Goal: Task Accomplishment & Management: Use online tool/utility

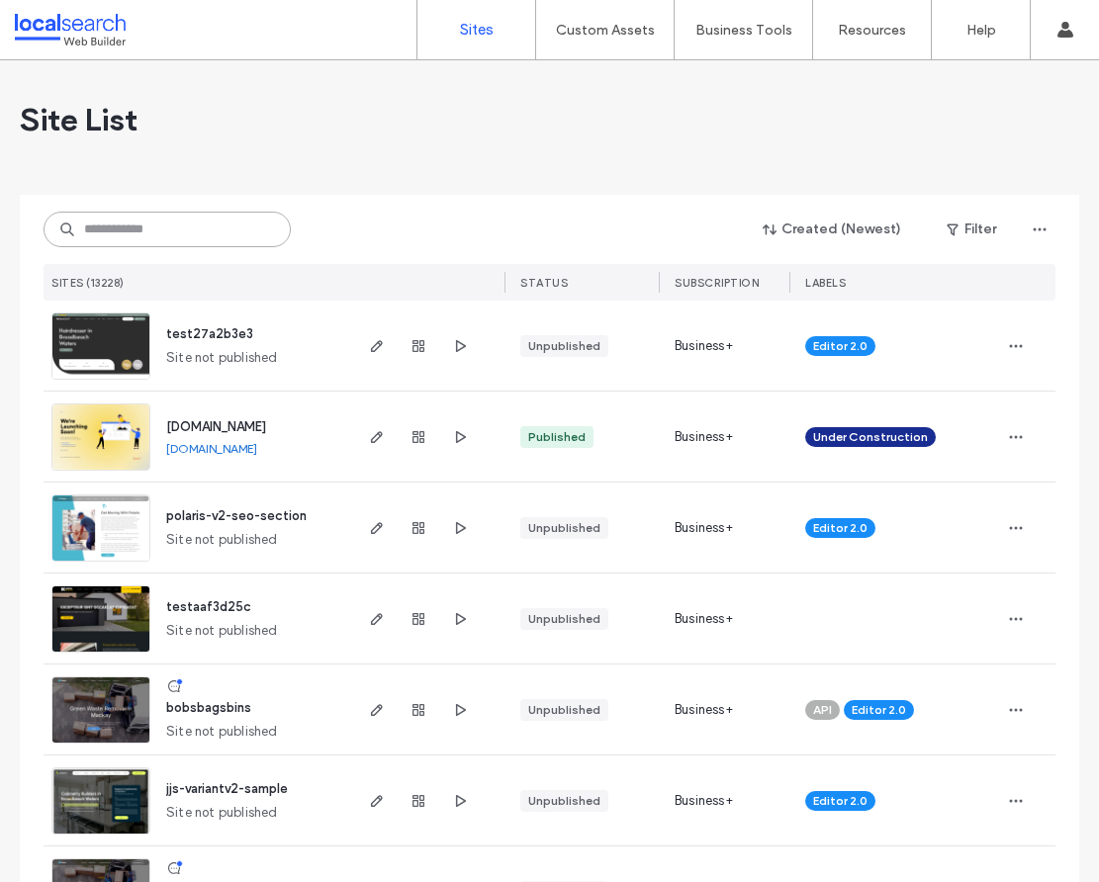
click at [127, 221] on input at bounding box center [167, 230] width 247 height 36
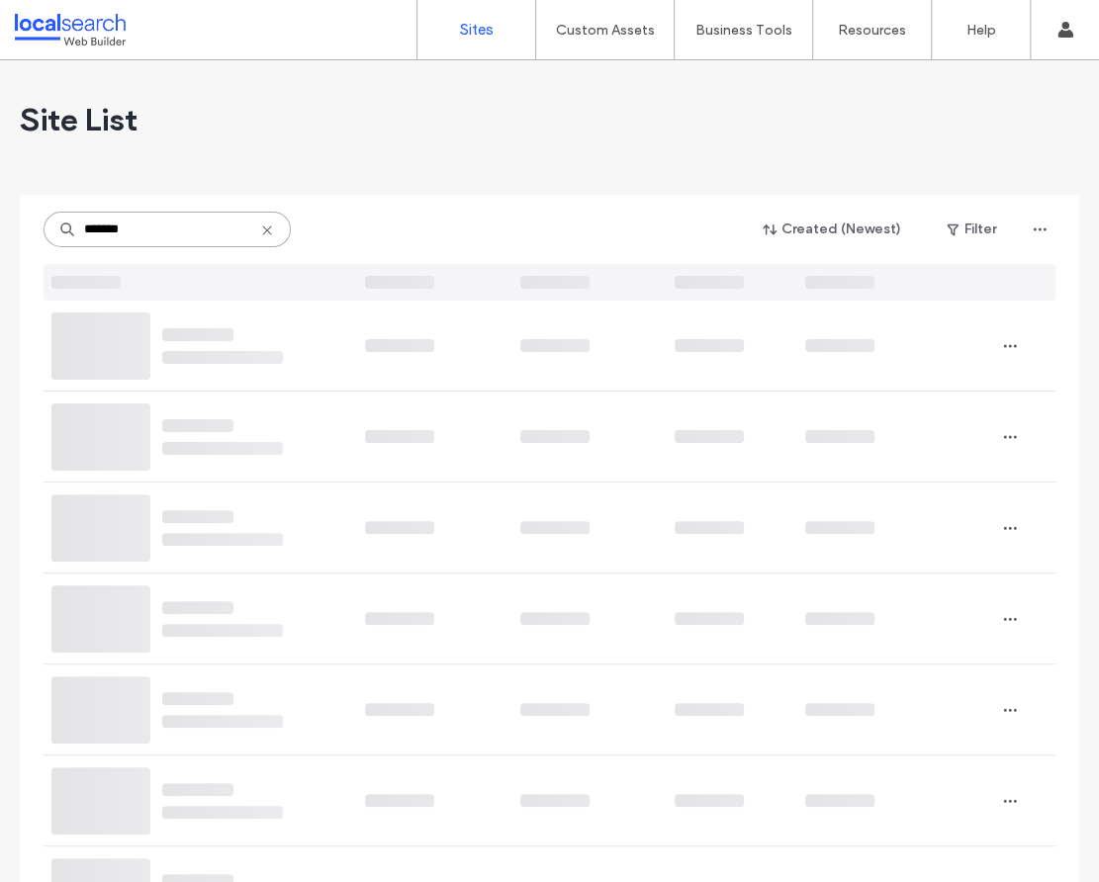
click at [139, 235] on input "*******" at bounding box center [167, 230] width 247 height 36
type input "***"
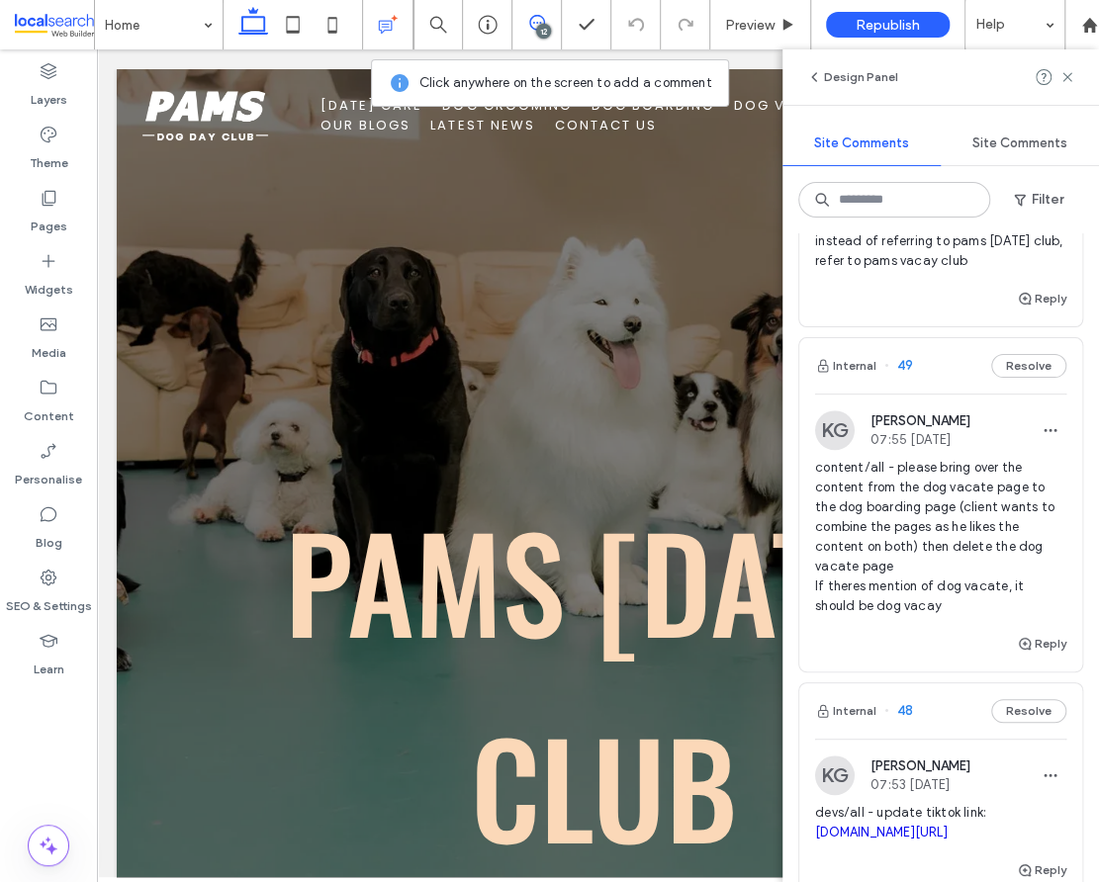
scroll to position [3934, 0]
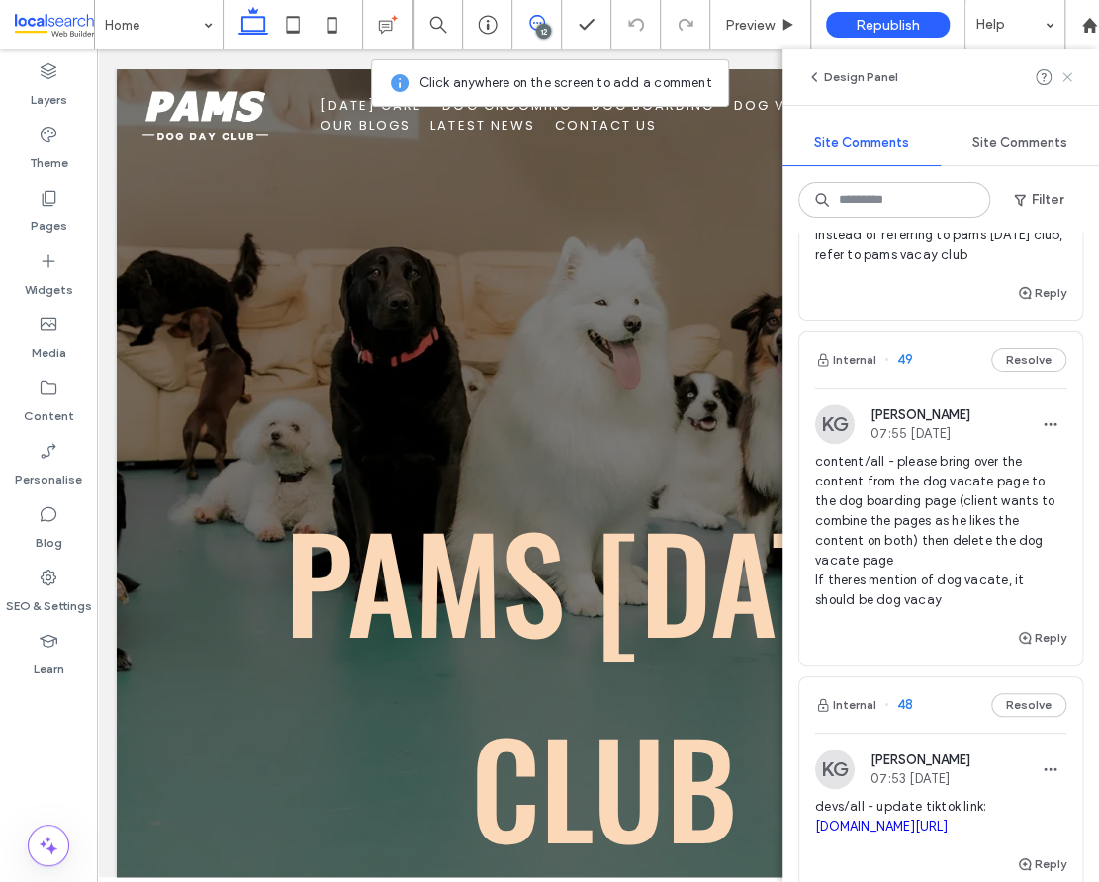
click at [1066, 82] on icon at bounding box center [1067, 77] width 16 height 16
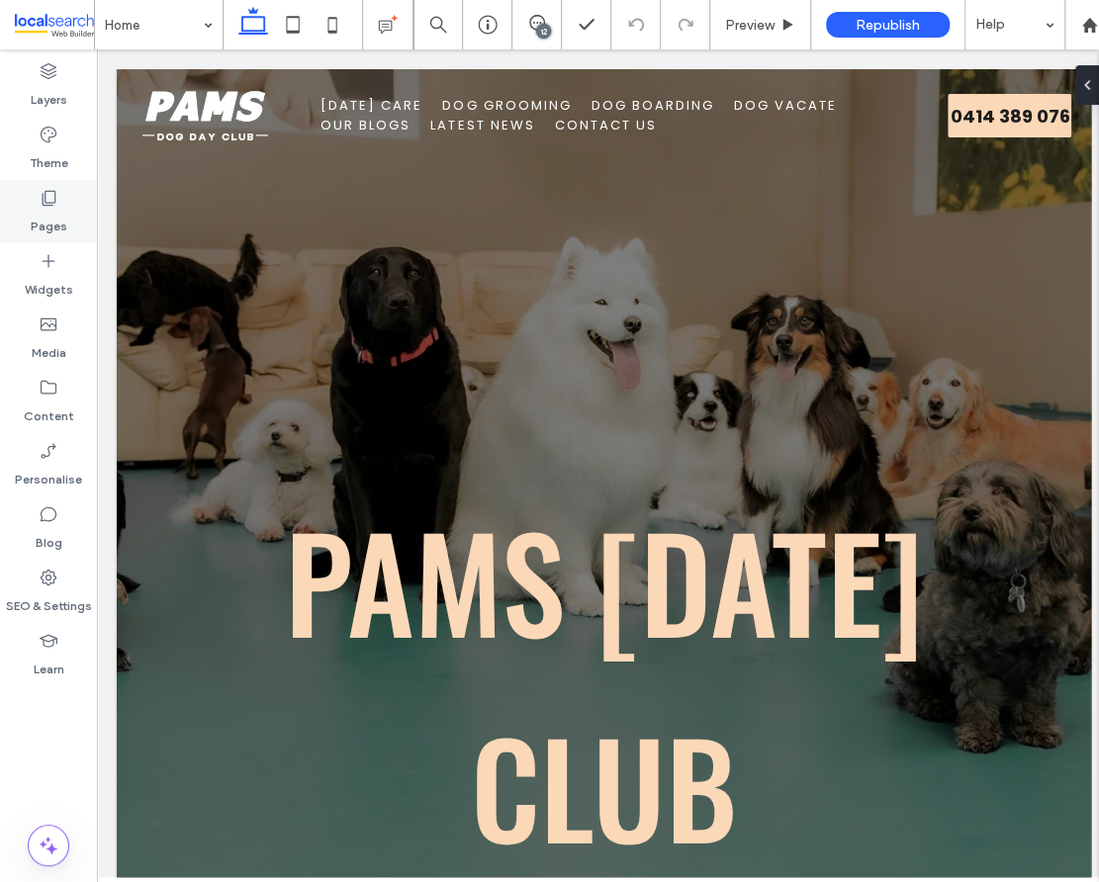
click at [51, 202] on use at bounding box center [50, 198] width 14 height 15
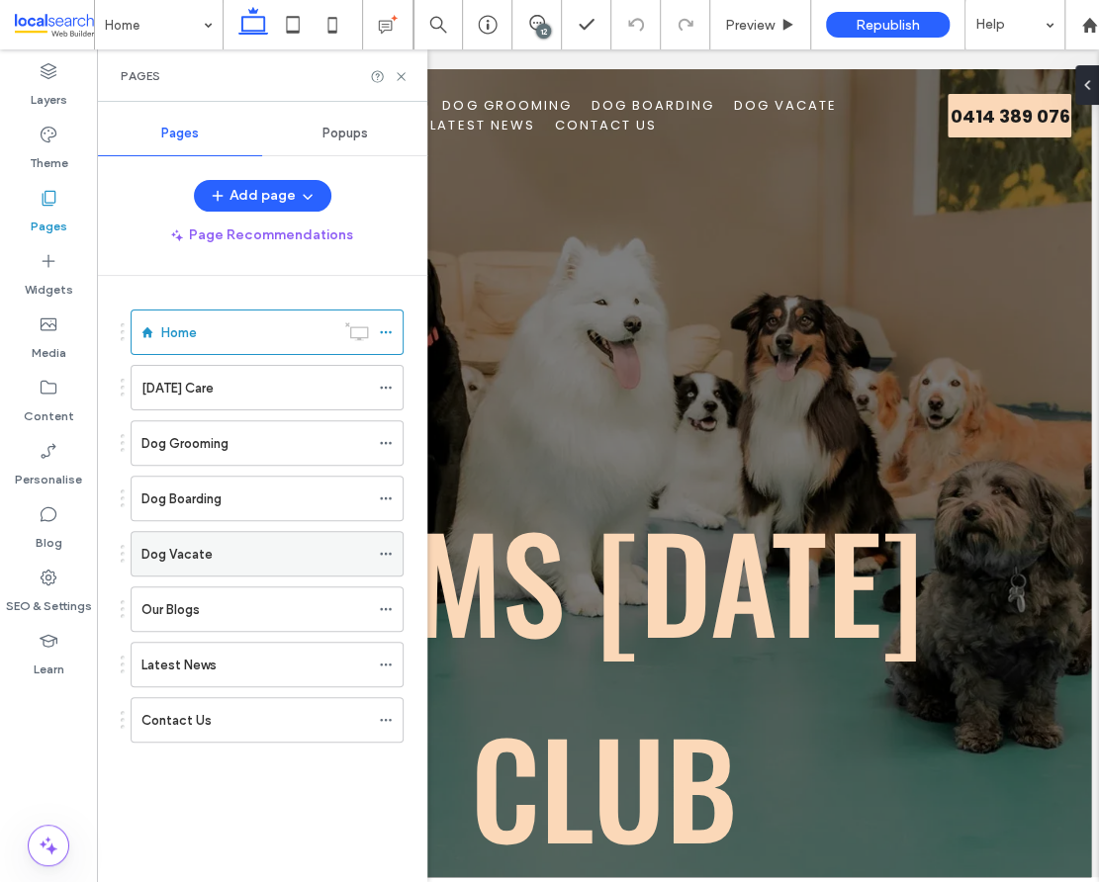
click at [199, 543] on label "Dog Vacate" at bounding box center [176, 554] width 71 height 35
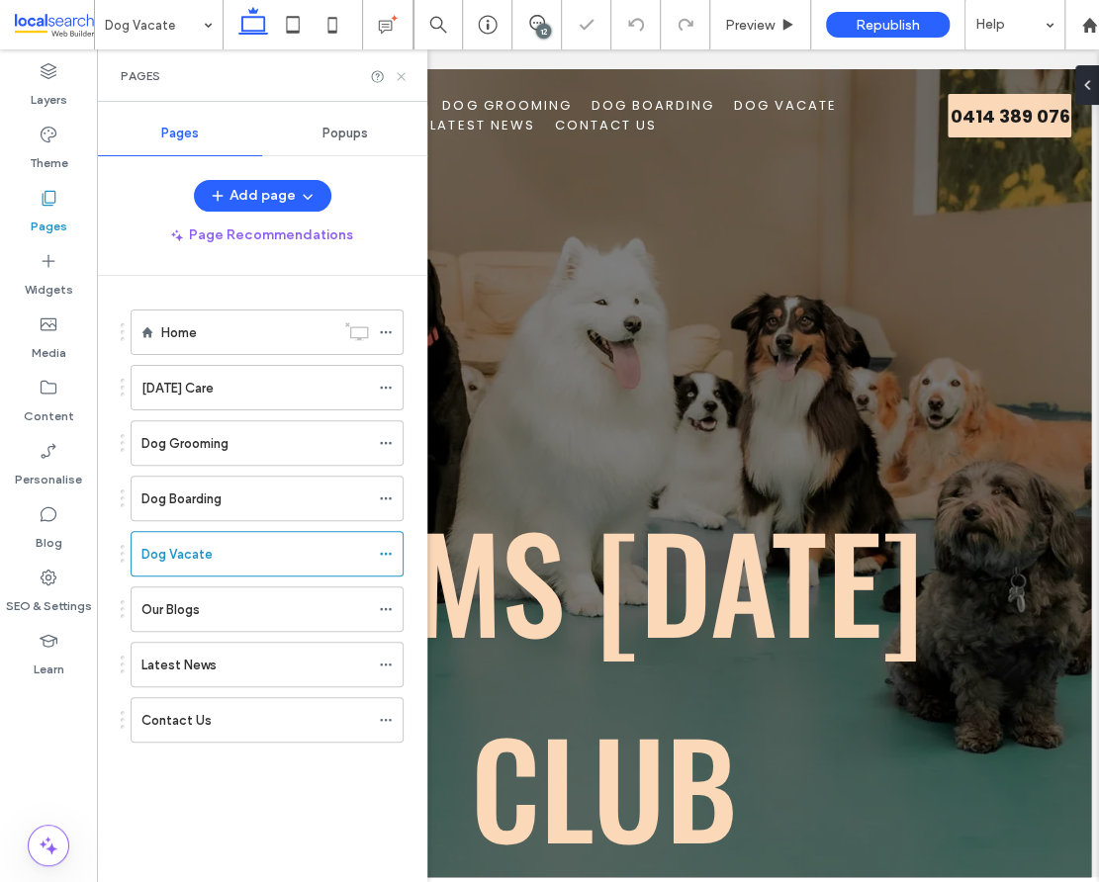
click at [398, 75] on icon at bounding box center [401, 76] width 15 height 15
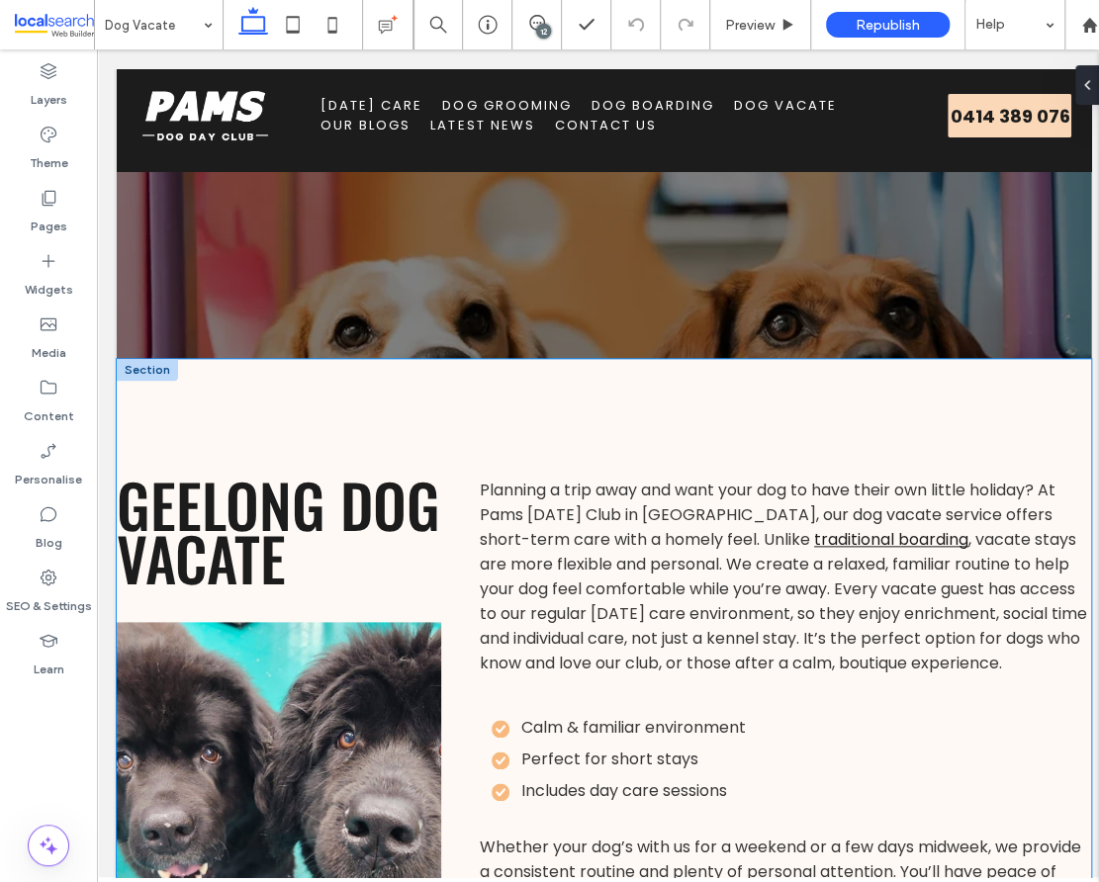
scroll to position [722, 0]
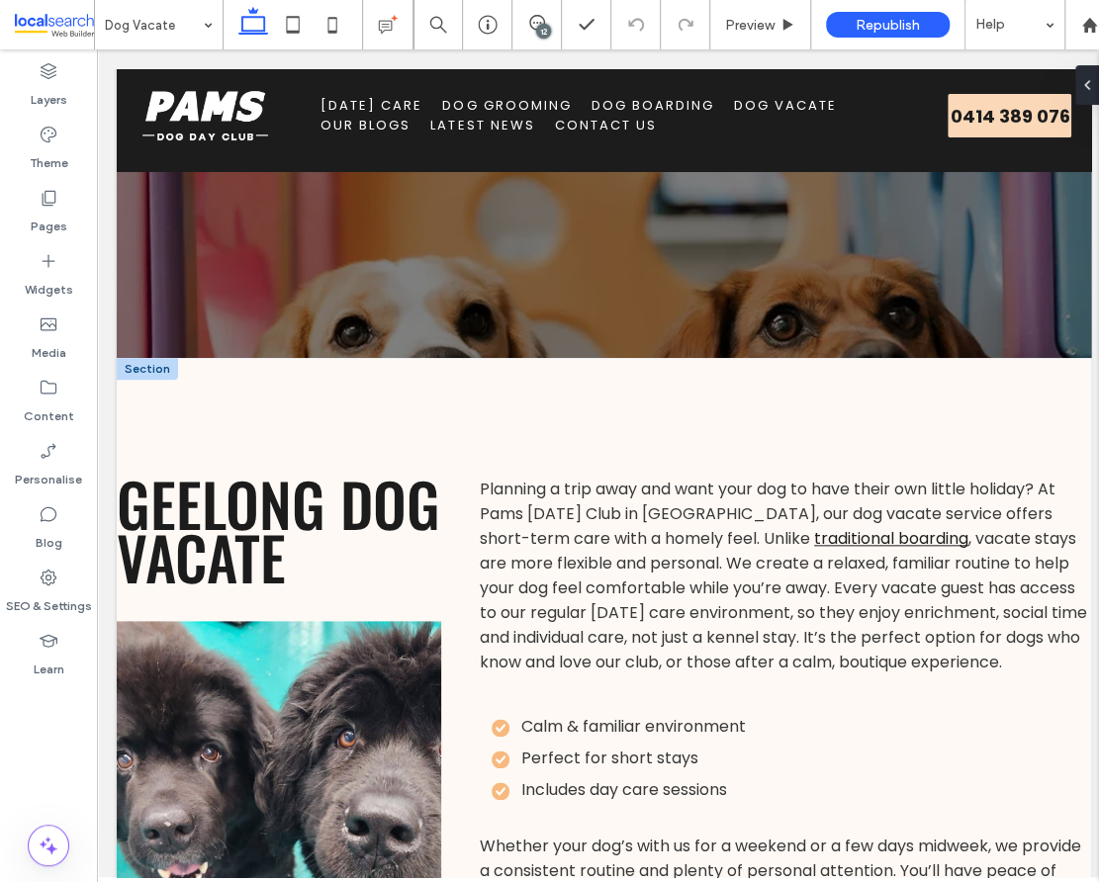
click at [137, 358] on div at bounding box center [147, 369] width 61 height 22
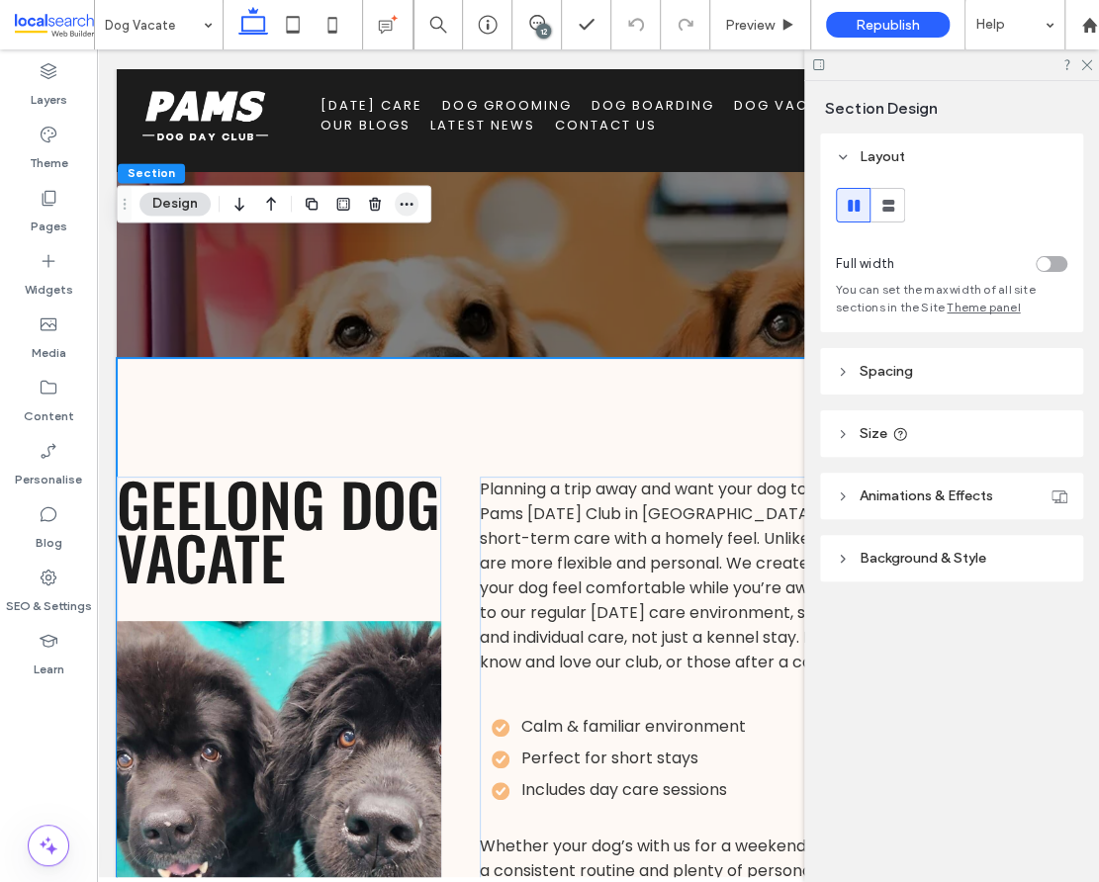
click at [416, 207] on span "button" at bounding box center [407, 204] width 24 height 24
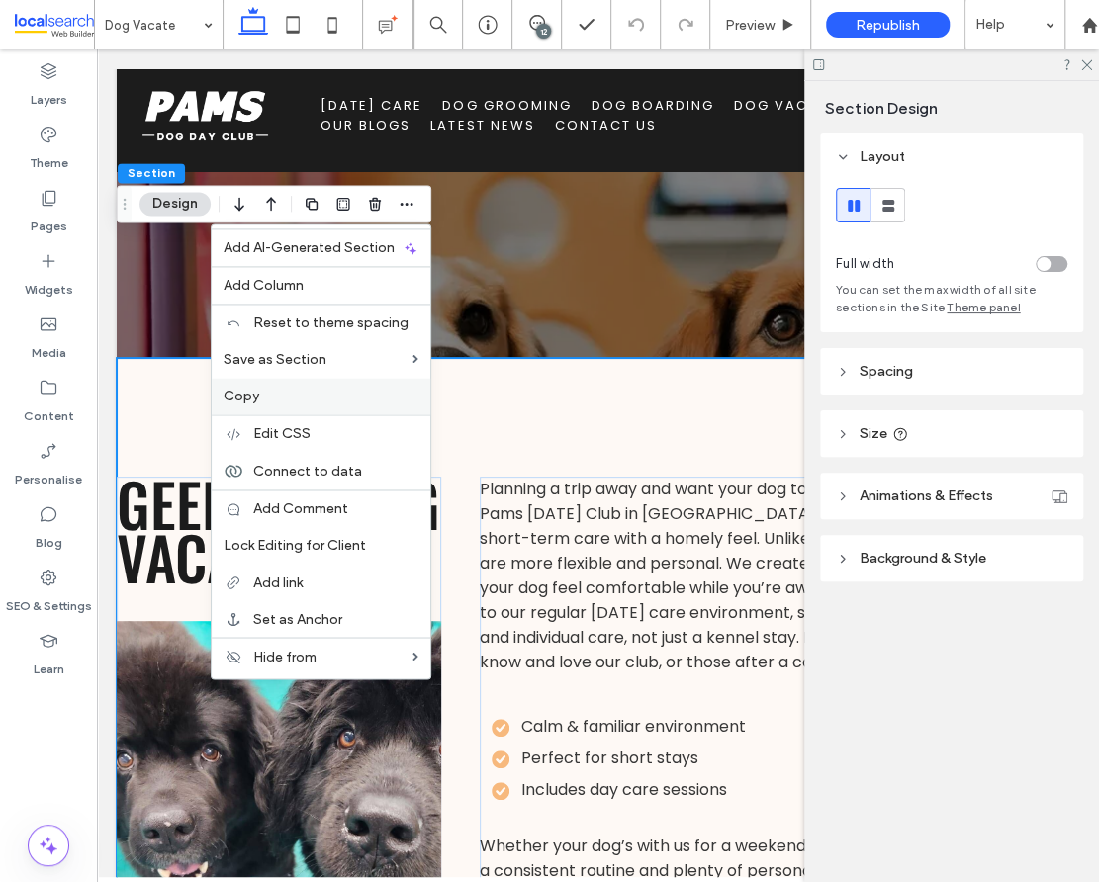
click at [272, 391] on label "Copy" at bounding box center [320, 396] width 195 height 17
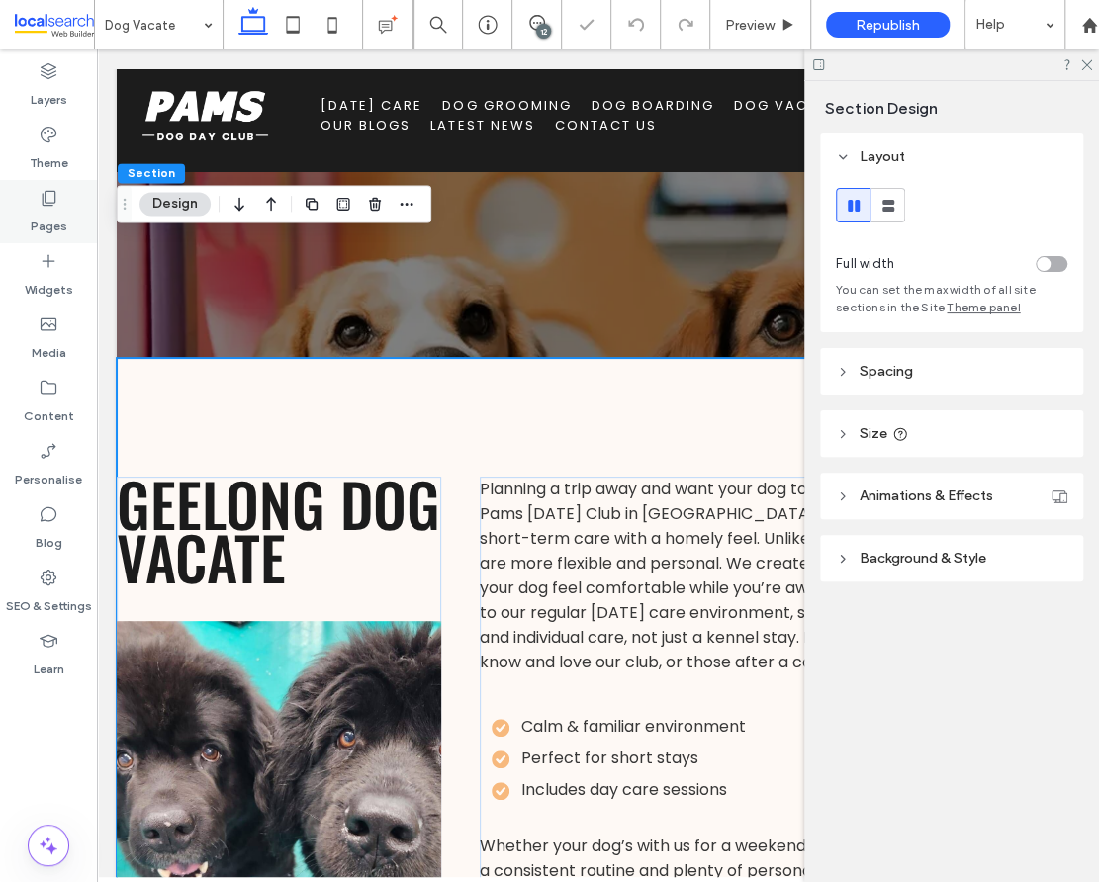
click at [47, 210] on label "Pages" at bounding box center [49, 222] width 37 height 28
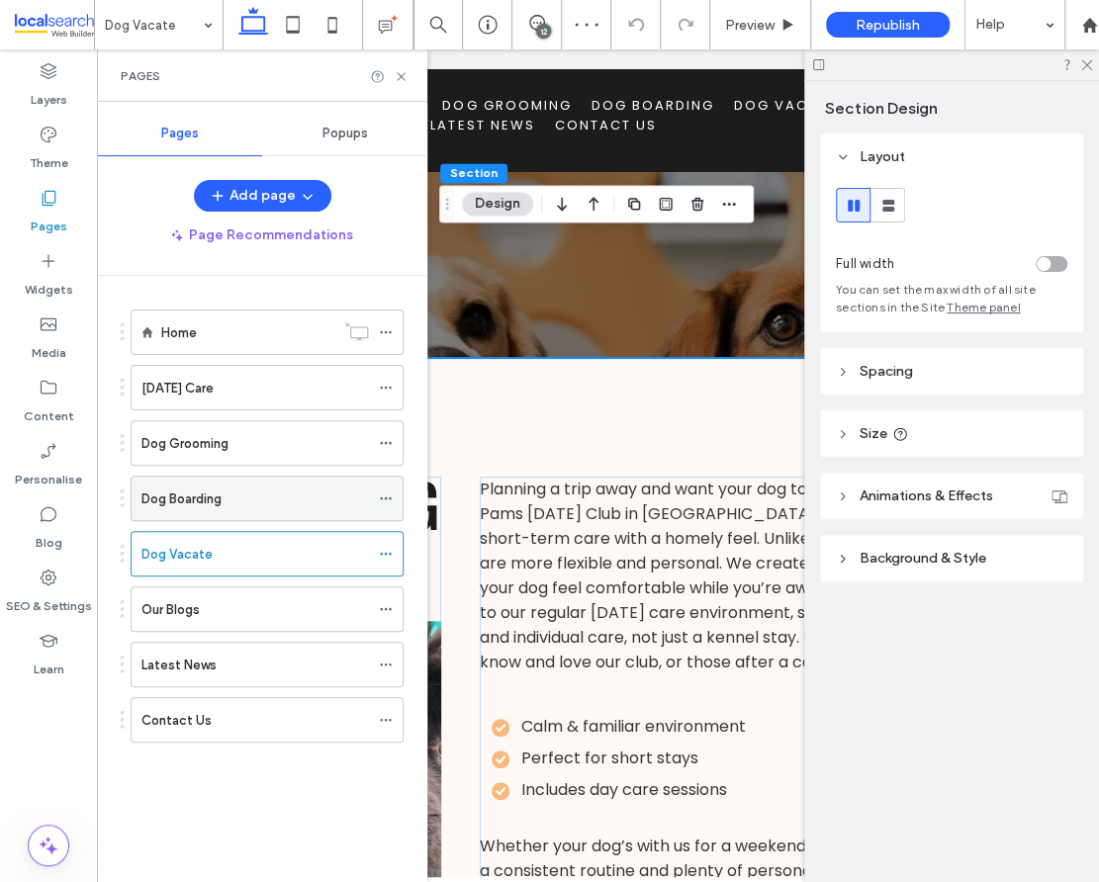
click at [229, 497] on div "Dog Boarding" at bounding box center [254, 499] width 227 height 21
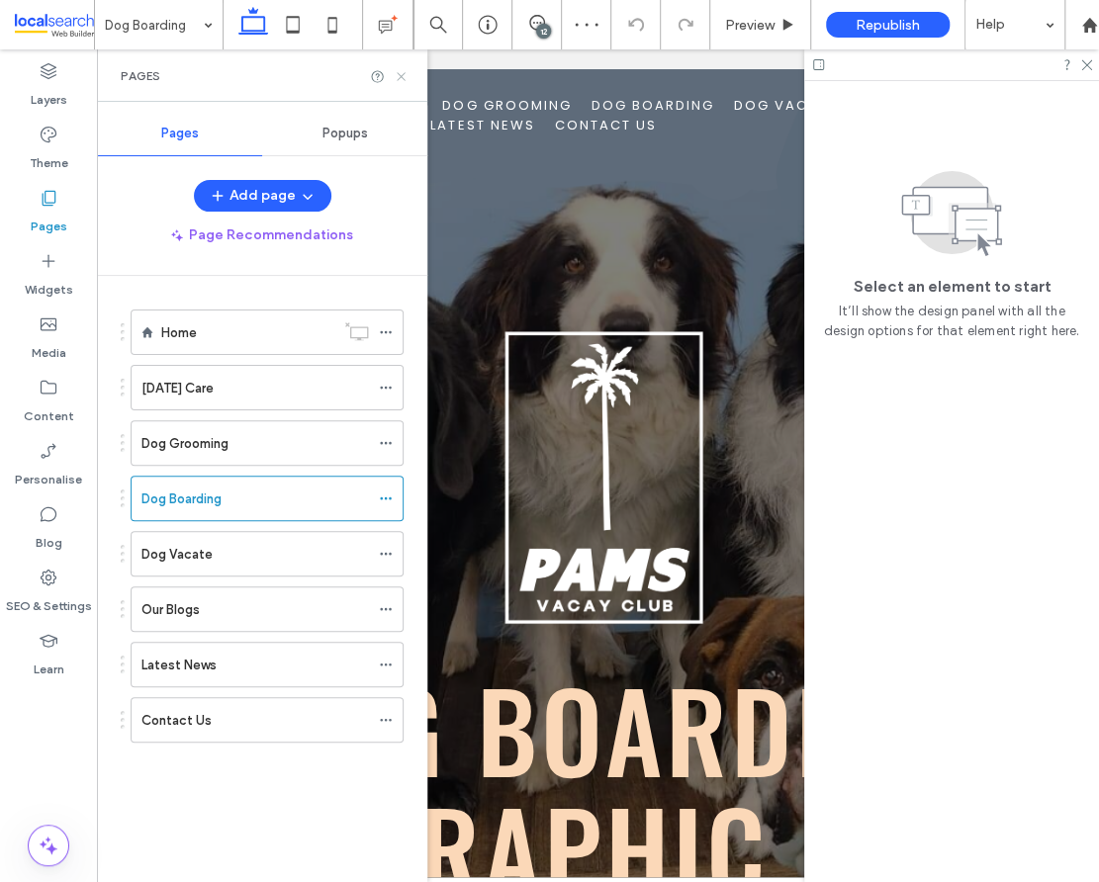
click at [404, 76] on icon at bounding box center [401, 76] width 15 height 15
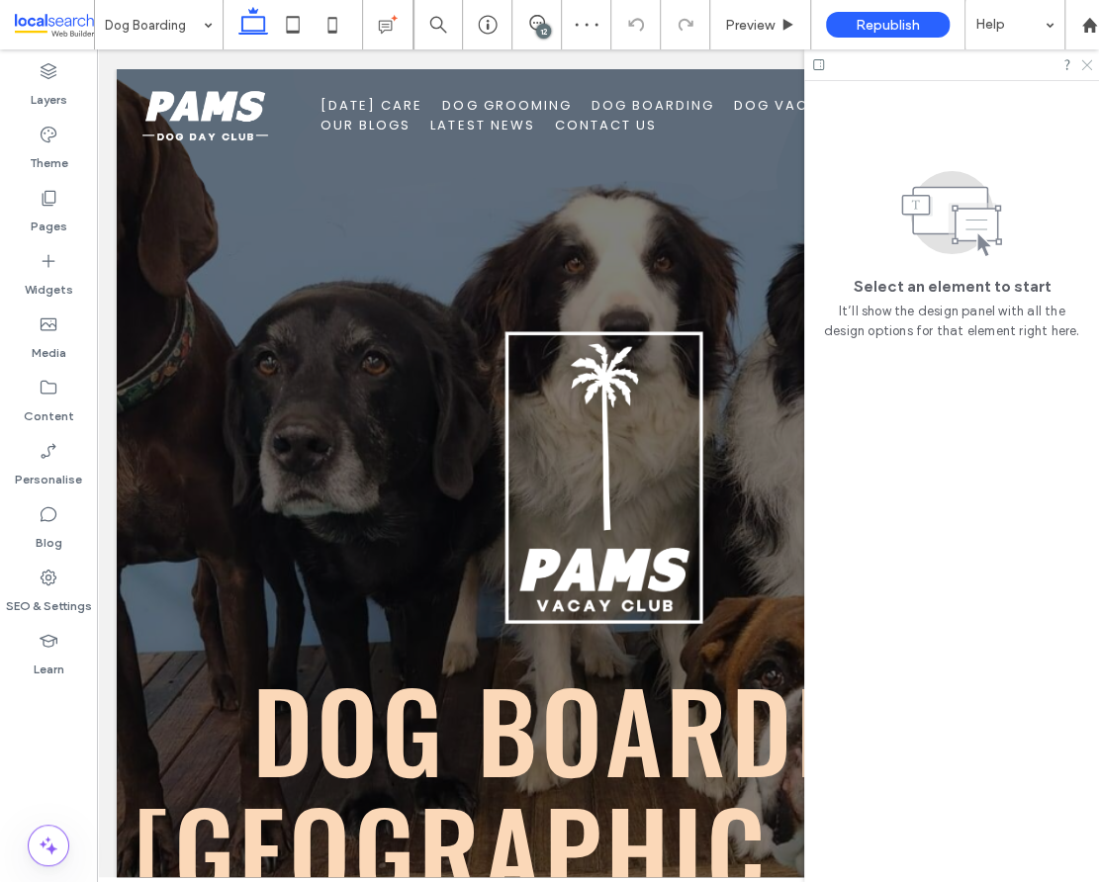
click at [1087, 67] on icon at bounding box center [1085, 63] width 13 height 13
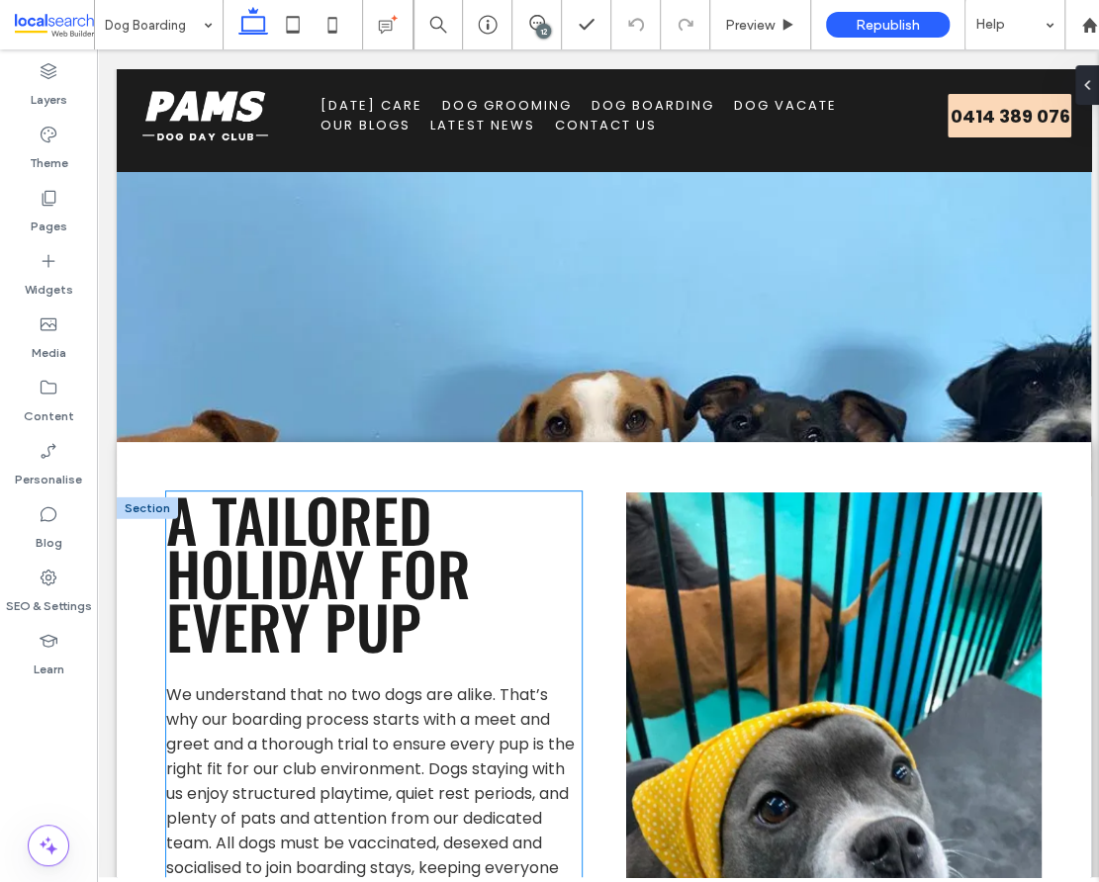
scroll to position [1659, 0]
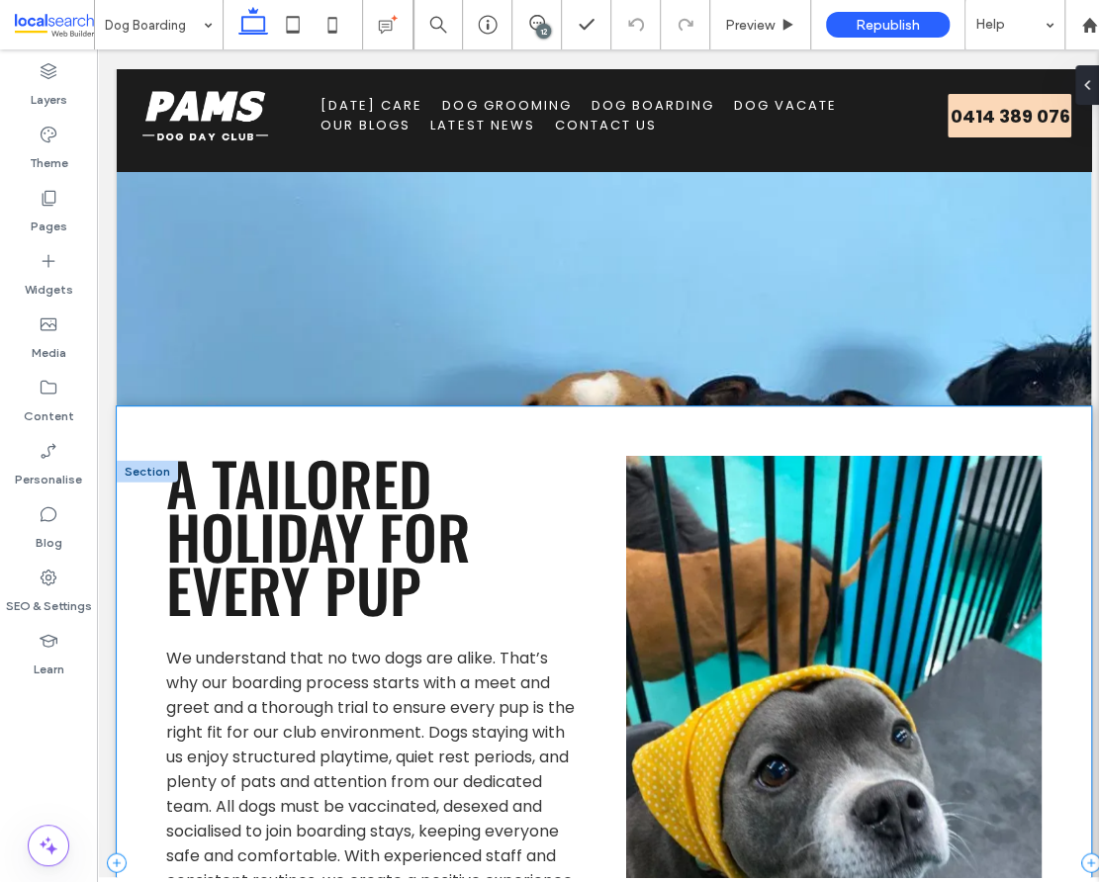
click at [139, 406] on div "A Tailored Holiday for Every Pup We understand that no two dogs are alike. That…" at bounding box center [604, 862] width 974 height 913
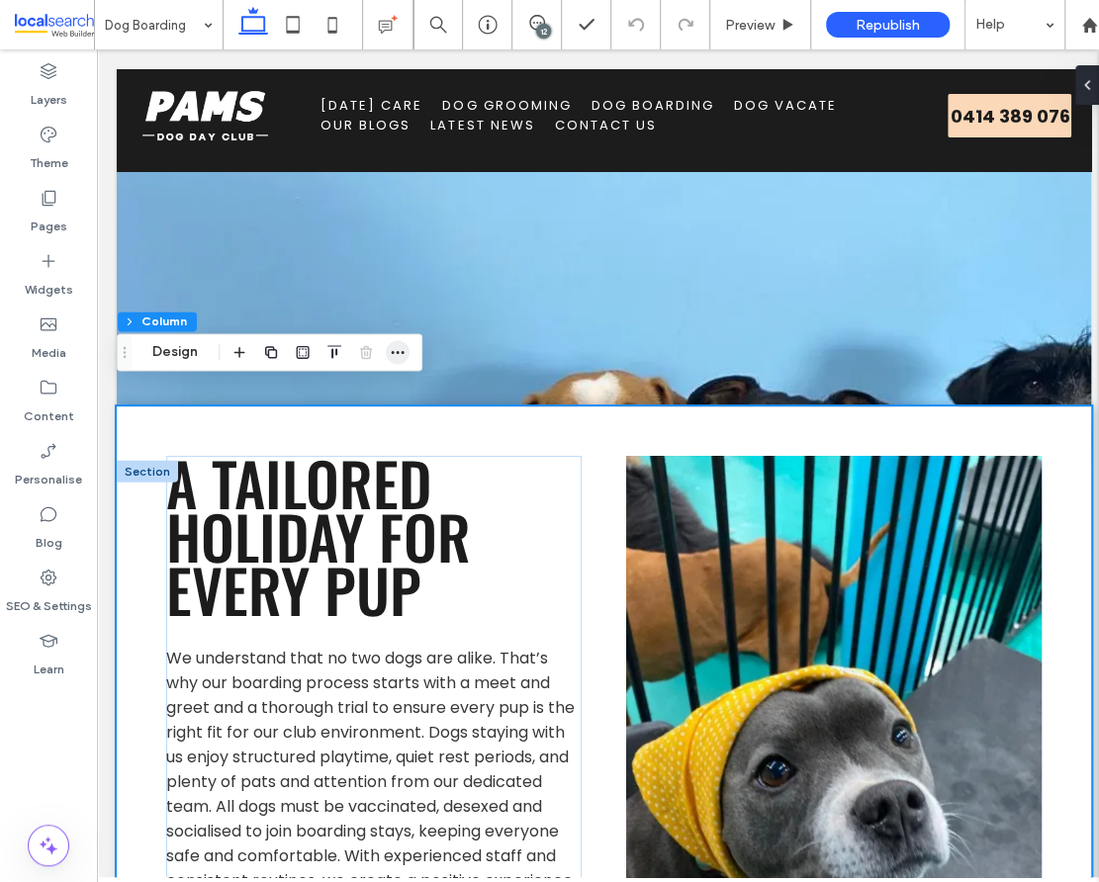
click at [402, 356] on icon "button" at bounding box center [398, 352] width 16 height 16
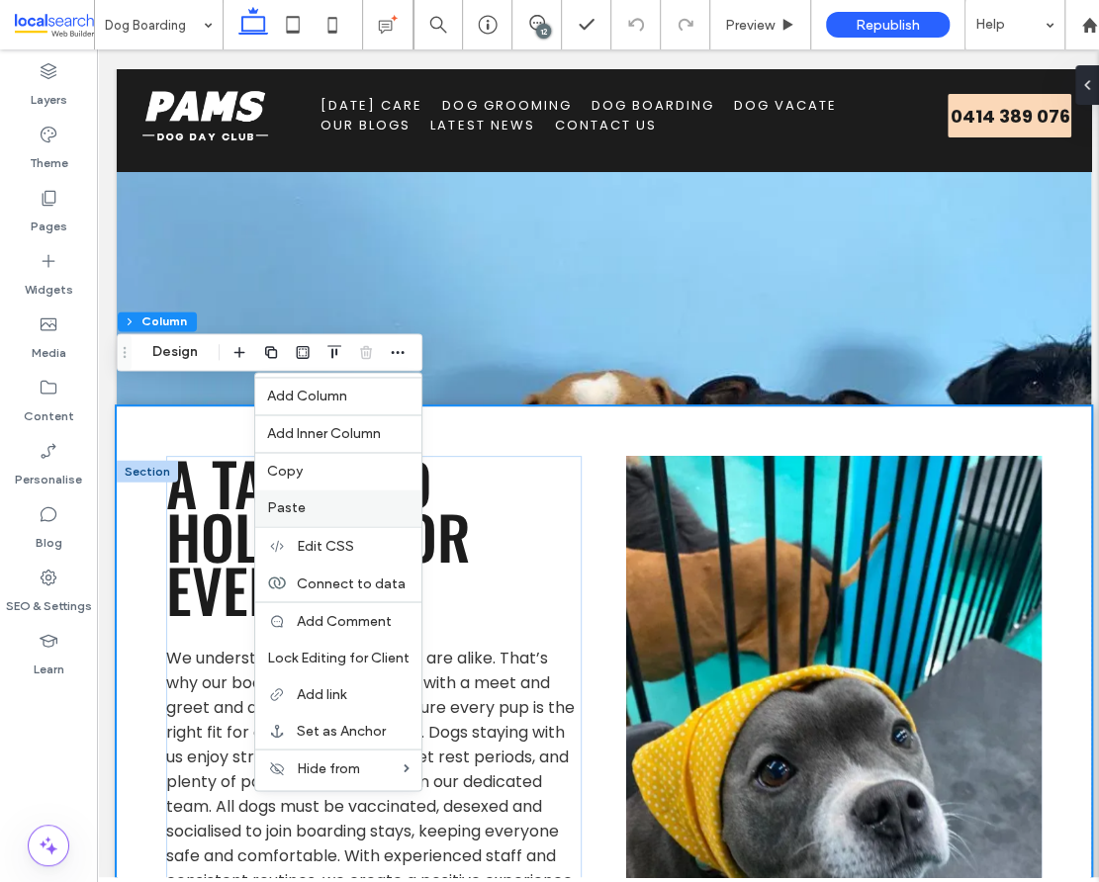
click at [296, 506] on span "Paste" at bounding box center [286, 507] width 39 height 17
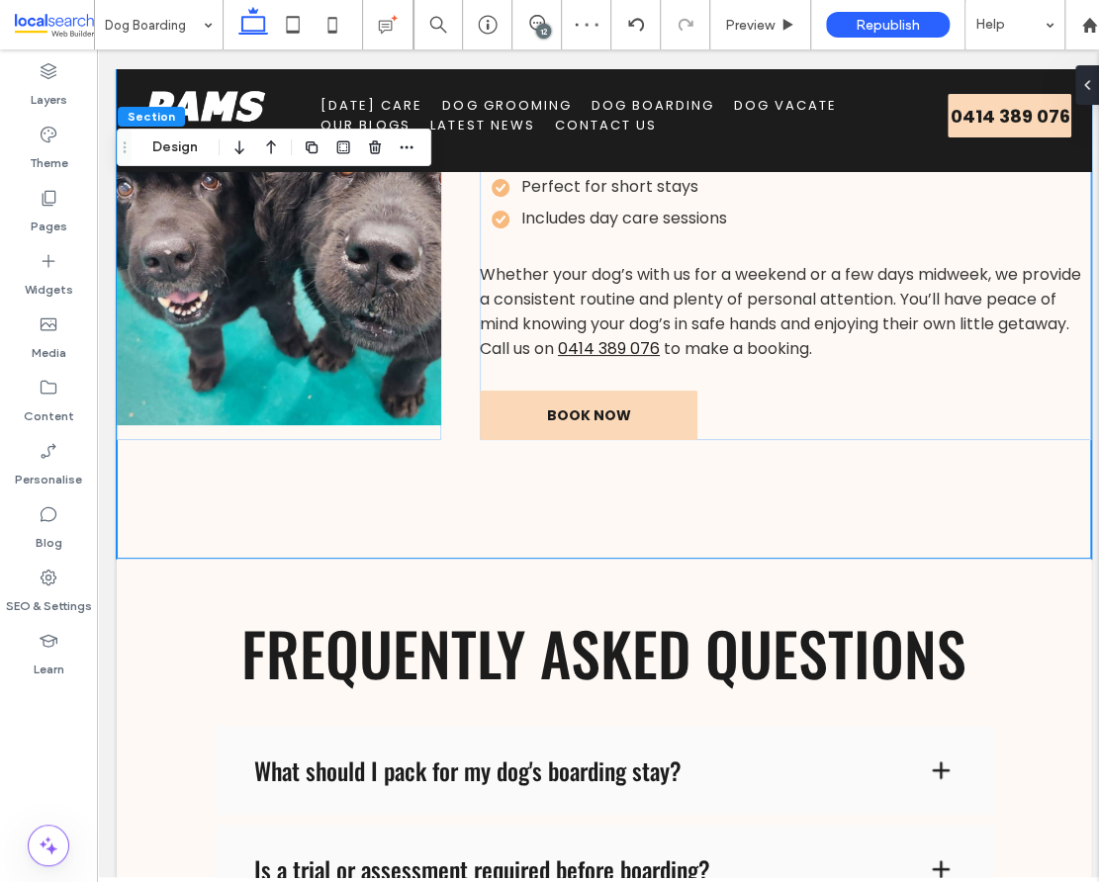
scroll to position [3312, 0]
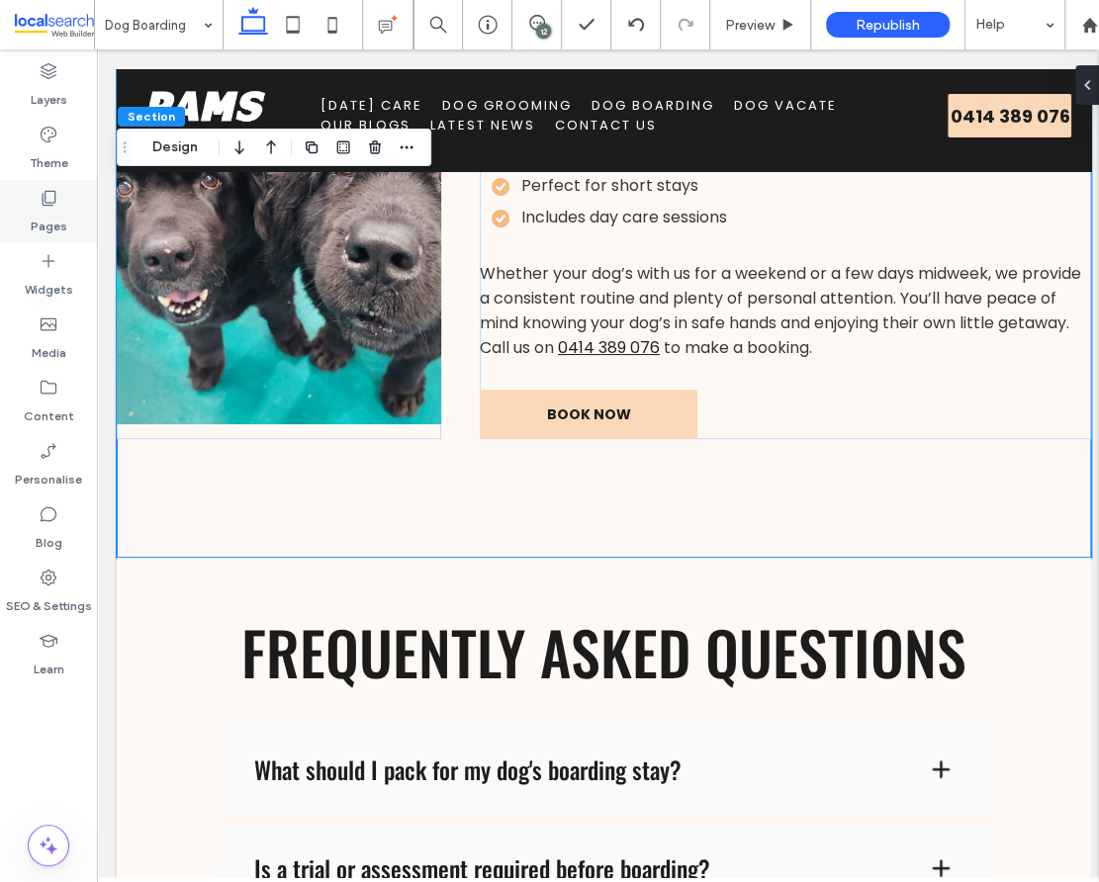
click at [51, 197] on icon at bounding box center [49, 198] width 20 height 20
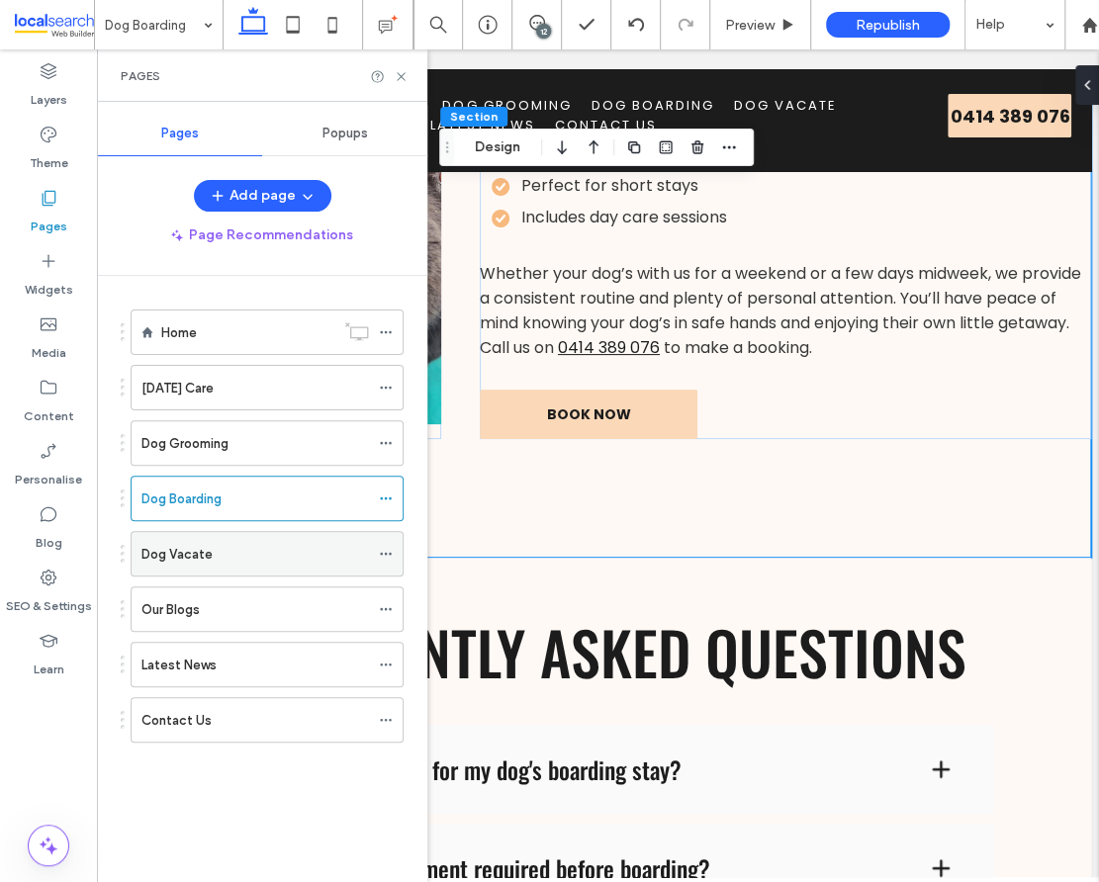
click at [266, 550] on div "Dog Vacate" at bounding box center [254, 554] width 227 height 21
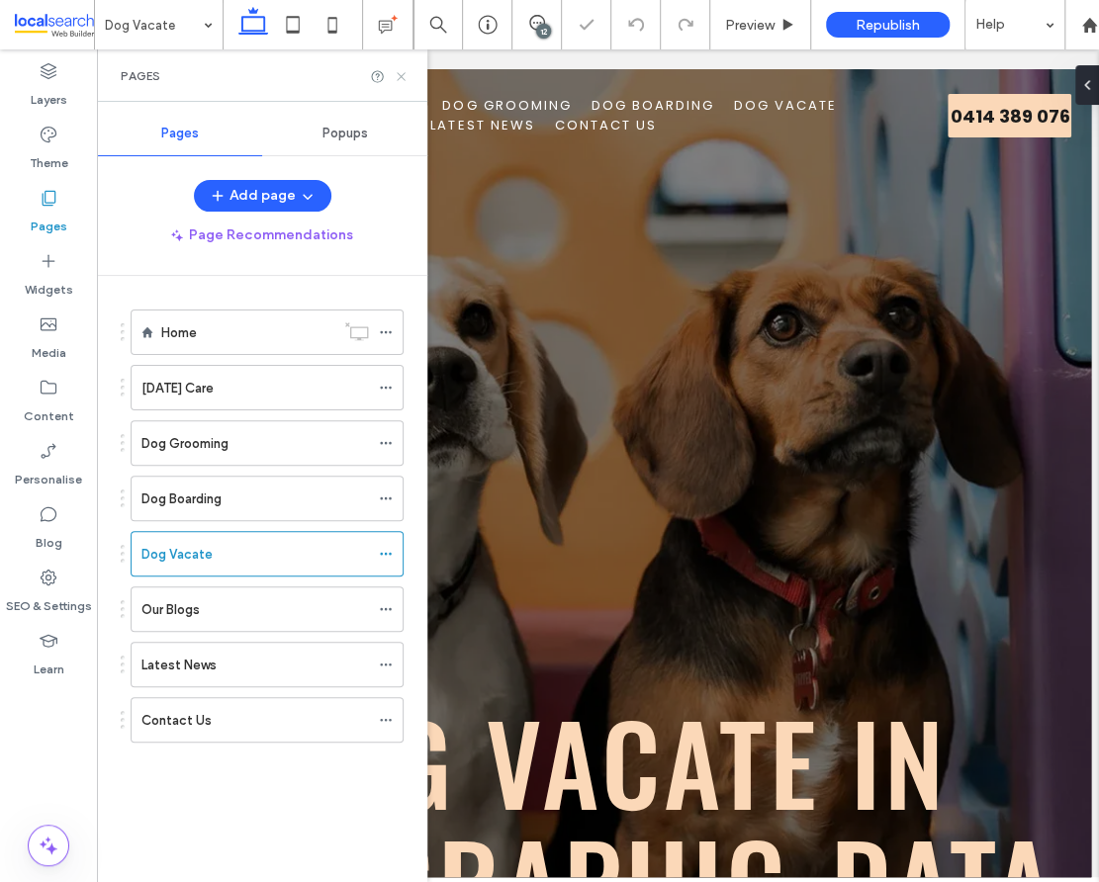
click at [406, 78] on icon at bounding box center [401, 76] width 15 height 15
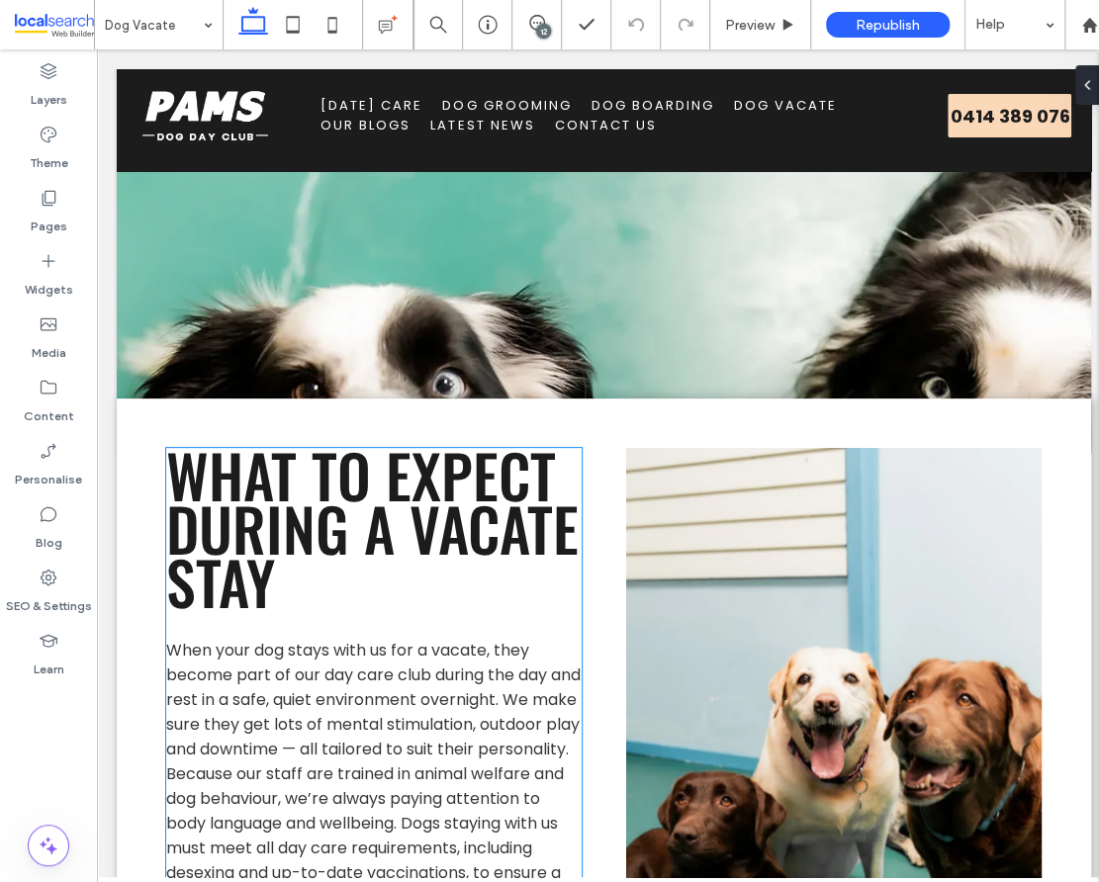
scroll to position [1833, 0]
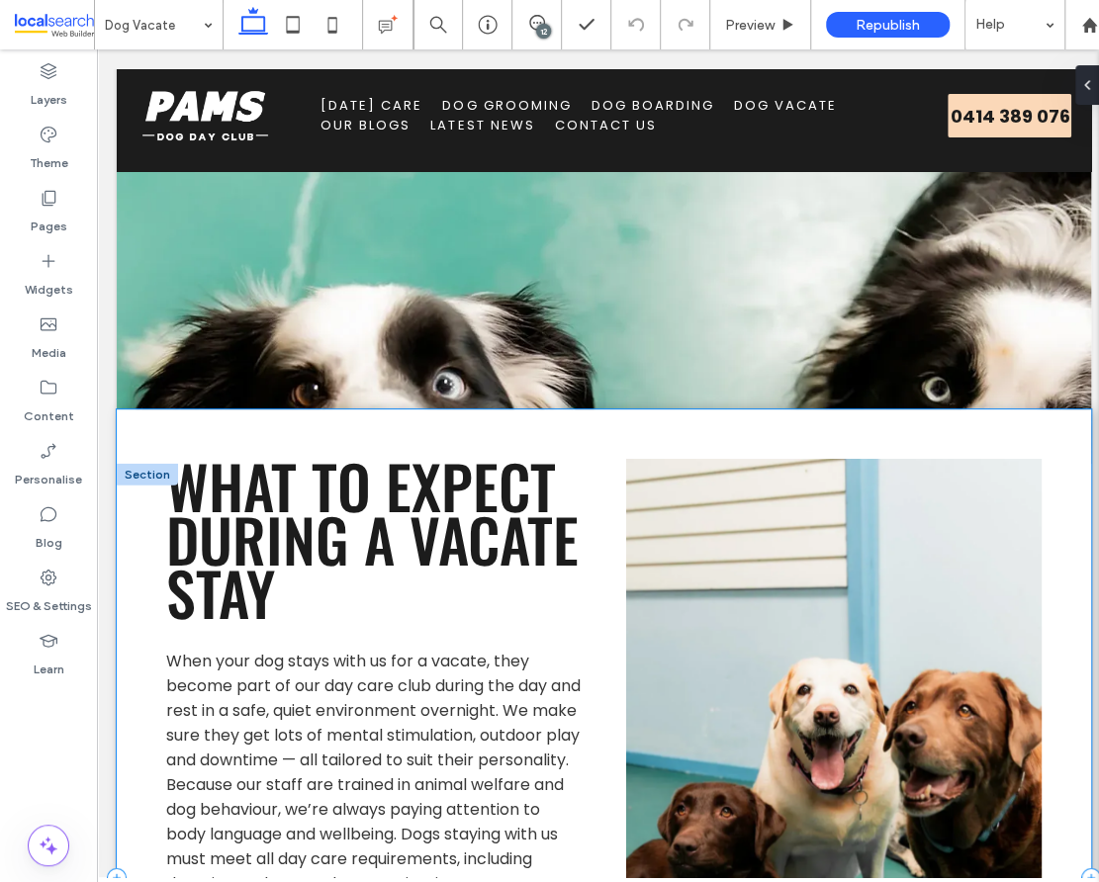
click at [144, 409] on div "What to Expect During a Vacate Stay When your dog stays with us for a vacate, t…" at bounding box center [604, 878] width 974 height 938
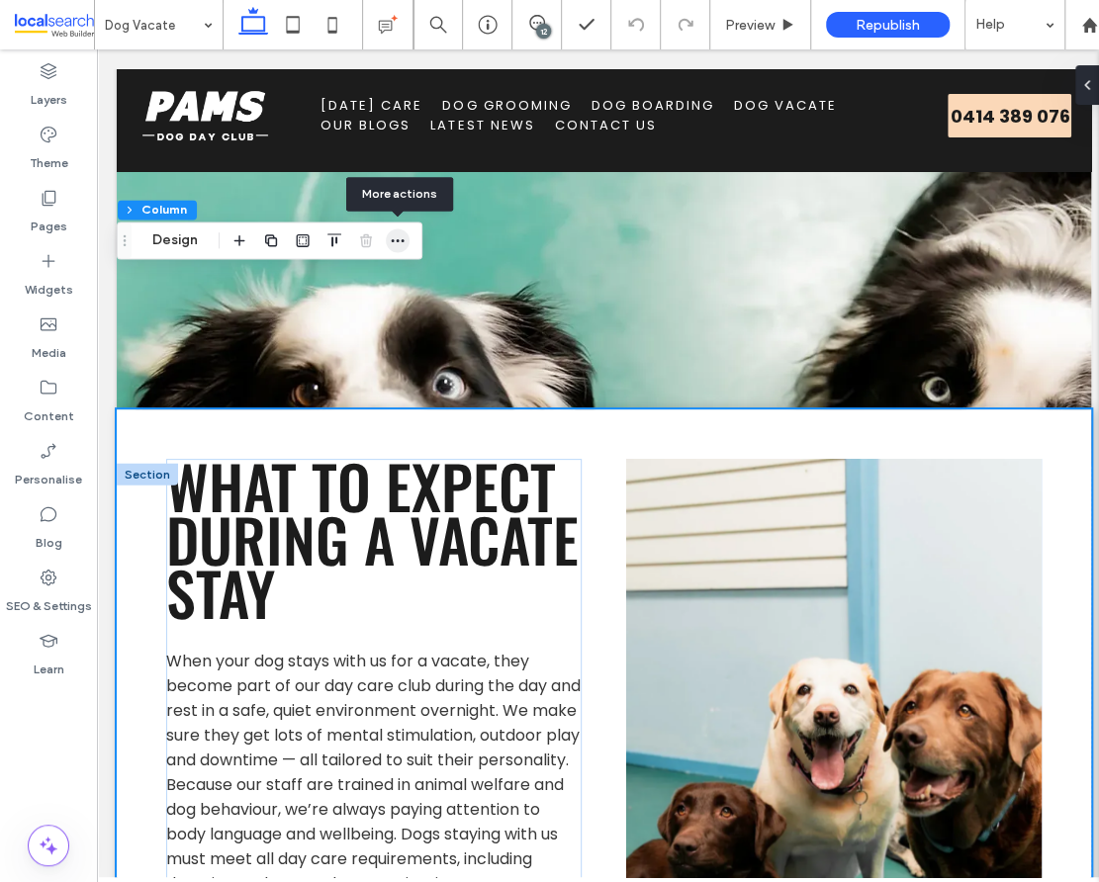
click at [405, 239] on span "button" at bounding box center [398, 240] width 24 height 24
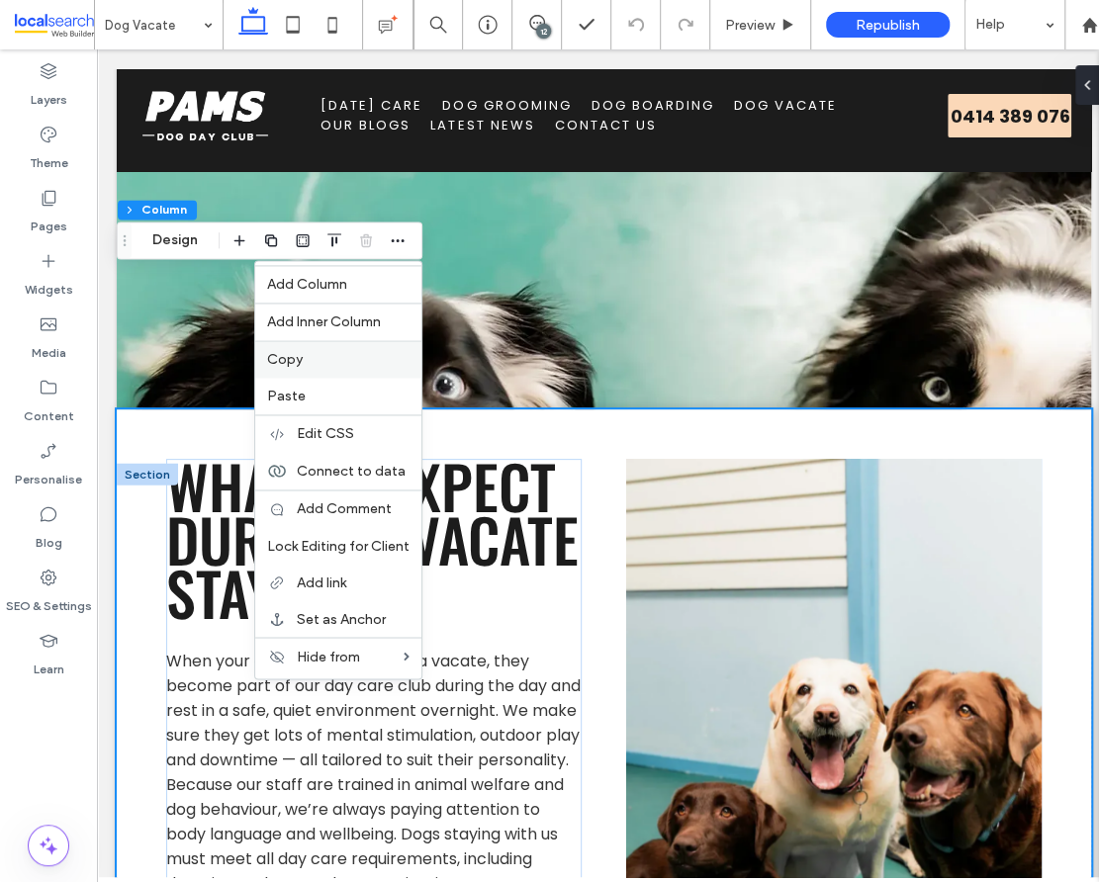
click at [310, 360] on label "Copy" at bounding box center [338, 359] width 142 height 17
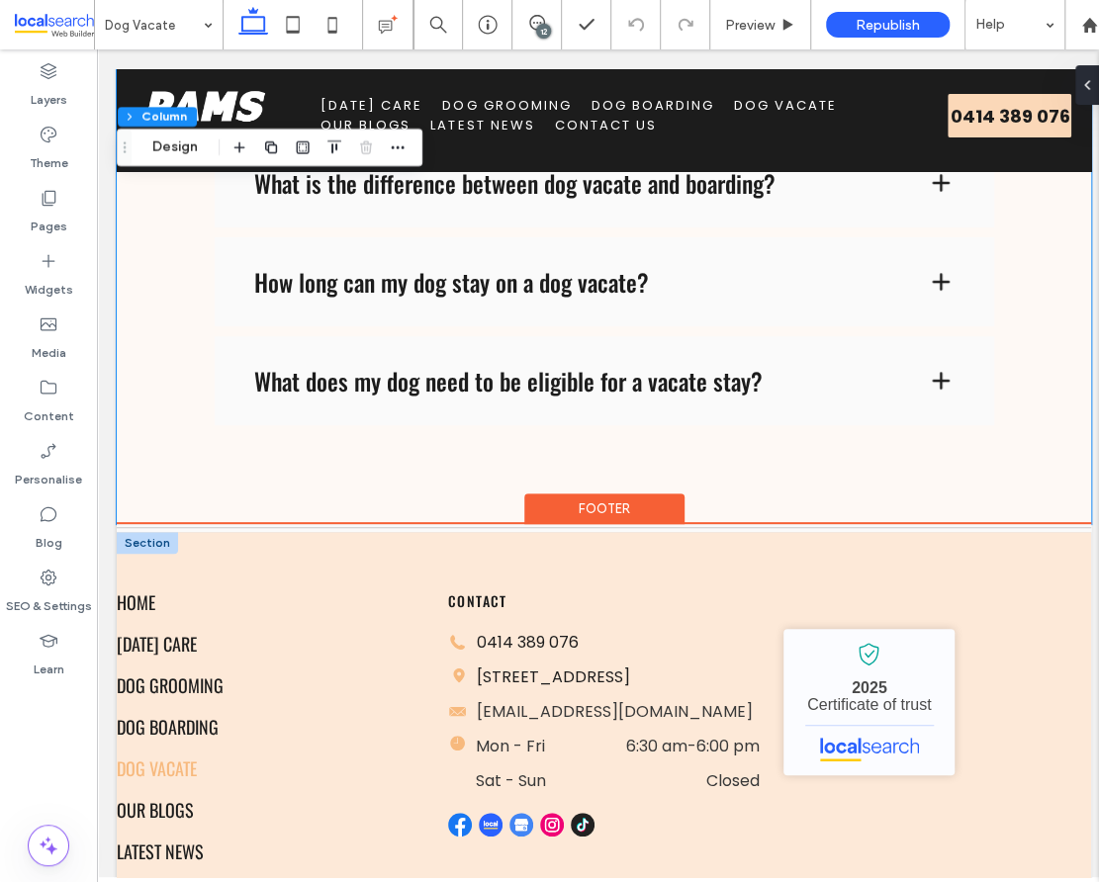
scroll to position [3173, 0]
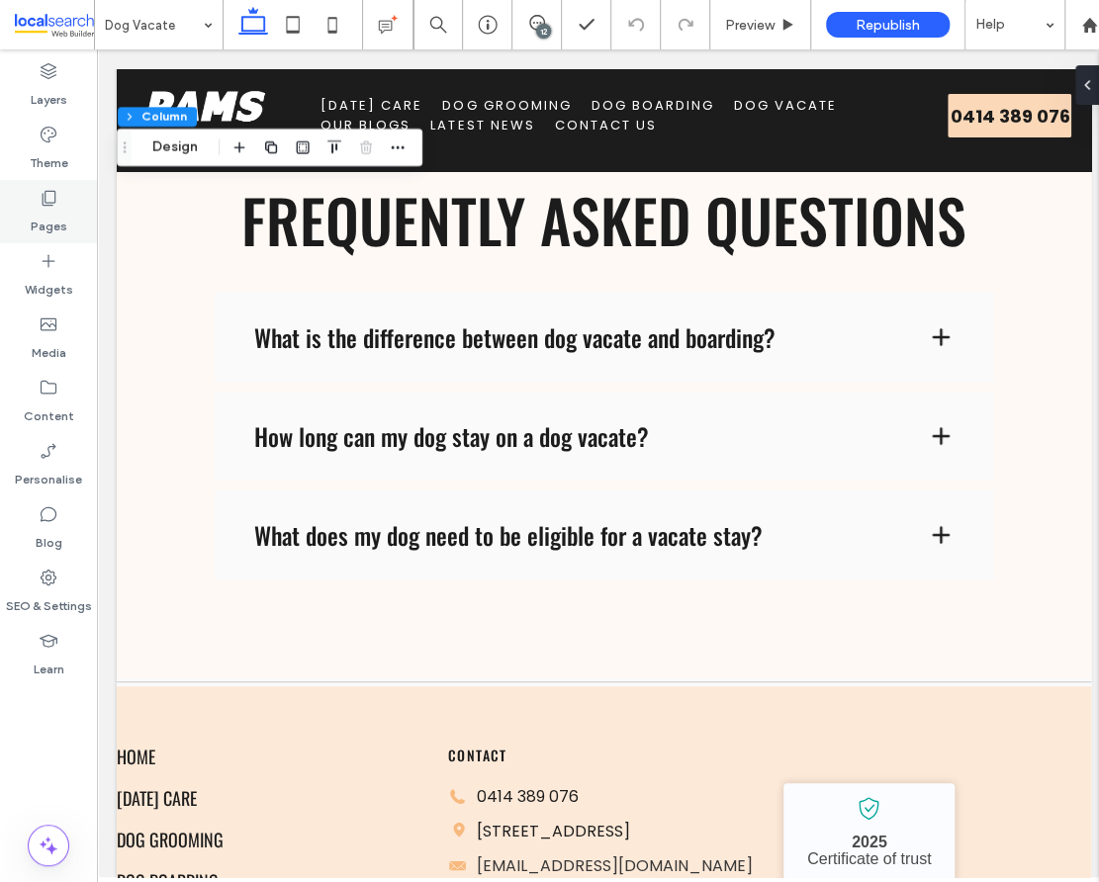
click at [53, 206] on icon at bounding box center [49, 198] width 20 height 20
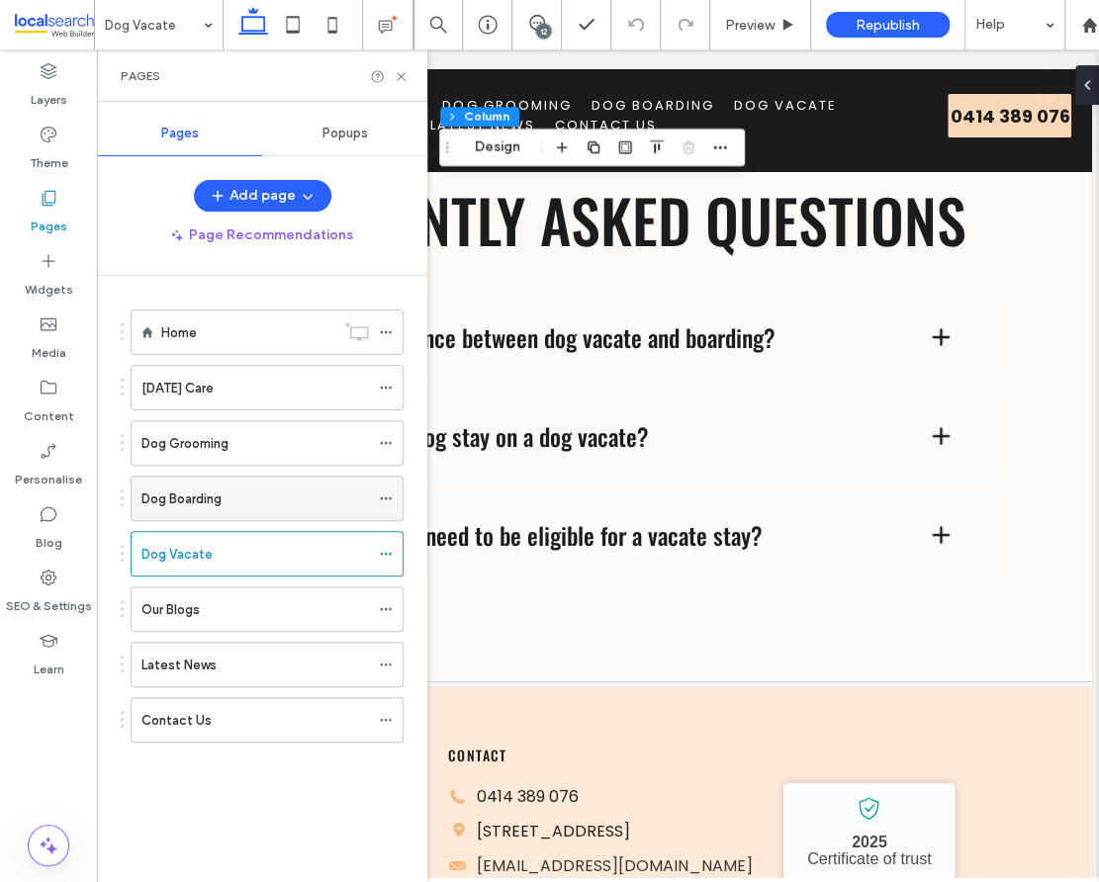
click at [231, 503] on div "Dog Boarding" at bounding box center [254, 499] width 227 height 21
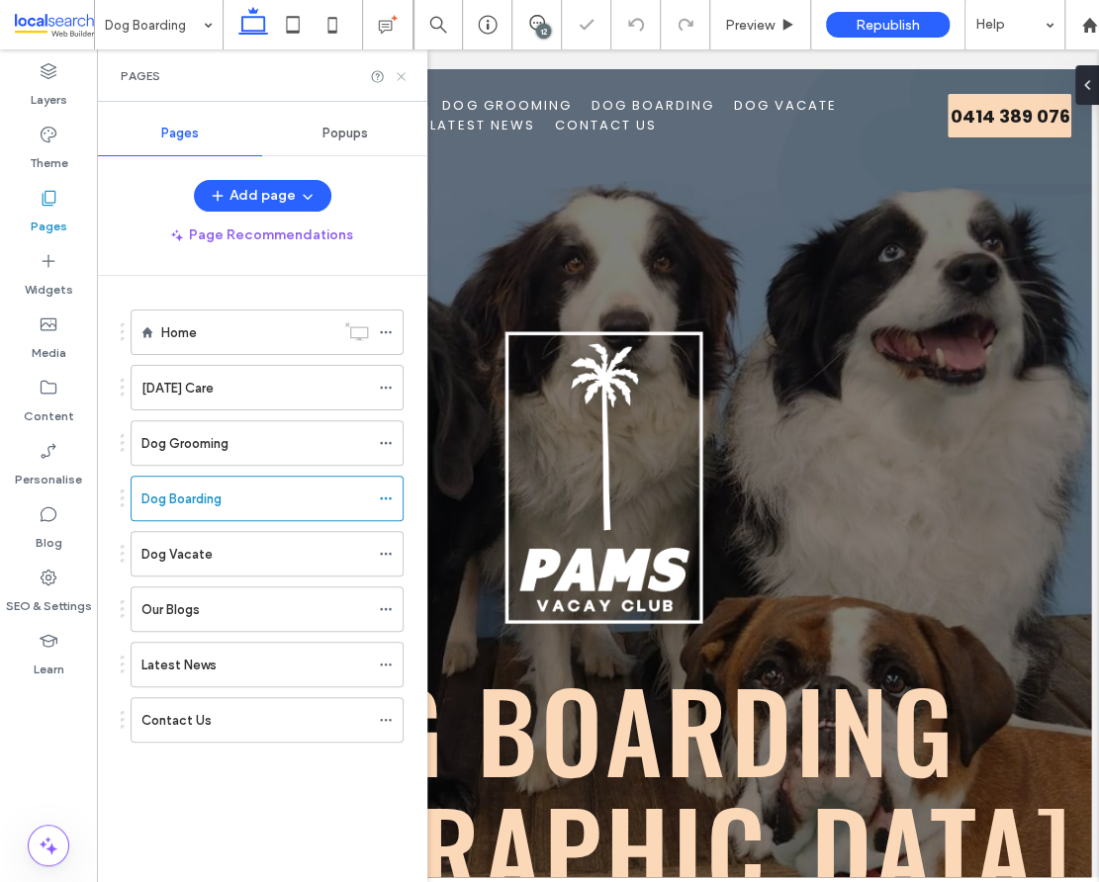
click at [402, 76] on icon at bounding box center [401, 76] width 15 height 15
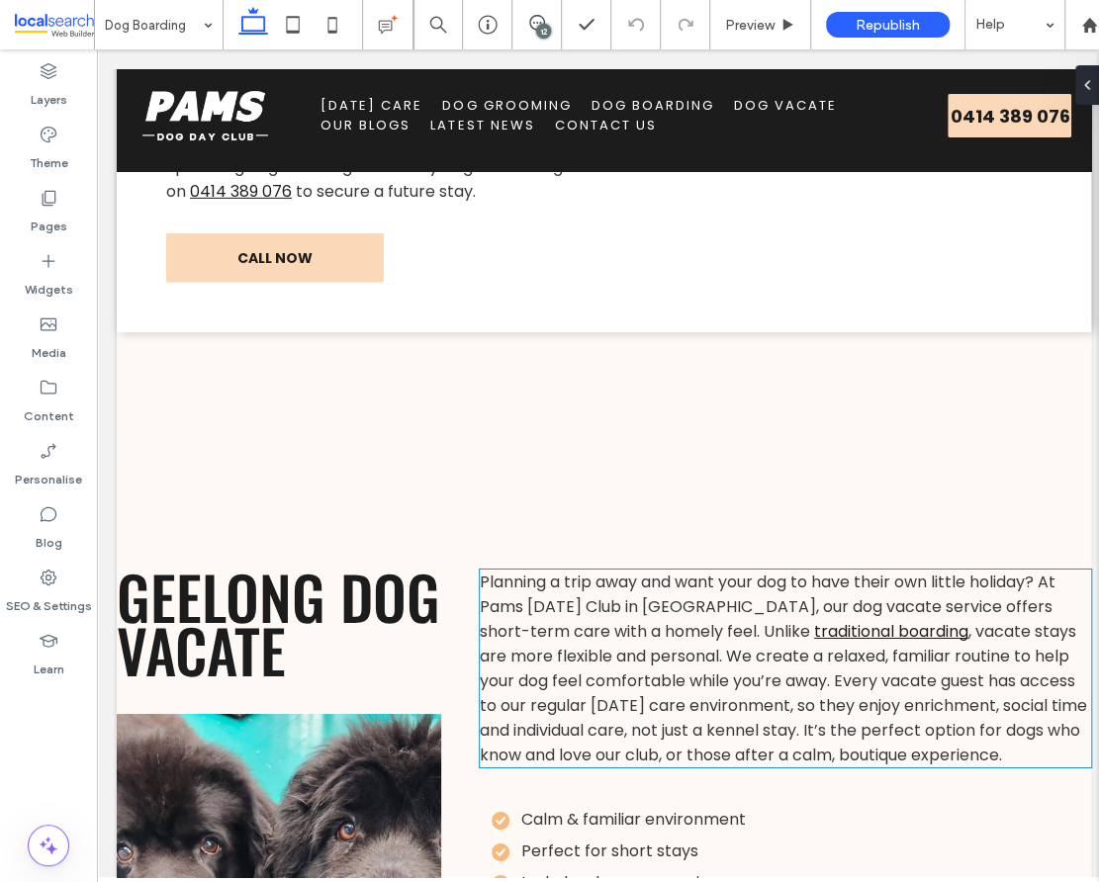
scroll to position [2643, 0]
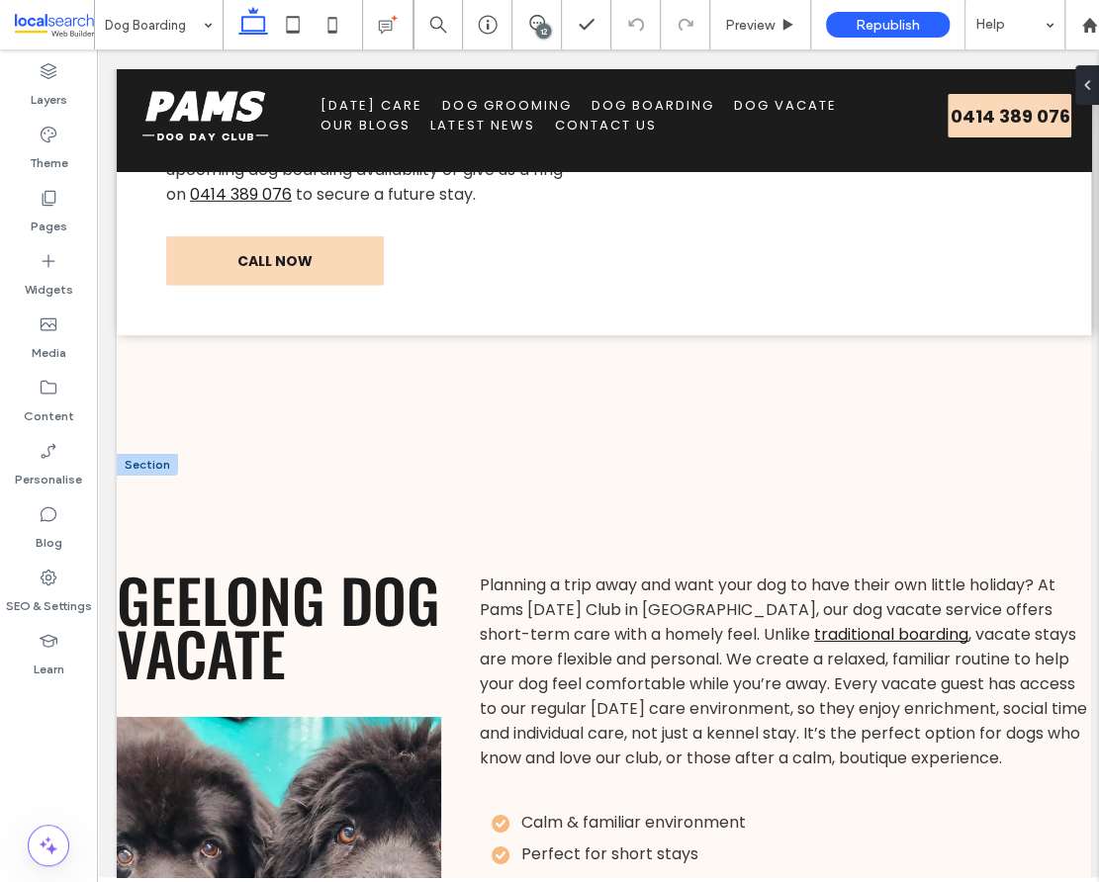
click at [129, 454] on div at bounding box center [147, 465] width 61 height 22
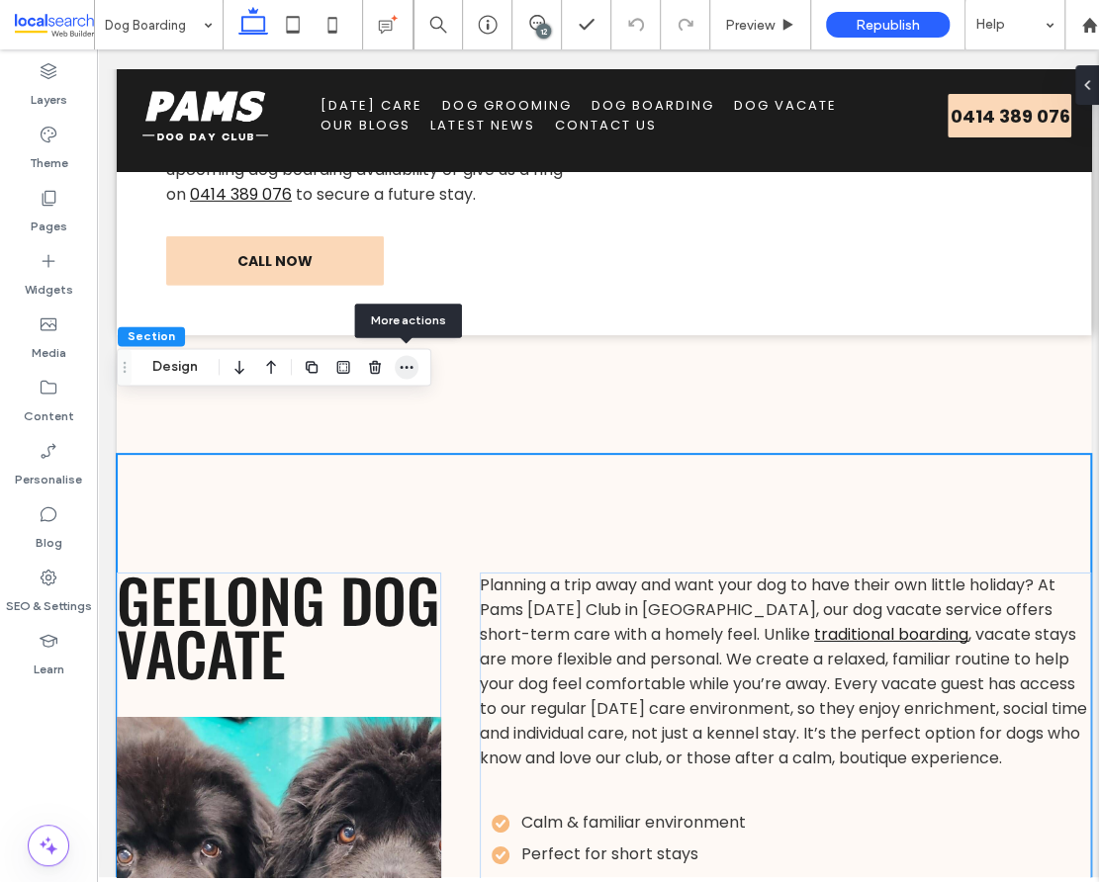
click at [408, 369] on icon "button" at bounding box center [407, 367] width 16 height 16
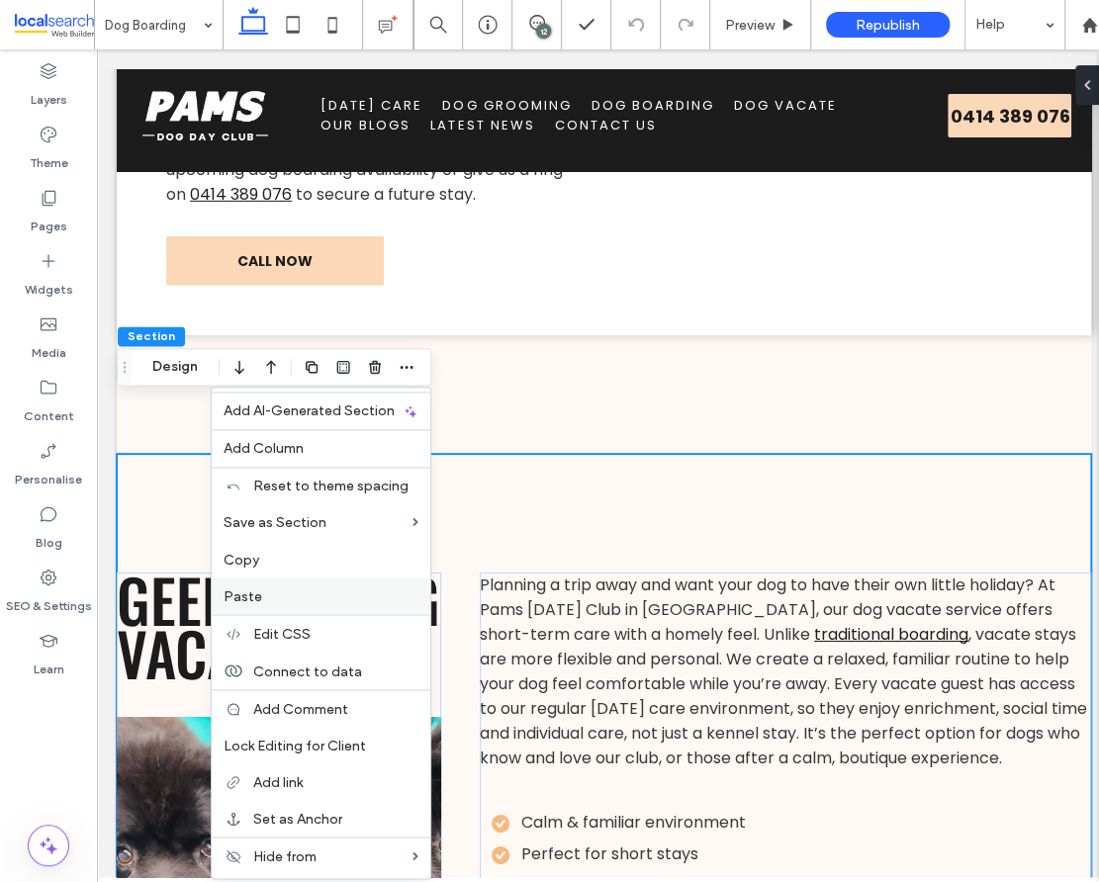
click at [288, 599] on label "Paste" at bounding box center [320, 595] width 195 height 17
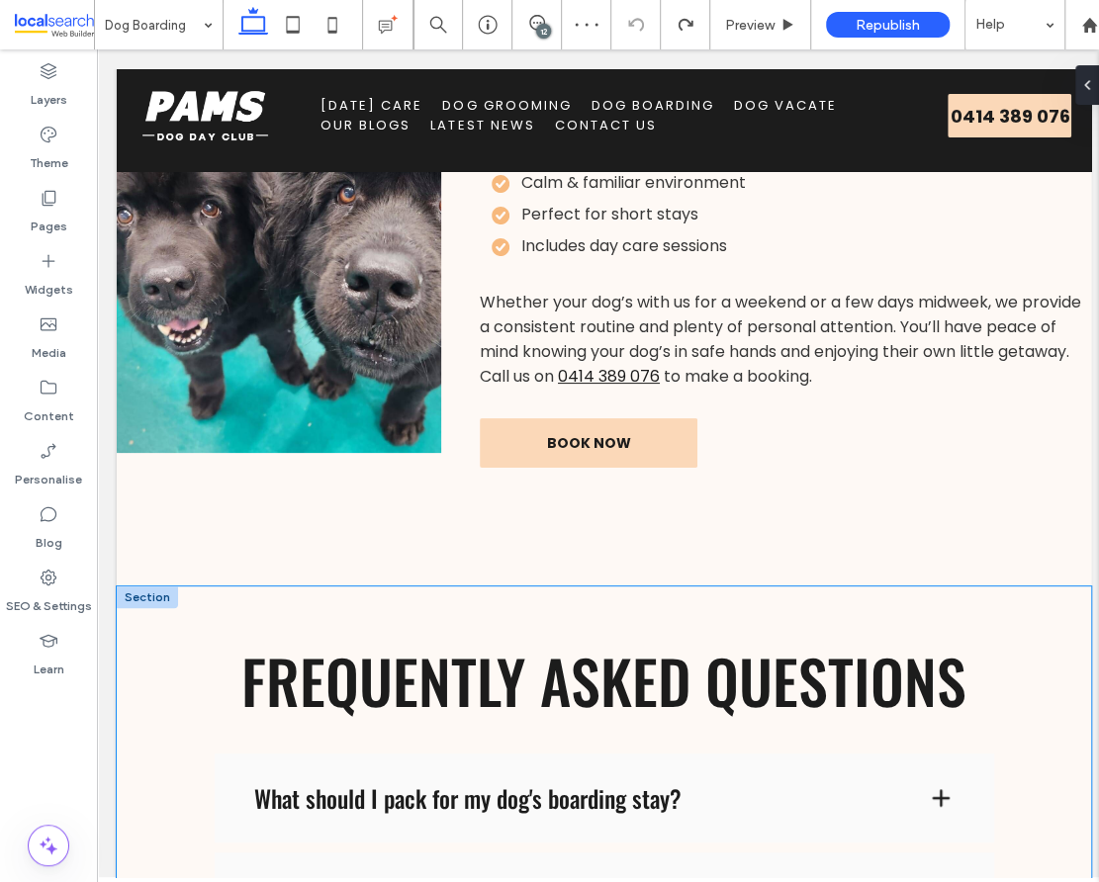
scroll to position [3258, 0]
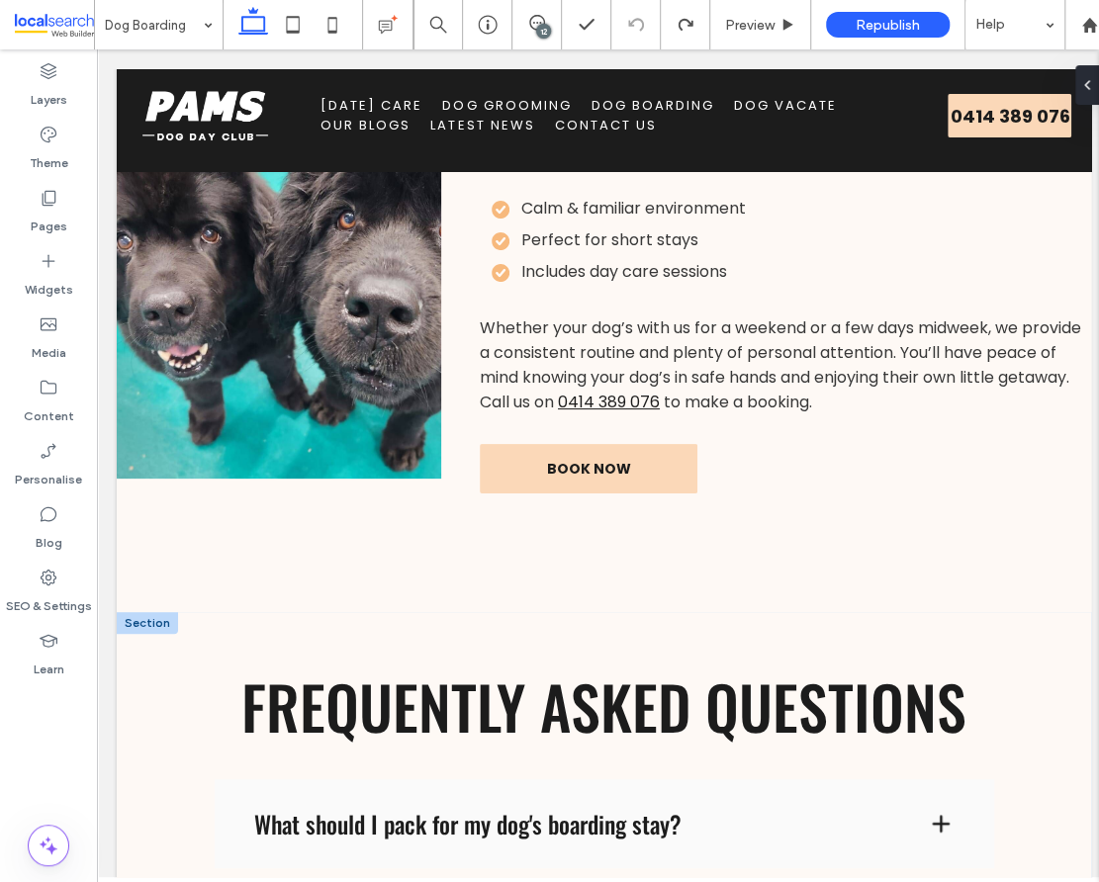
click at [138, 612] on div at bounding box center [147, 623] width 61 height 22
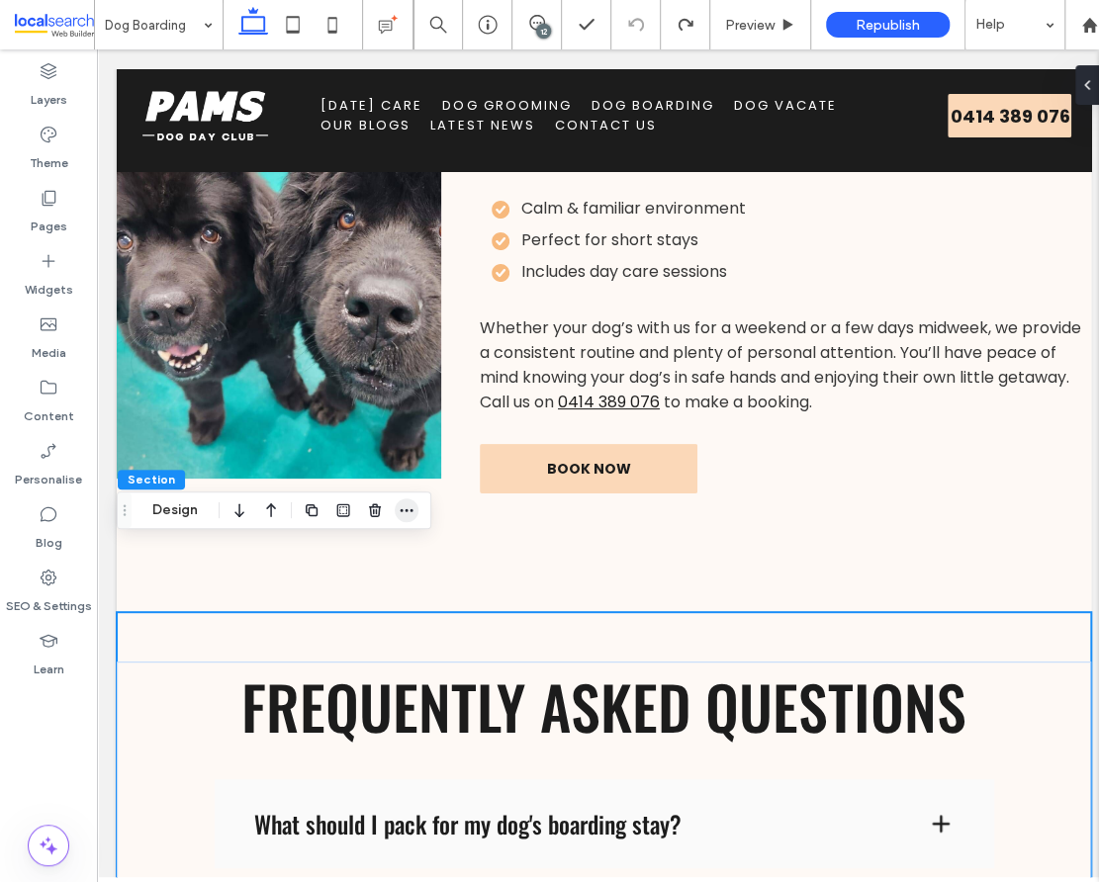
click at [410, 509] on use "button" at bounding box center [407, 510] width 13 height 3
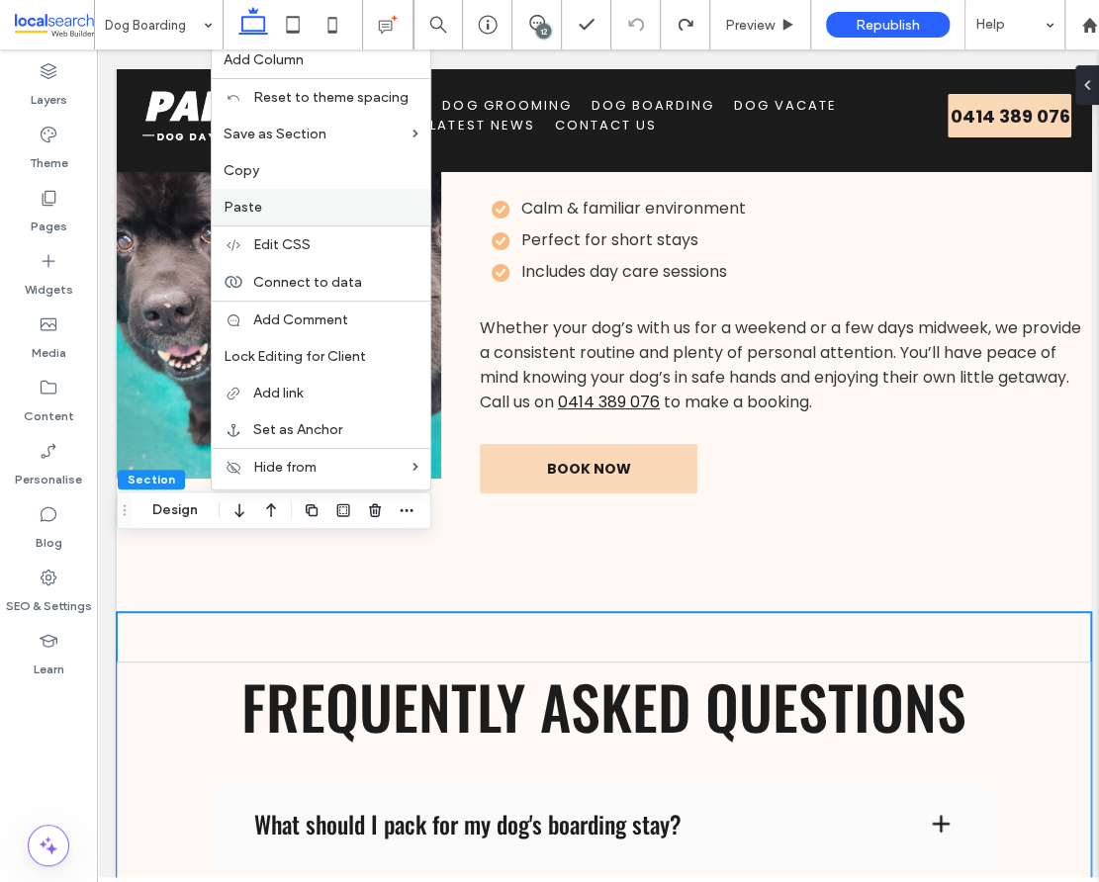
click at [255, 204] on span "Paste" at bounding box center [242, 207] width 39 height 17
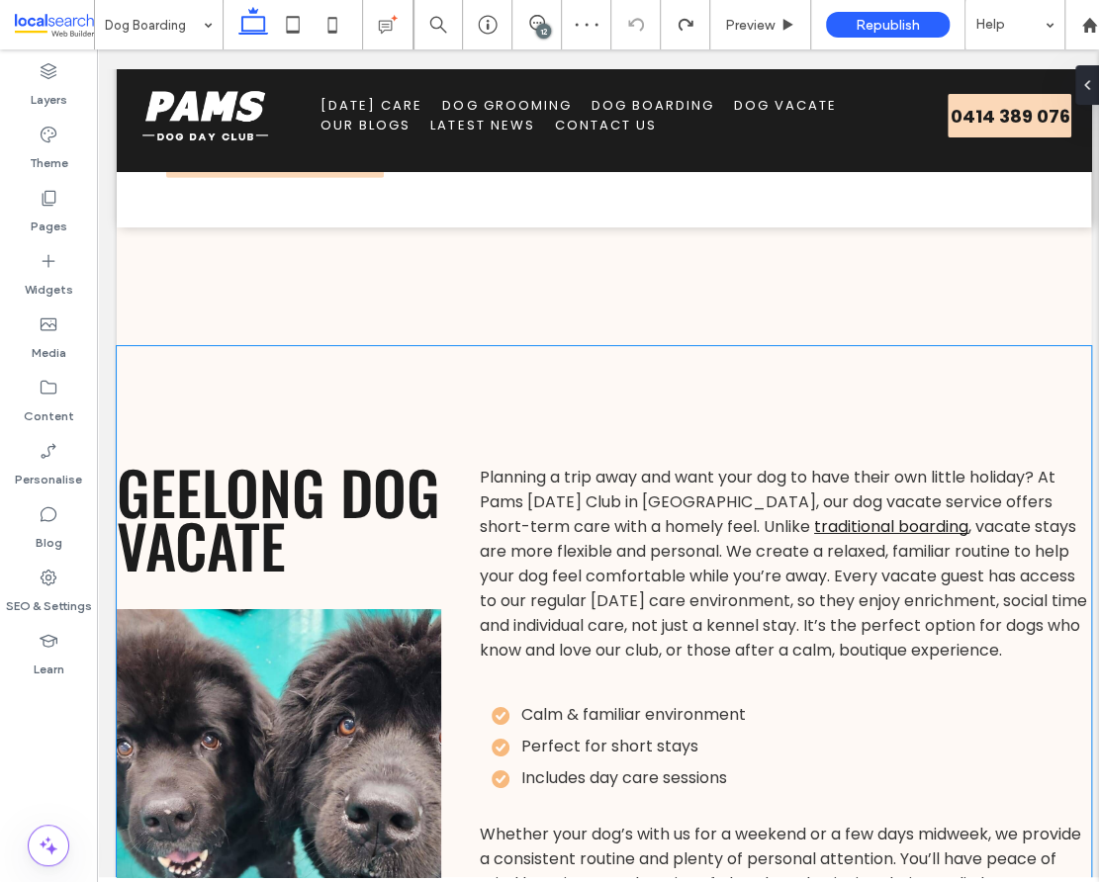
scroll to position [2838, 0]
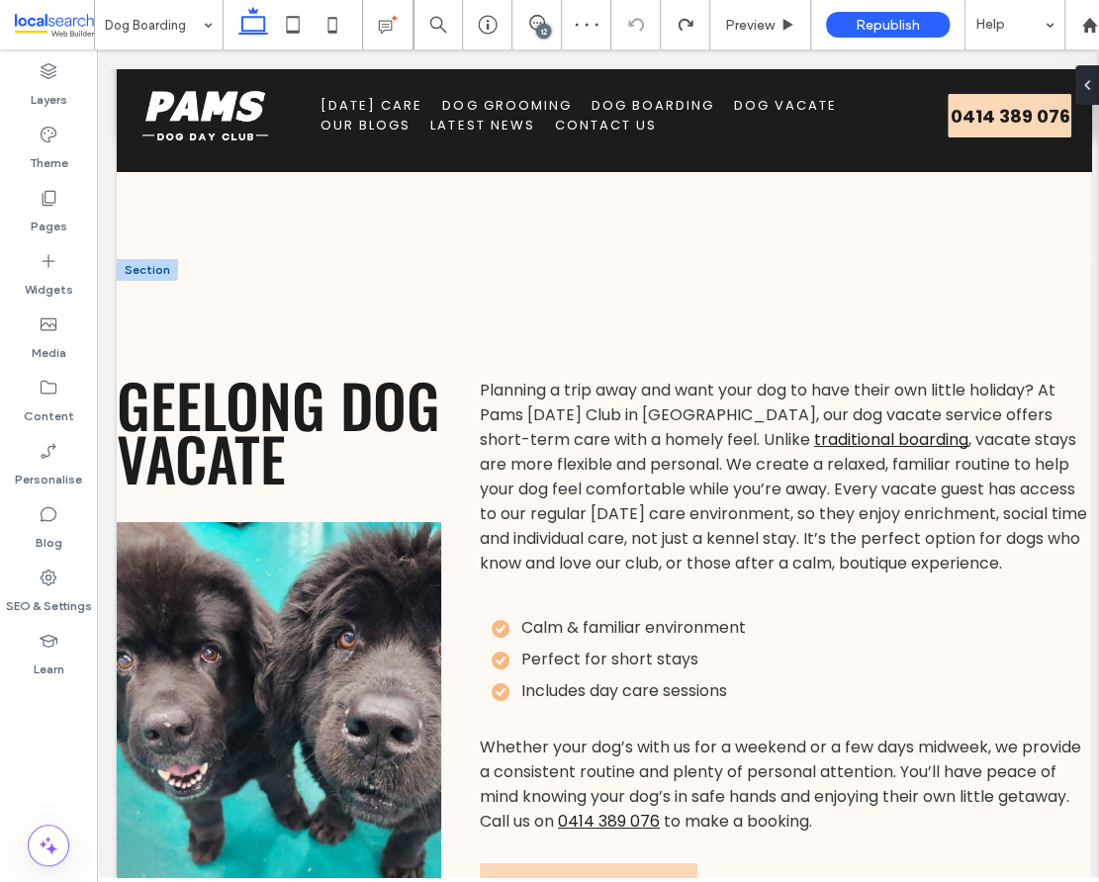
click at [139, 259] on div at bounding box center [147, 270] width 61 height 22
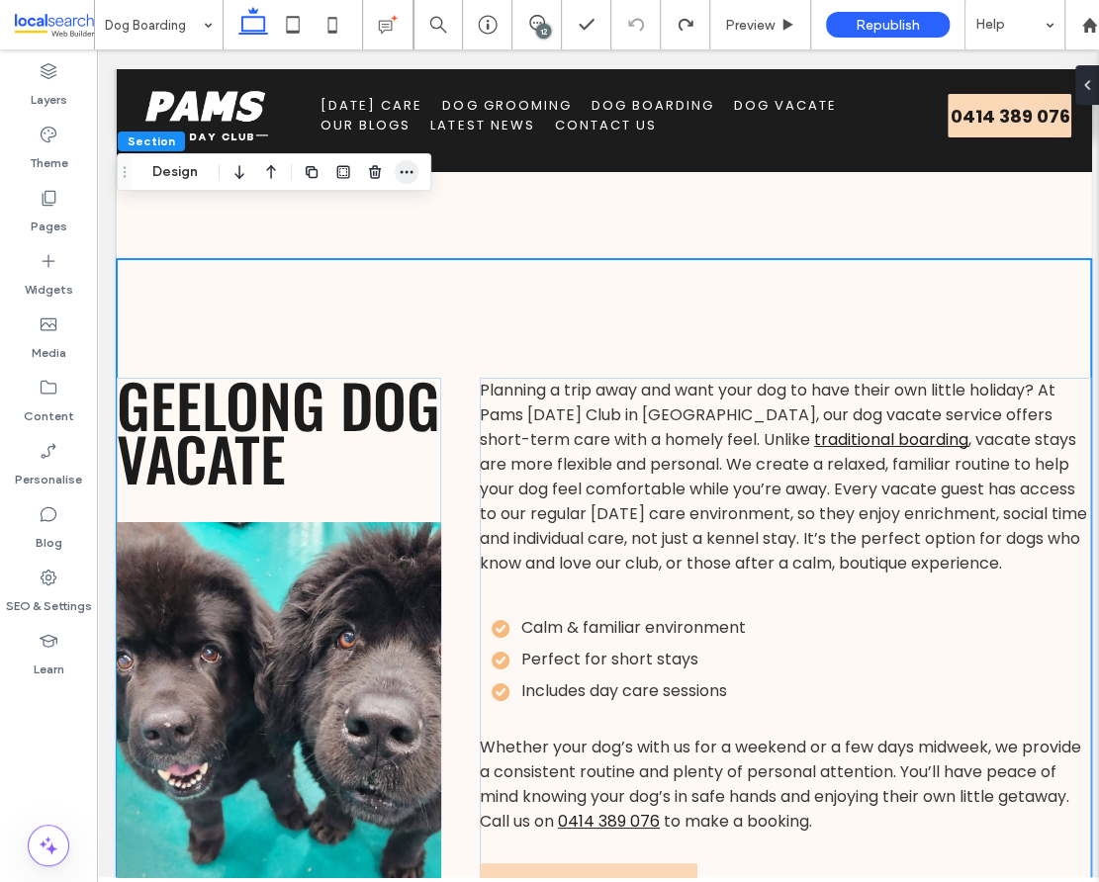
click at [413, 171] on icon "button" at bounding box center [407, 172] width 16 height 16
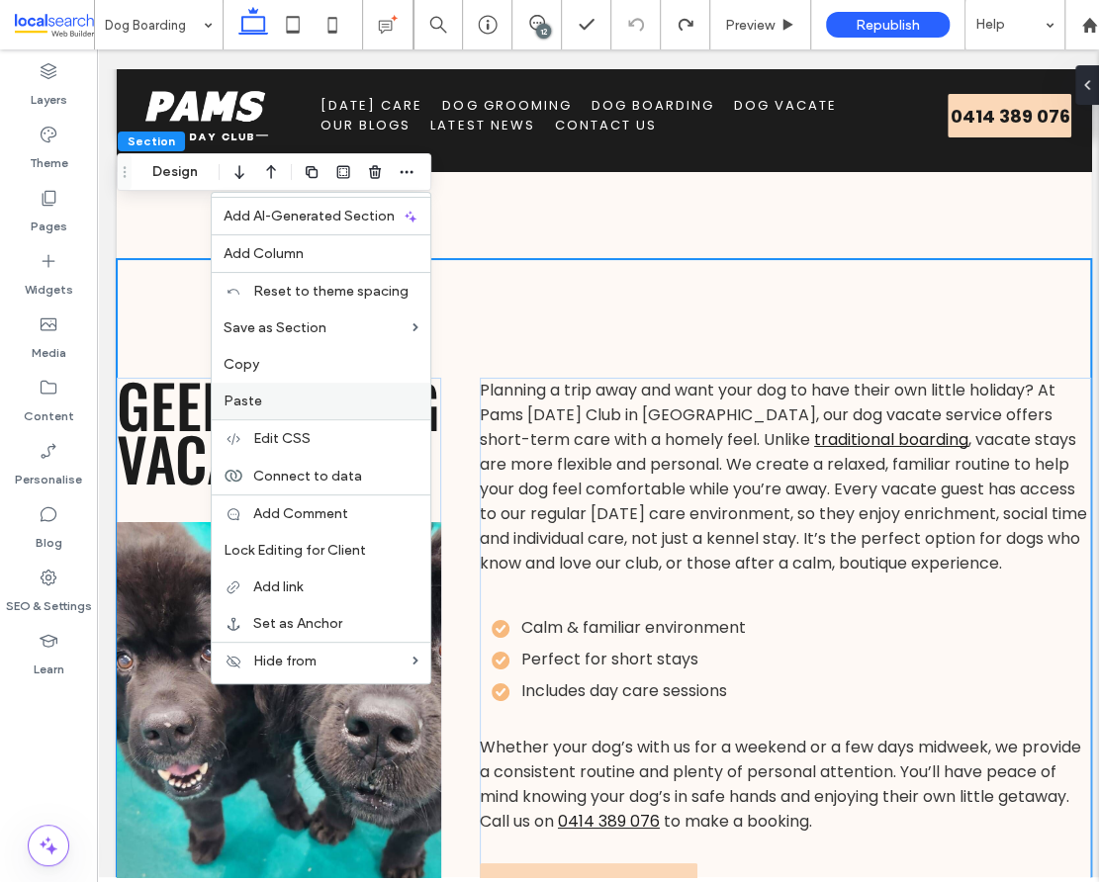
click at [243, 405] on span "Paste" at bounding box center [242, 401] width 39 height 17
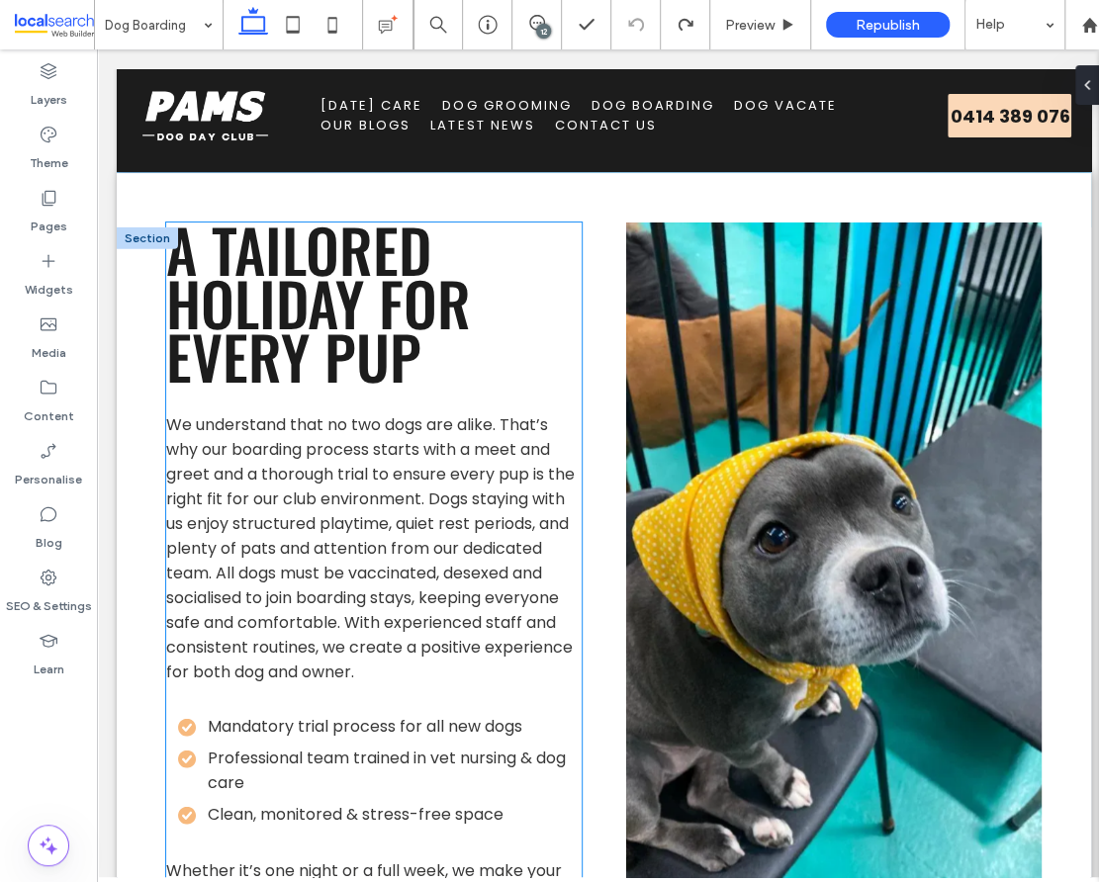
scroll to position [1796, 0]
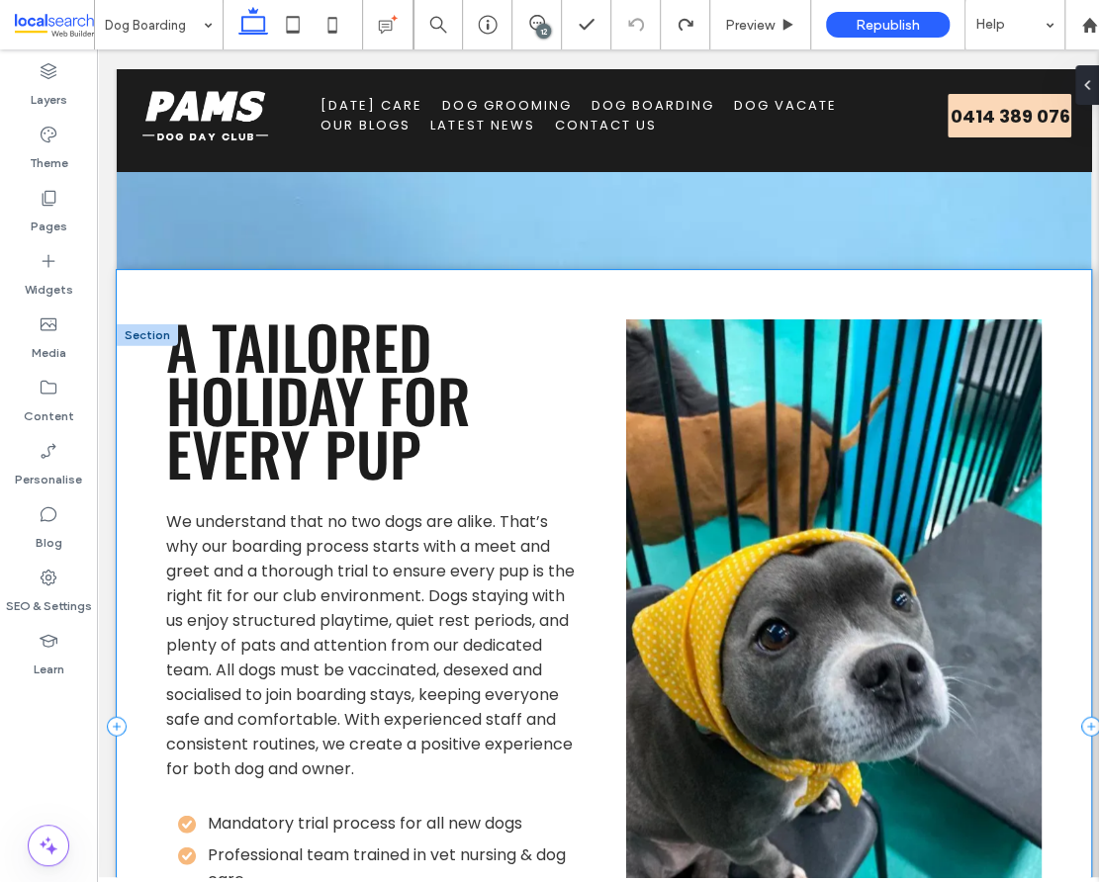
click at [132, 274] on div "A Tailored Holiday for Every Pup We understand that no two dogs are alike. That…" at bounding box center [604, 726] width 974 height 913
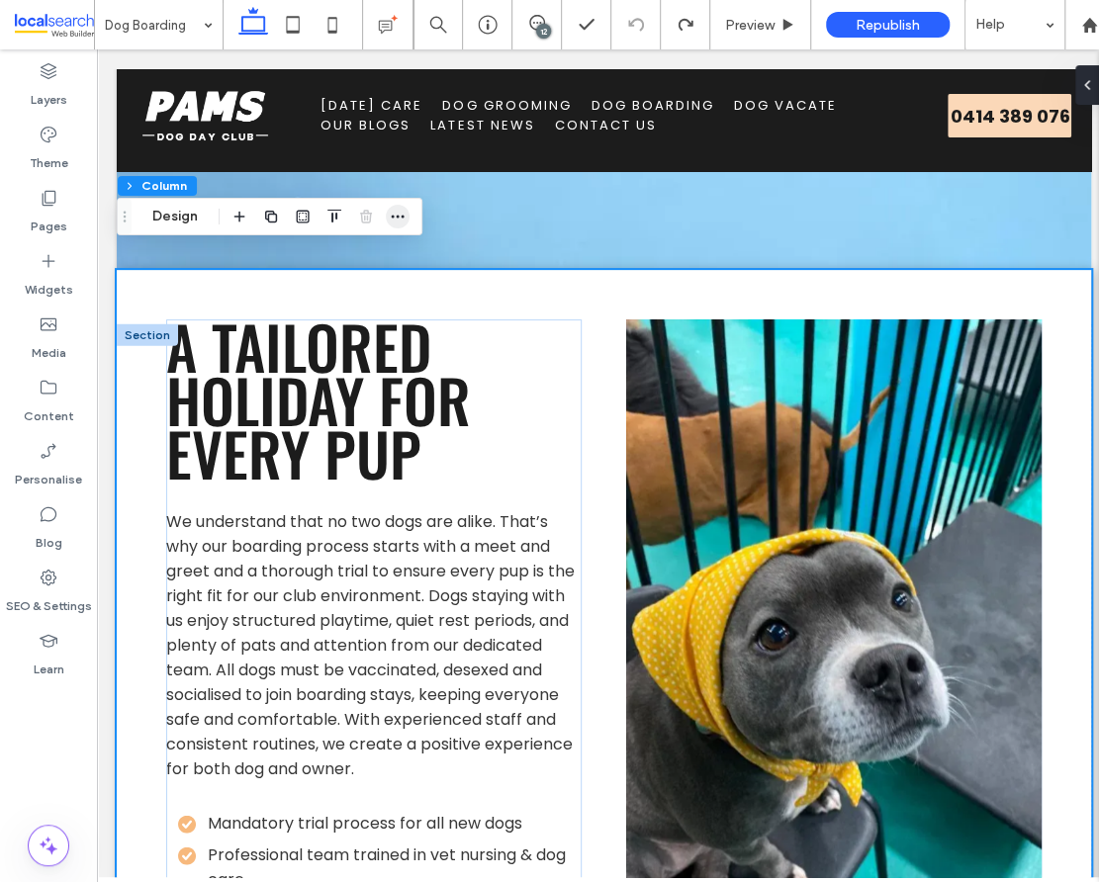
click at [395, 218] on icon "button" at bounding box center [398, 217] width 16 height 16
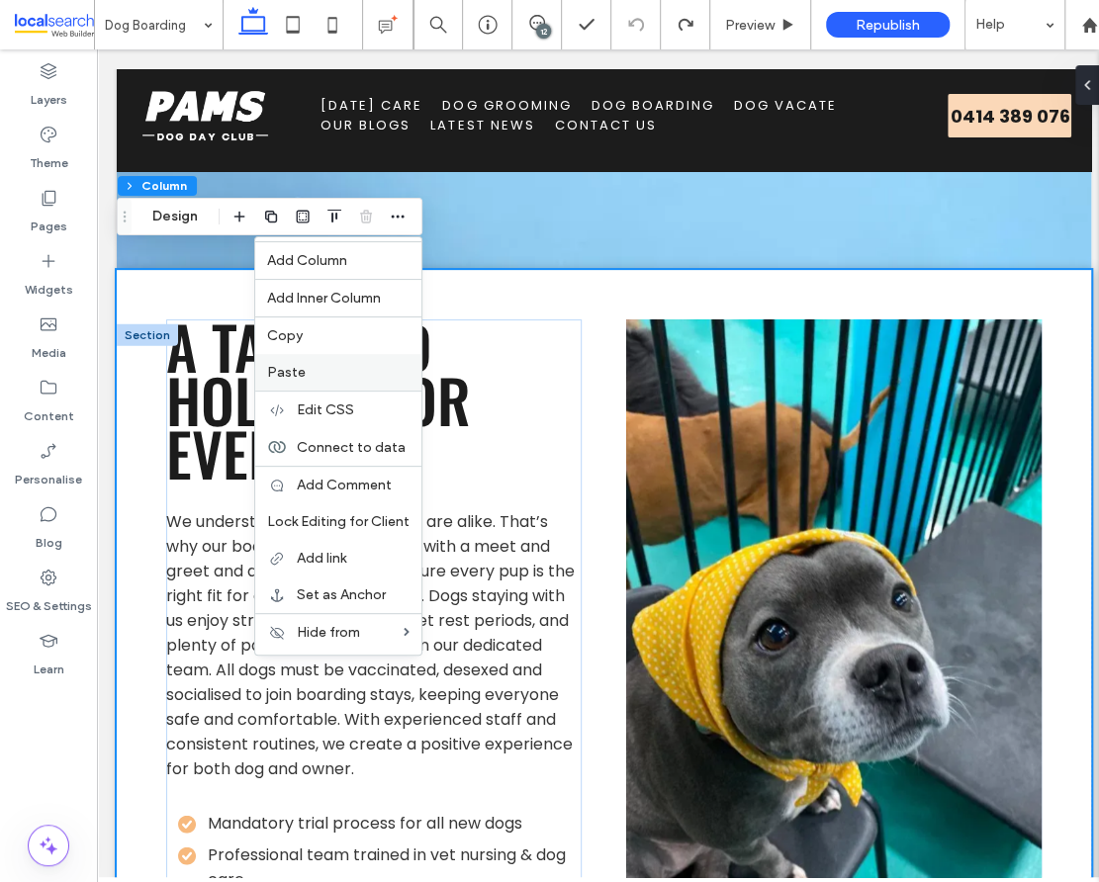
click at [308, 367] on label "Paste" at bounding box center [338, 372] width 142 height 17
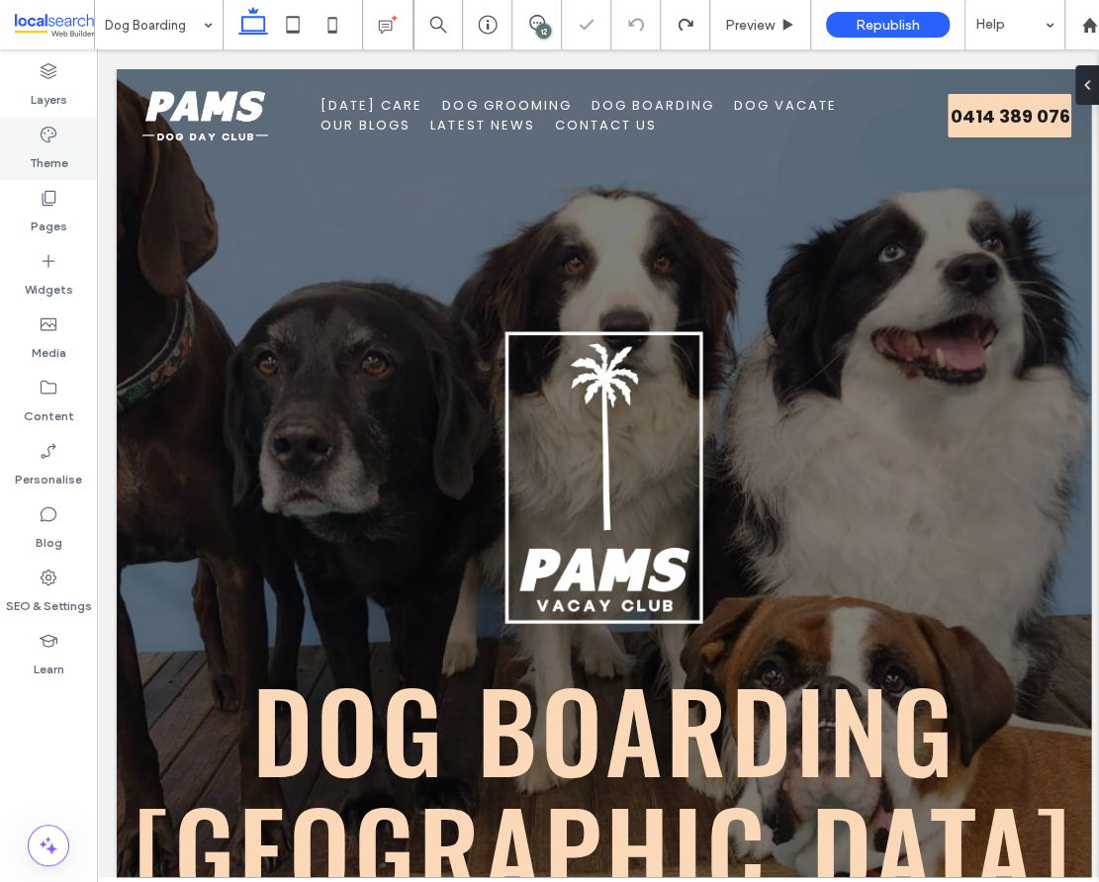
scroll to position [0, 0]
click at [57, 215] on label "Pages" at bounding box center [49, 222] width 37 height 28
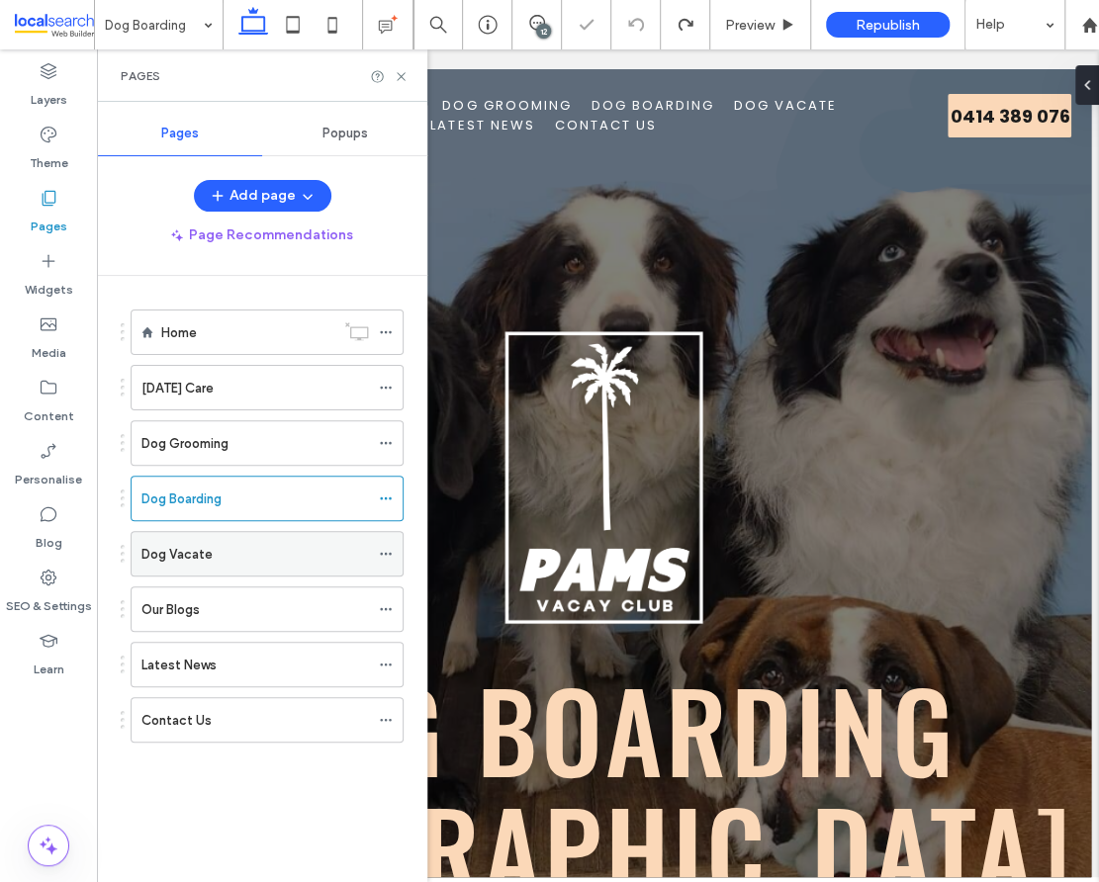
click at [187, 550] on label "Dog Vacate" at bounding box center [176, 554] width 71 height 35
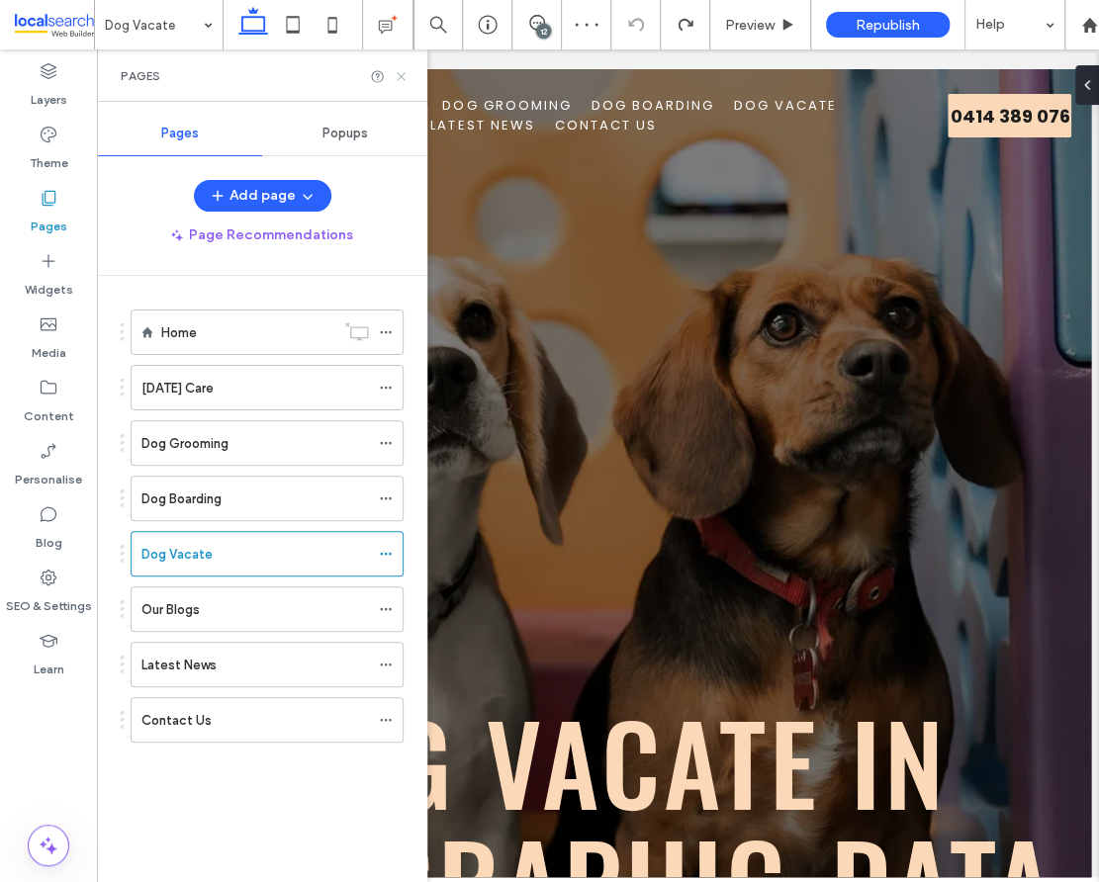
click at [402, 80] on icon at bounding box center [401, 76] width 15 height 15
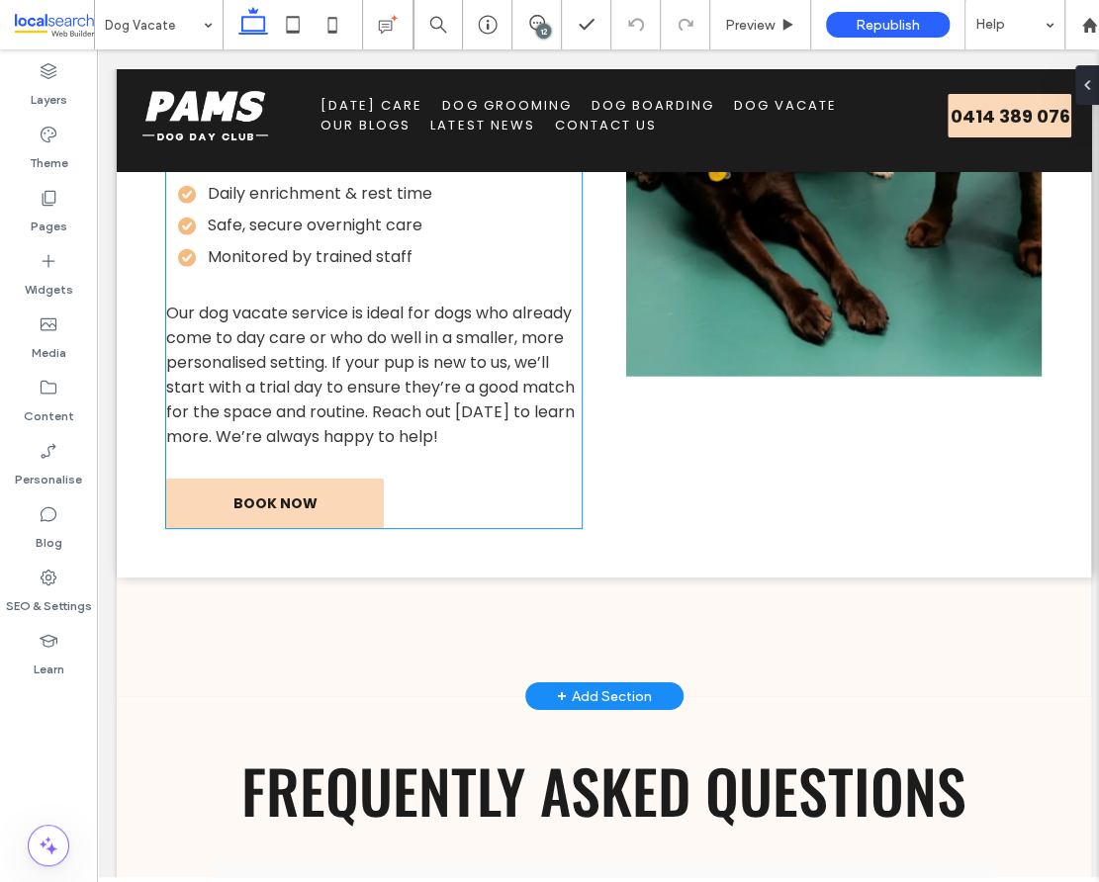
scroll to position [2616, 0]
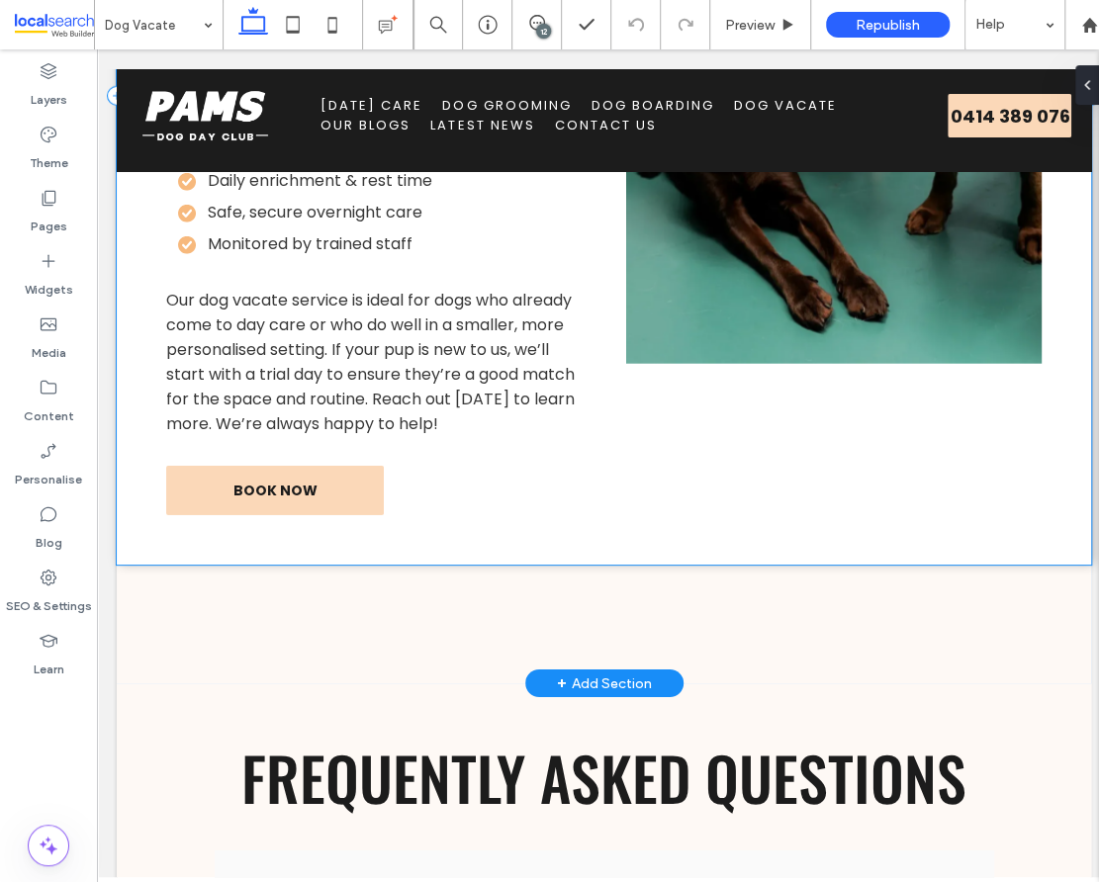
click at [657, 382] on div "What to Expect During a Vacate Stay When your dog stays with us for a vacate, t…" at bounding box center [604, 96] width 974 height 938
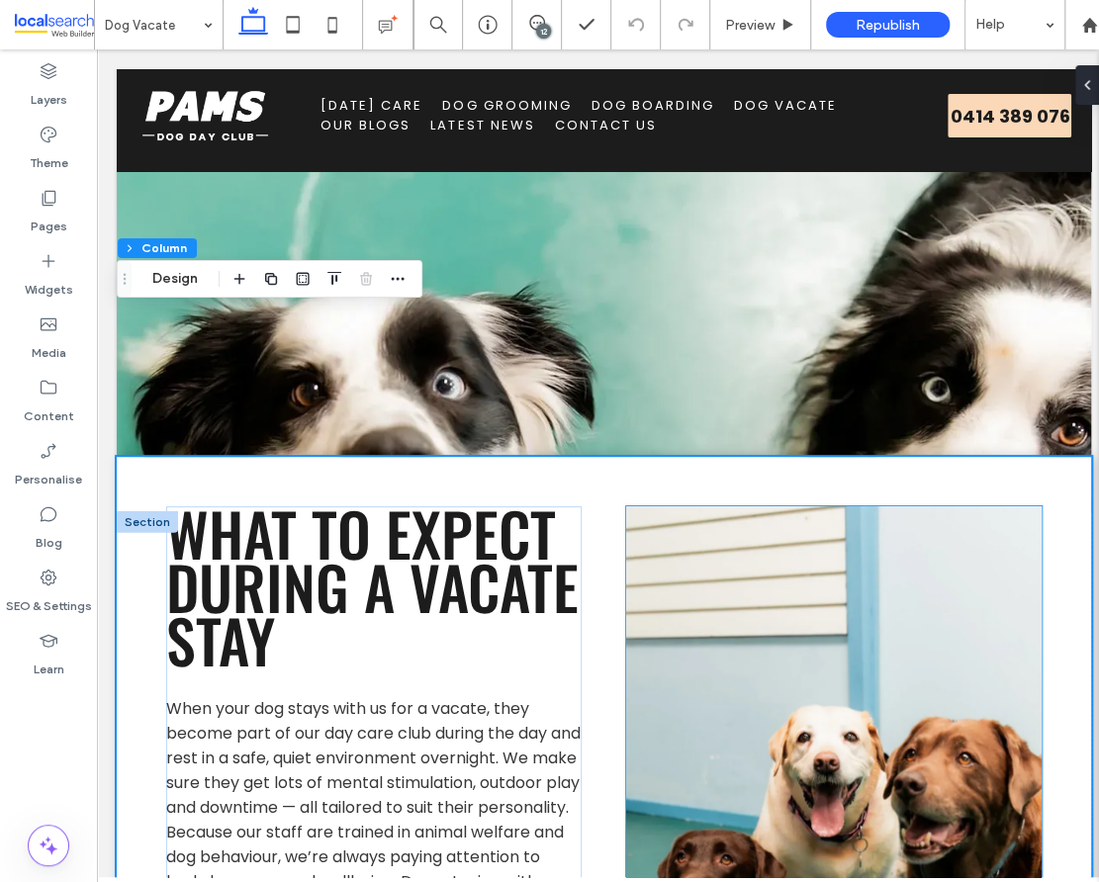
scroll to position [1761, 0]
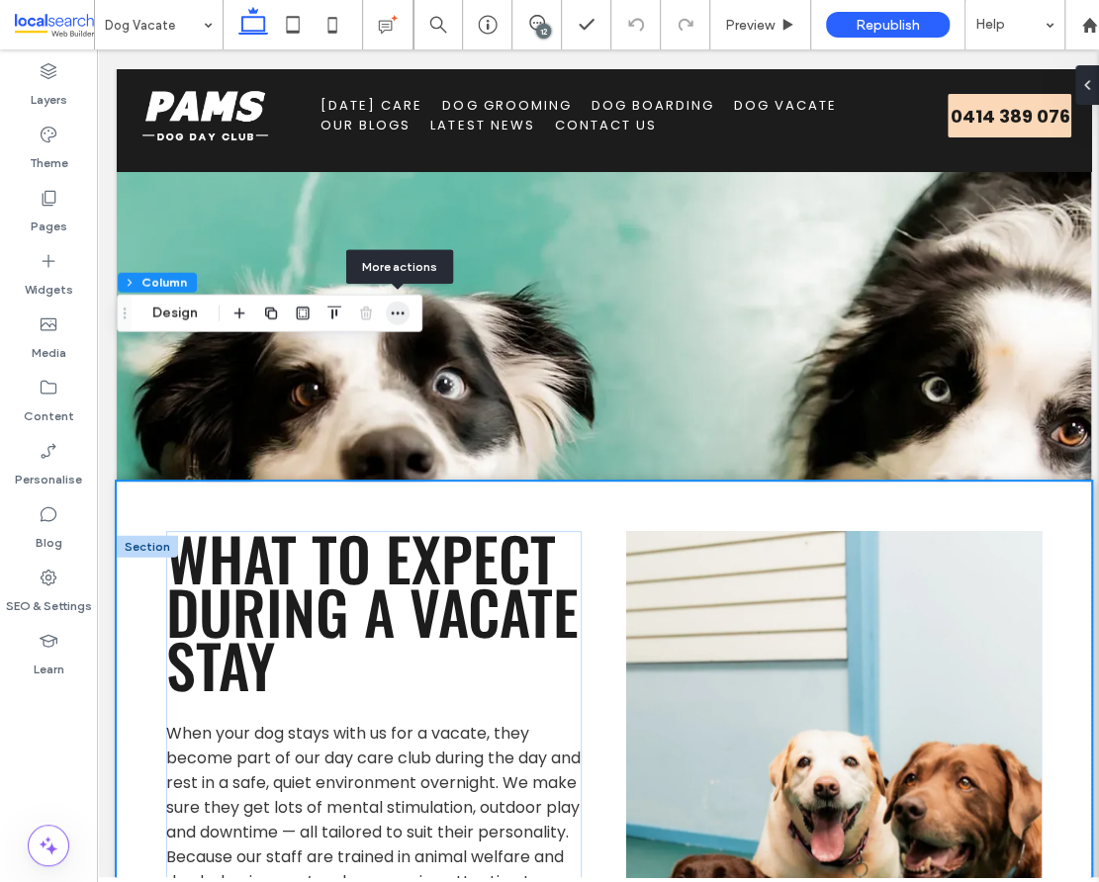
click at [400, 316] on icon "button" at bounding box center [398, 314] width 16 height 16
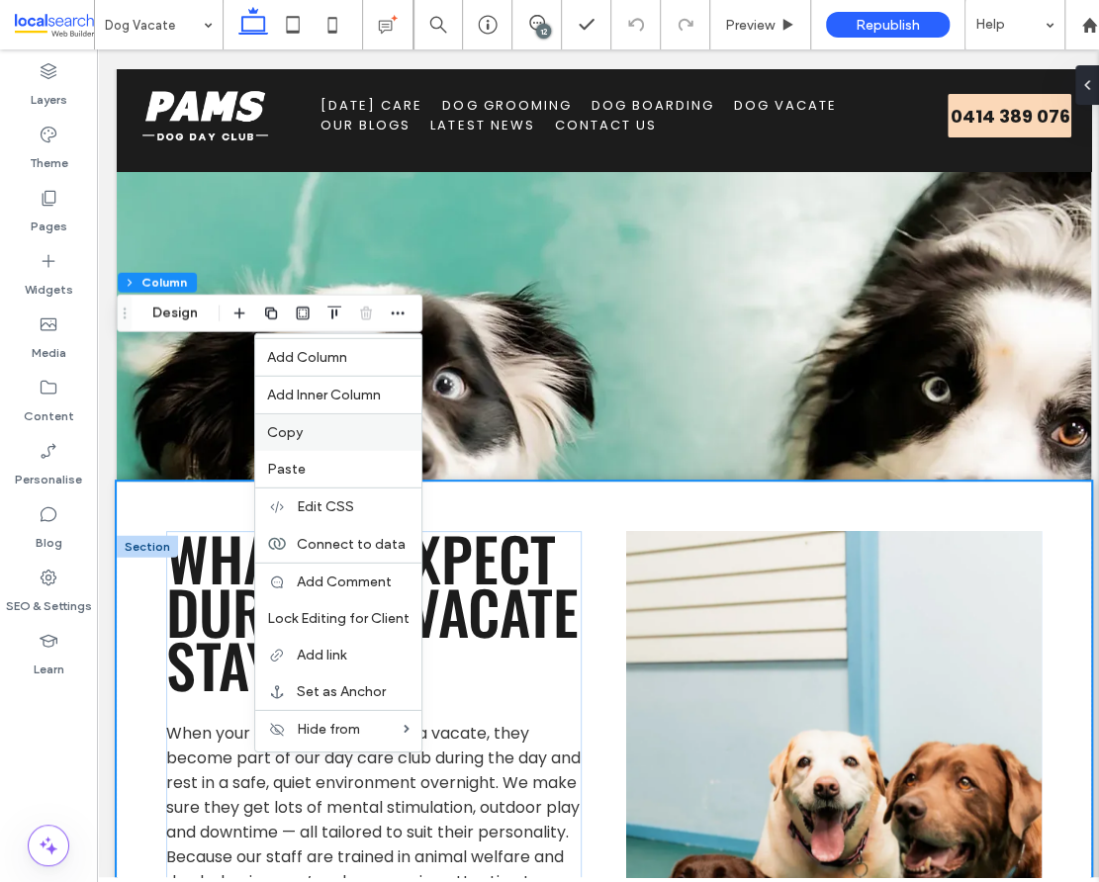
click at [298, 429] on span "Copy" at bounding box center [285, 432] width 36 height 17
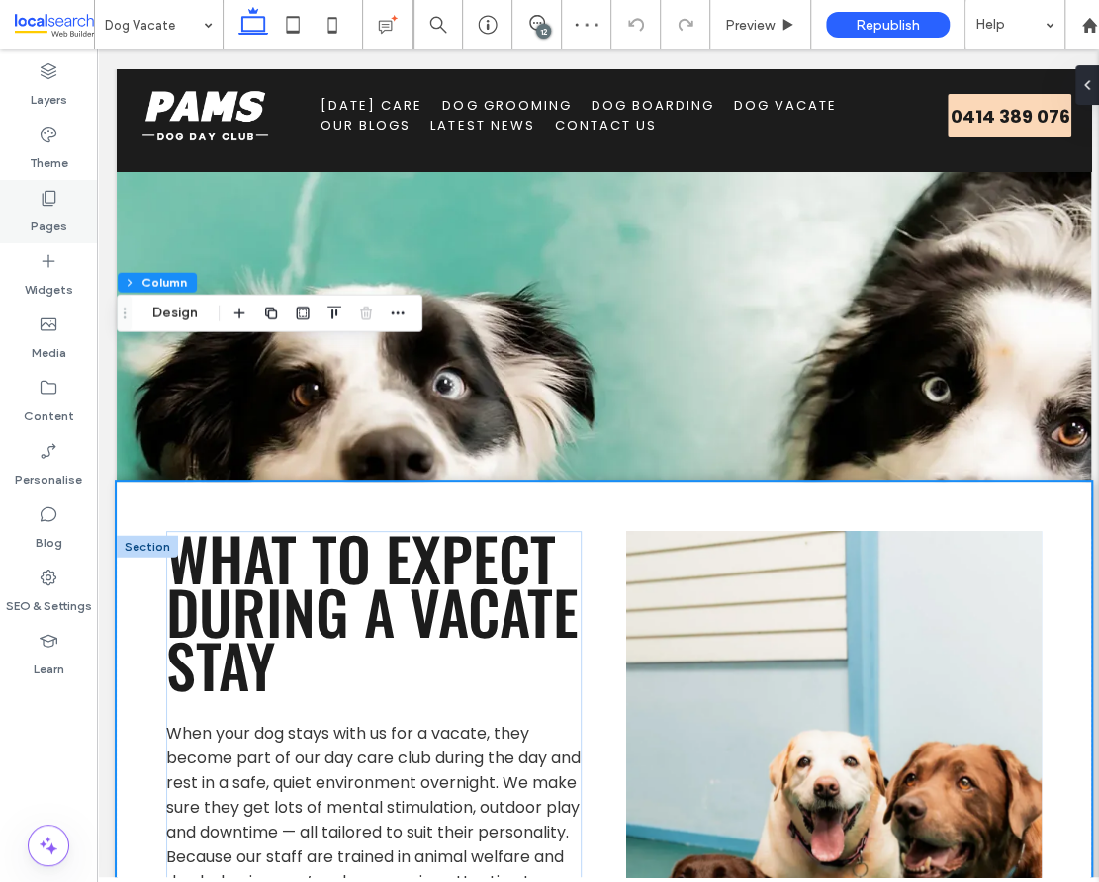
click at [51, 202] on use at bounding box center [50, 198] width 14 height 15
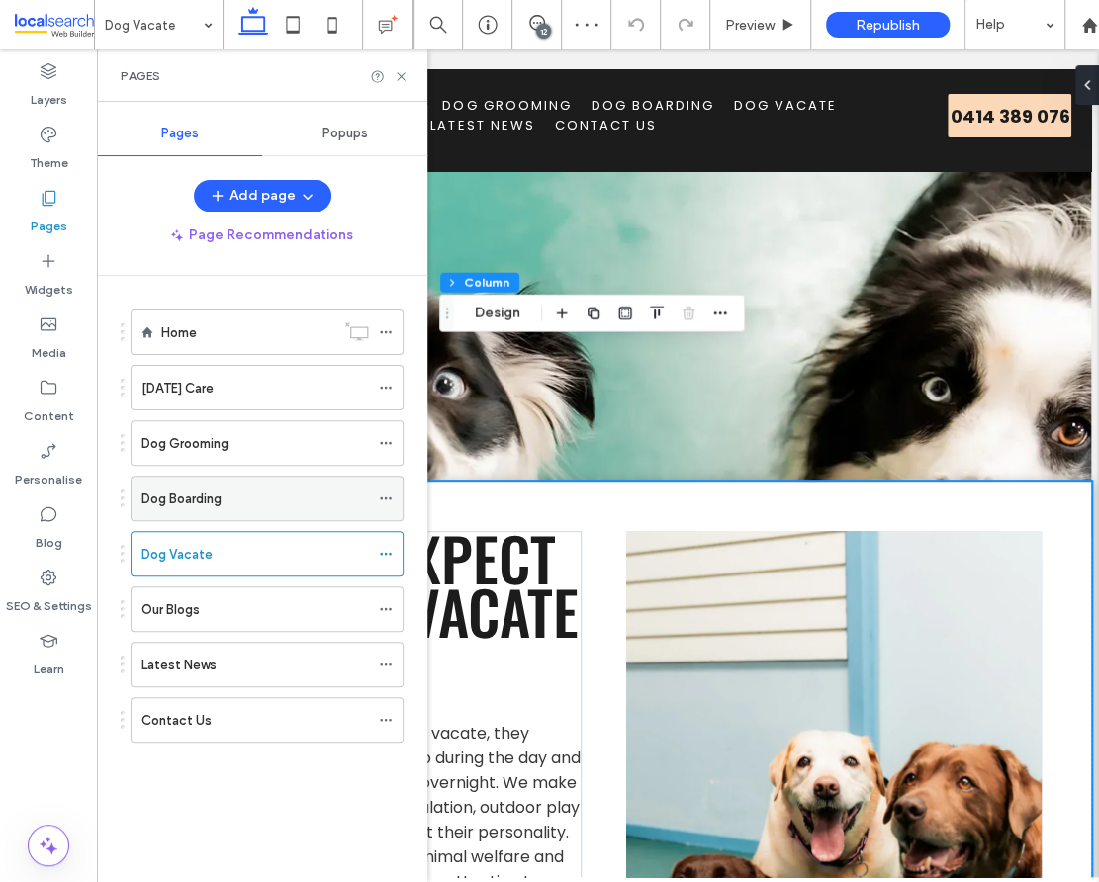
click at [185, 491] on label "Dog Boarding" at bounding box center [181, 499] width 80 height 35
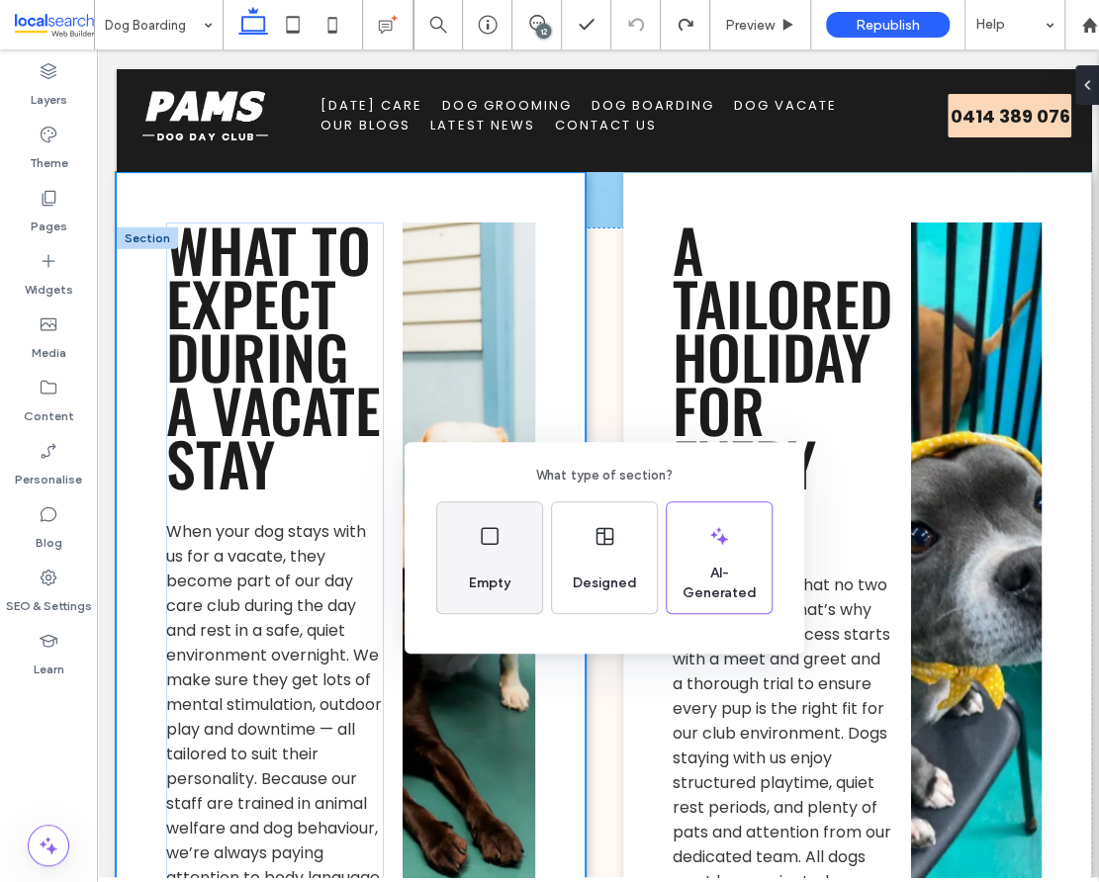
click at [508, 529] on div "Empty" at bounding box center [489, 557] width 105 height 111
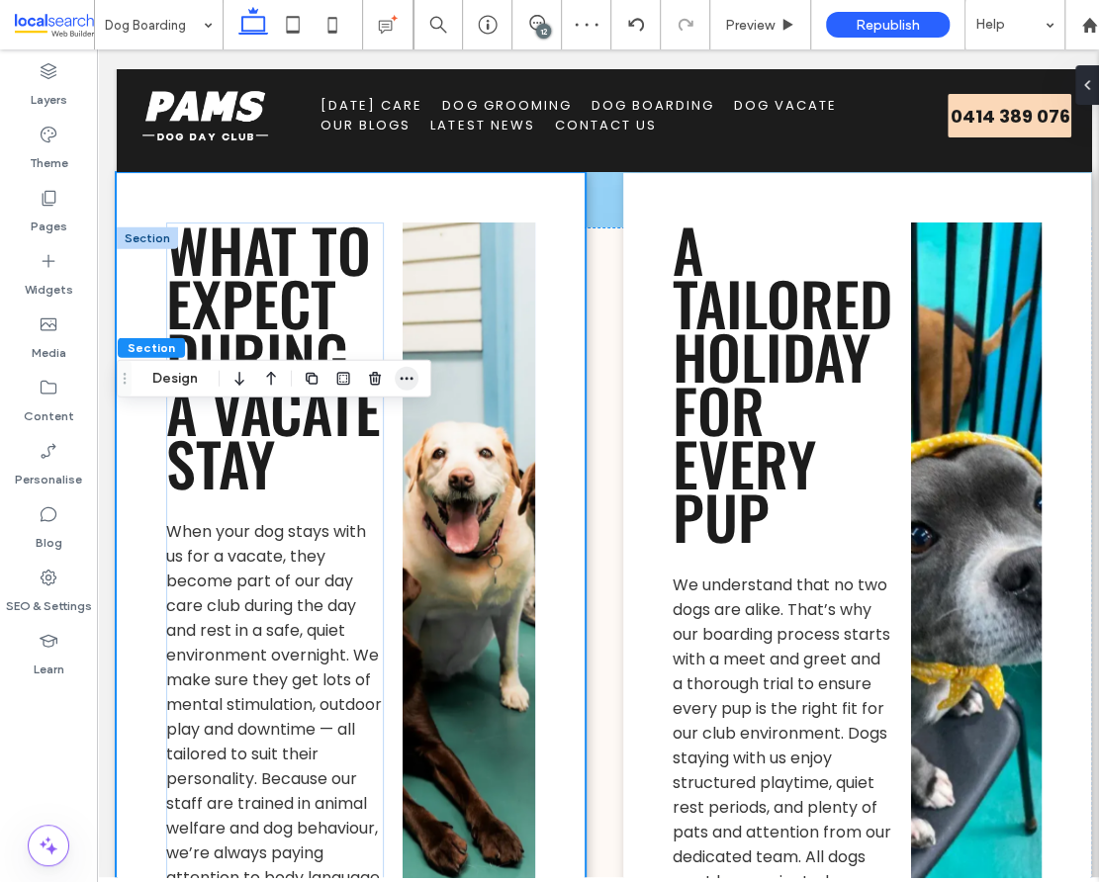
click at [405, 379] on use "button" at bounding box center [407, 378] width 13 height 3
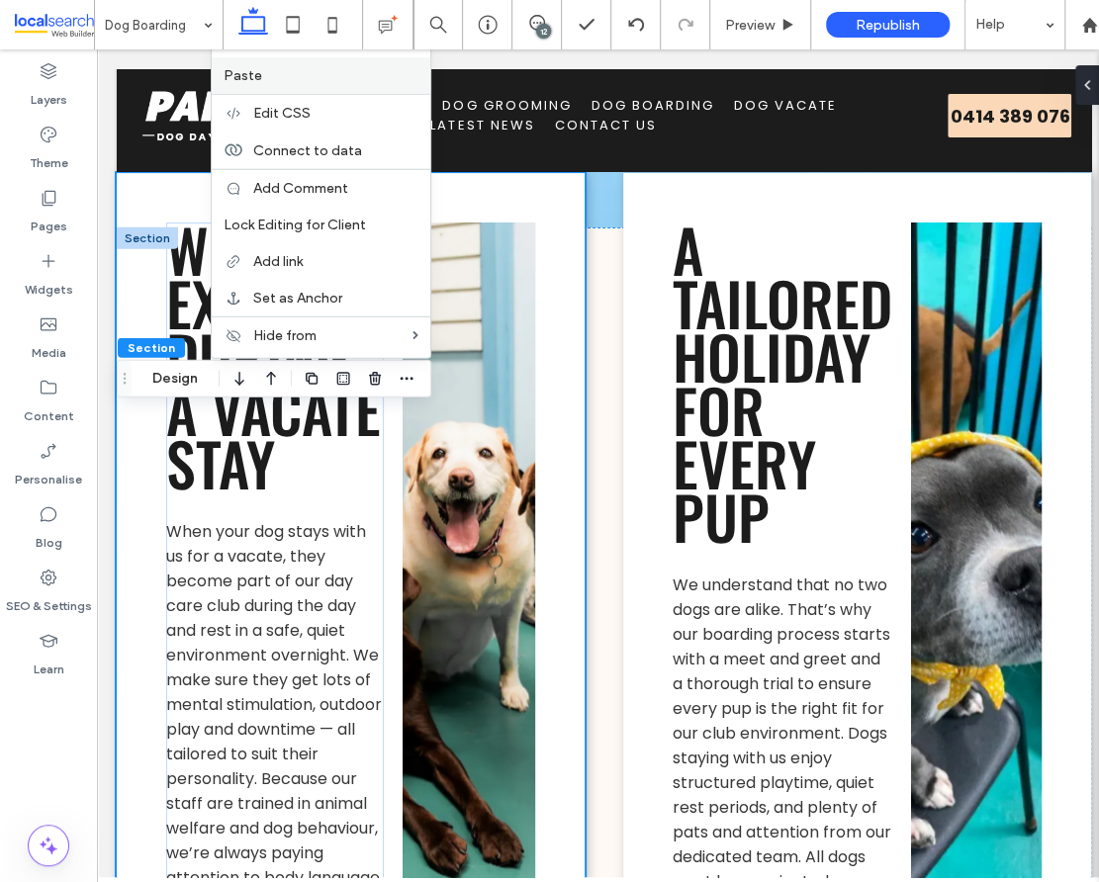
click at [277, 79] on label "Paste" at bounding box center [320, 75] width 195 height 17
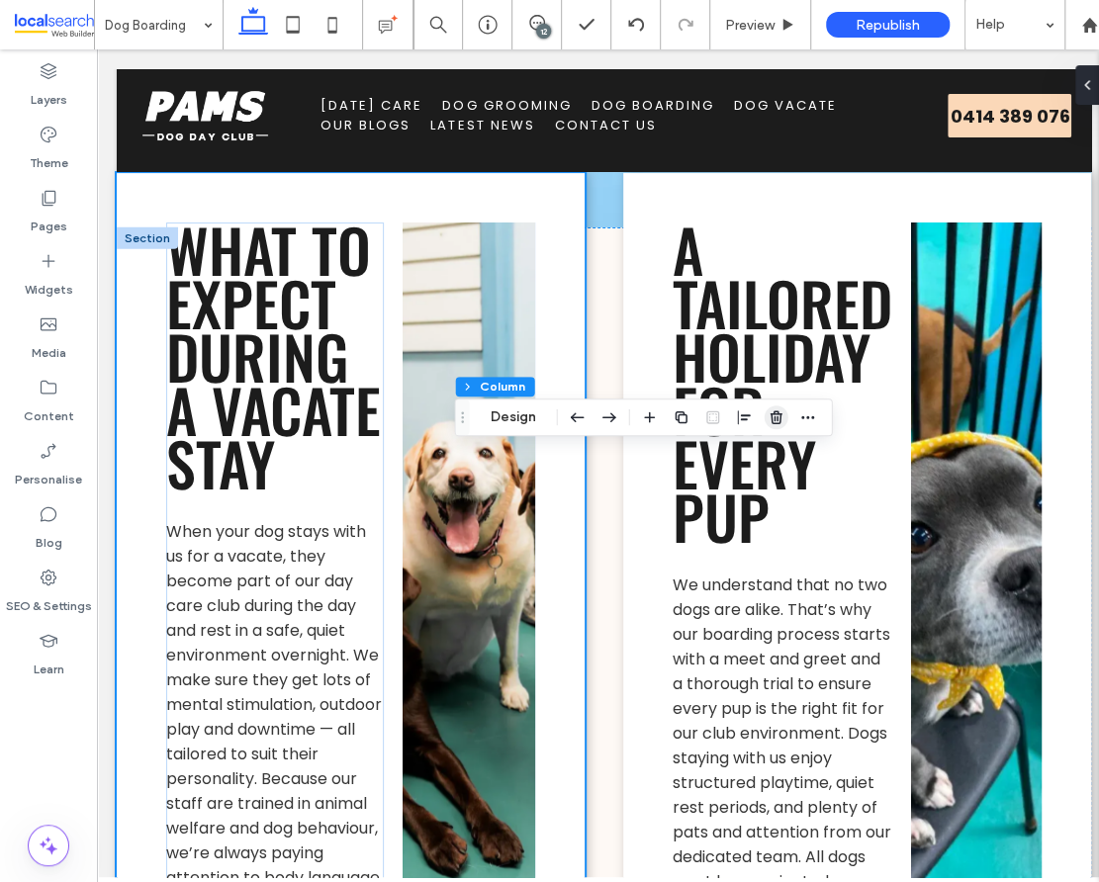
click at [774, 419] on use "button" at bounding box center [775, 416] width 12 height 13
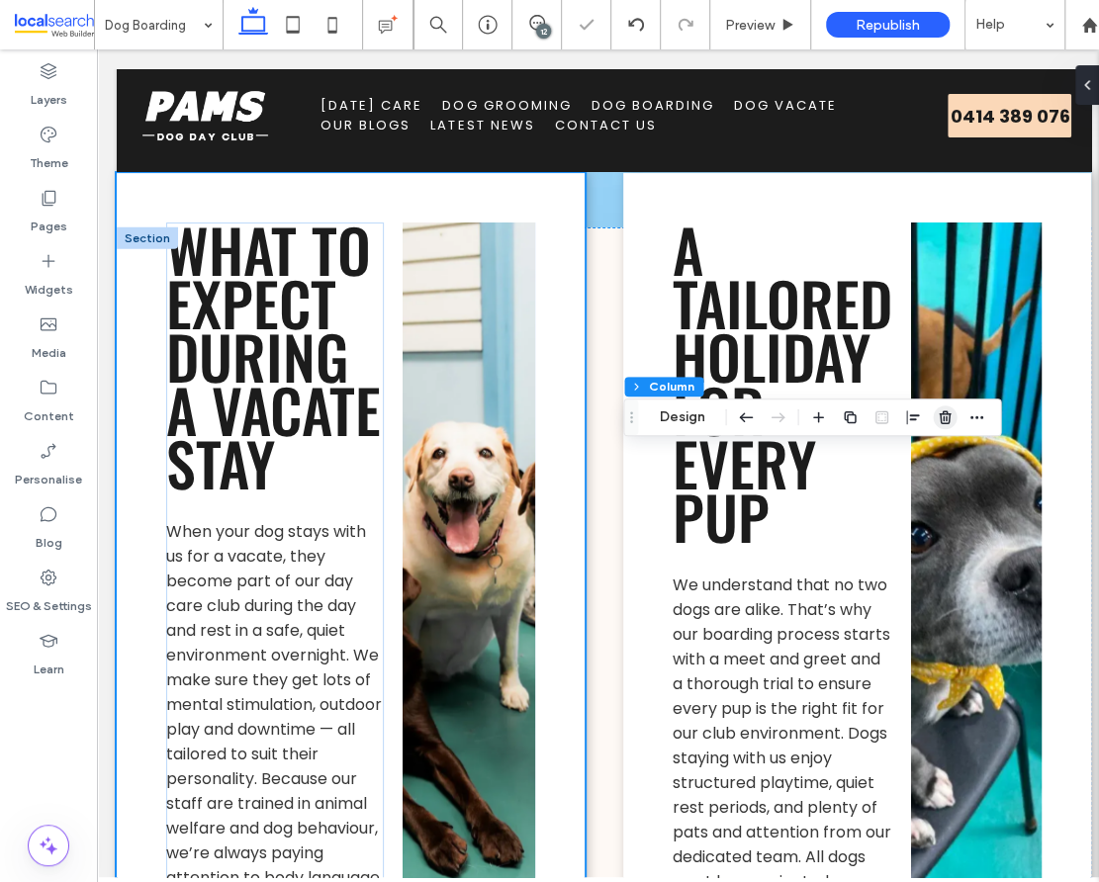
click at [943, 412] on icon "button" at bounding box center [945, 417] width 16 height 16
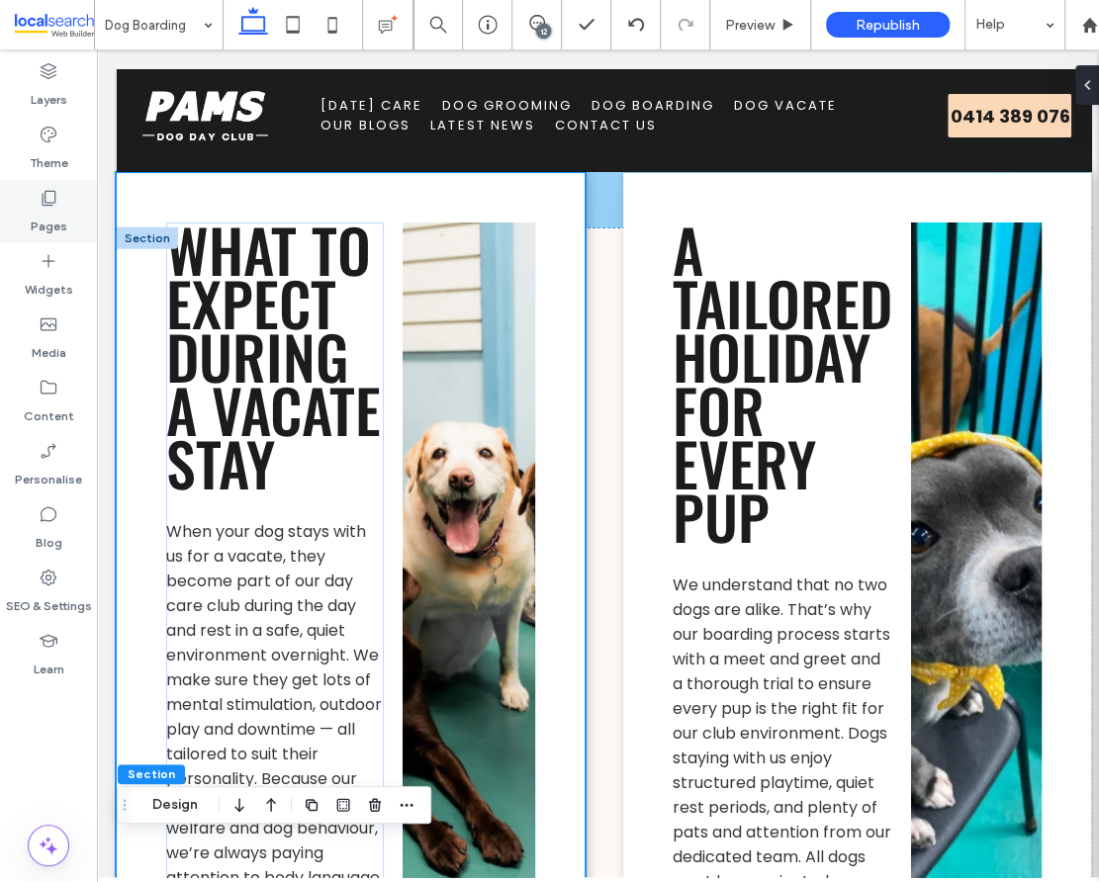
click at [52, 212] on label "Pages" at bounding box center [49, 222] width 37 height 28
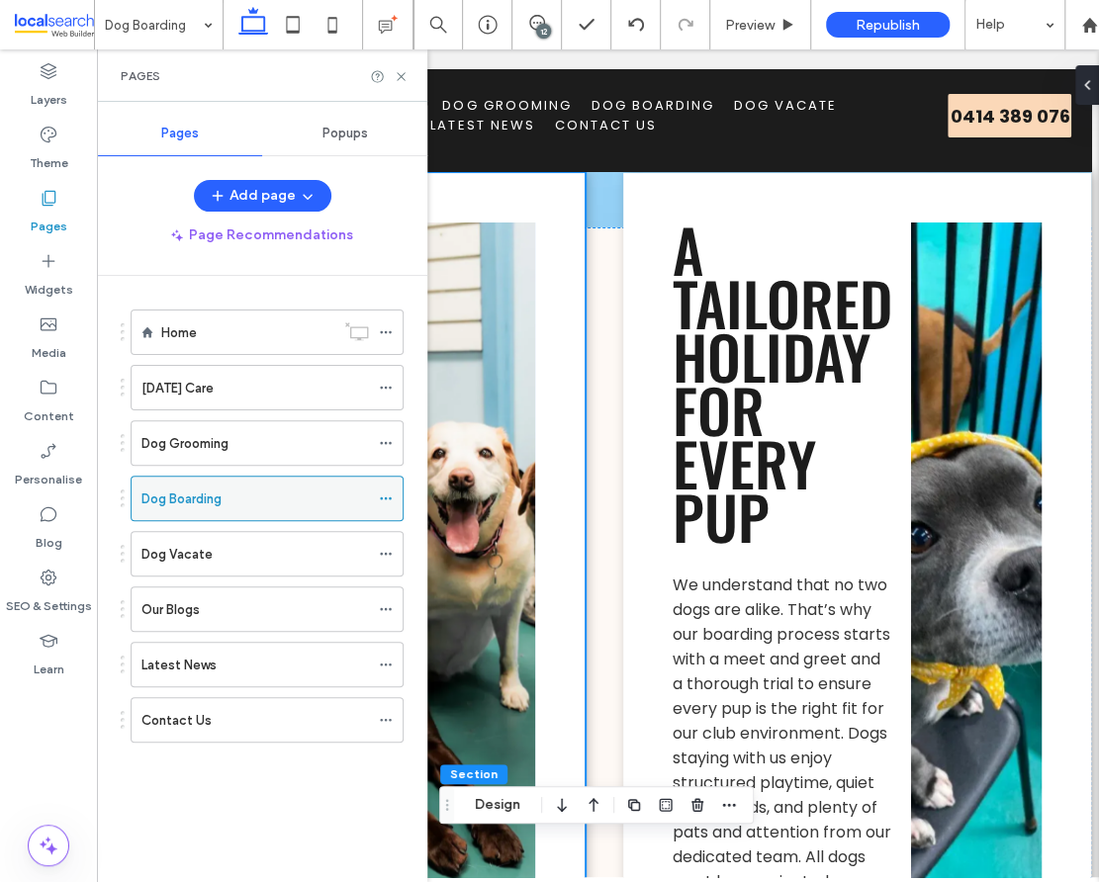
click at [390, 497] on use at bounding box center [385, 498] width 11 height 3
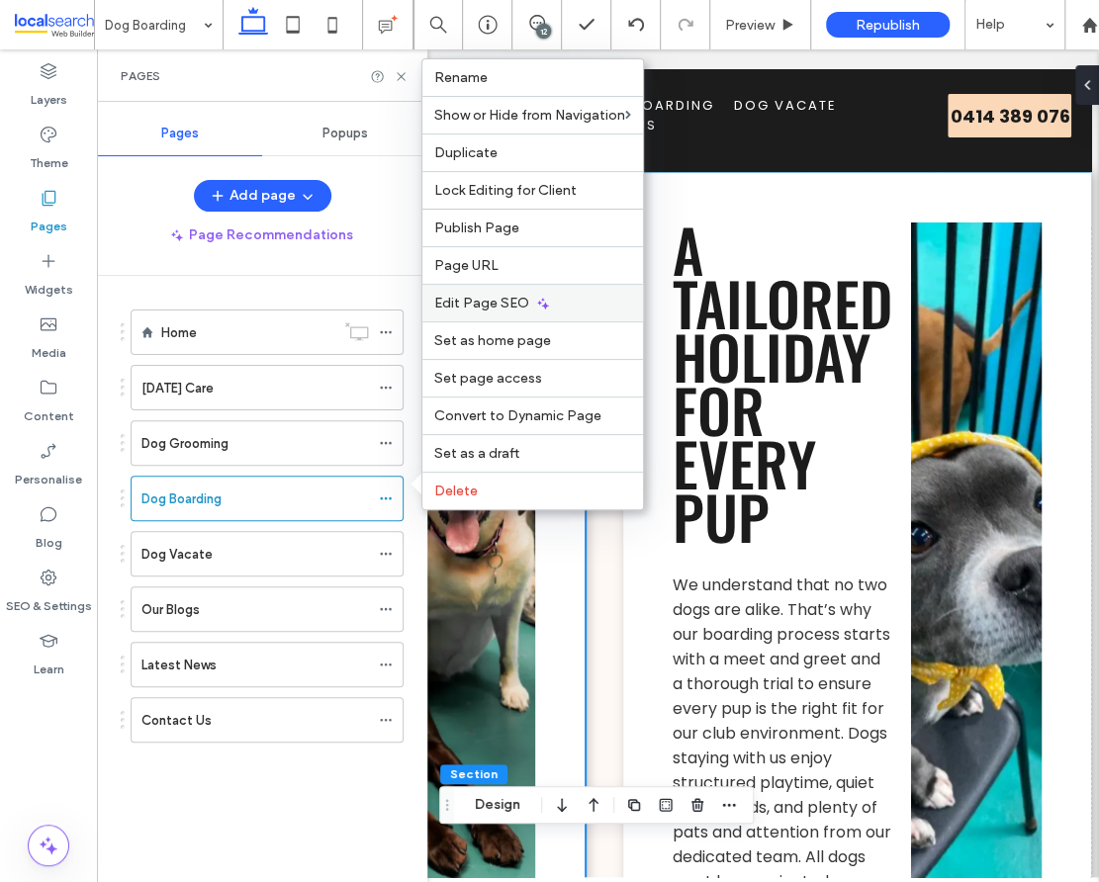
click at [482, 303] on span "Edit Page SEO" at bounding box center [481, 303] width 95 height 17
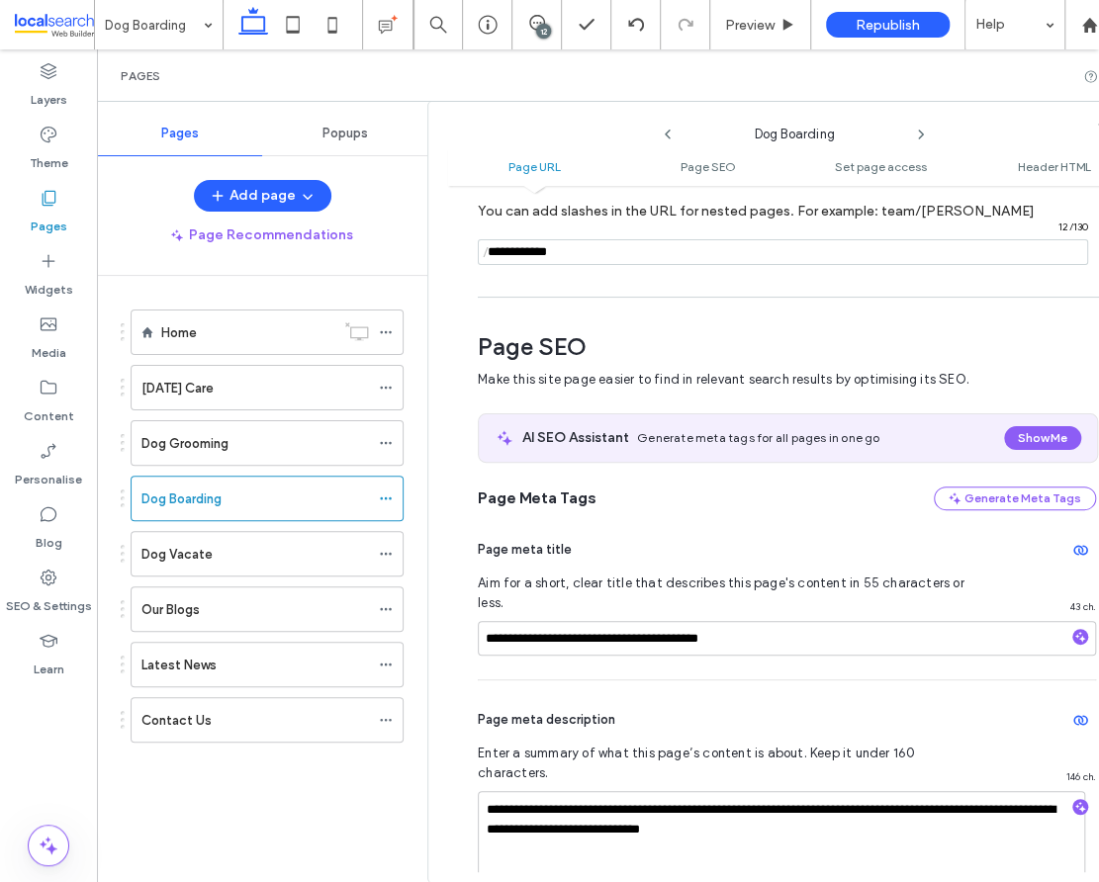
scroll to position [270, 0]
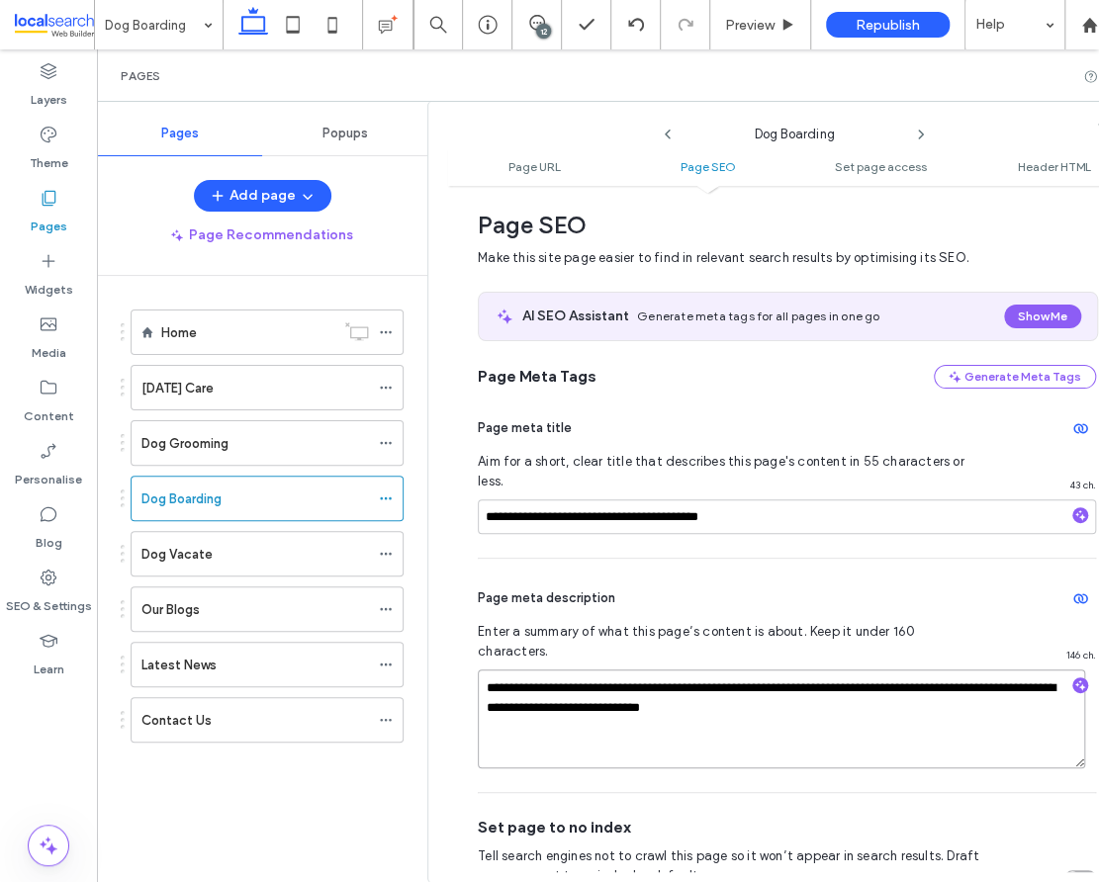
click at [633, 670] on textarea "**********" at bounding box center [781, 719] width 607 height 99
click at [638, 670] on textarea "**********" at bounding box center [781, 719] width 607 height 99
click at [948, 670] on textarea "**********" at bounding box center [781, 719] width 607 height 99
drag, startPoint x: 706, startPoint y: 670, endPoint x: 670, endPoint y: 670, distance: 36.6
click at [670, 670] on textarea "**********" at bounding box center [781, 719] width 607 height 99
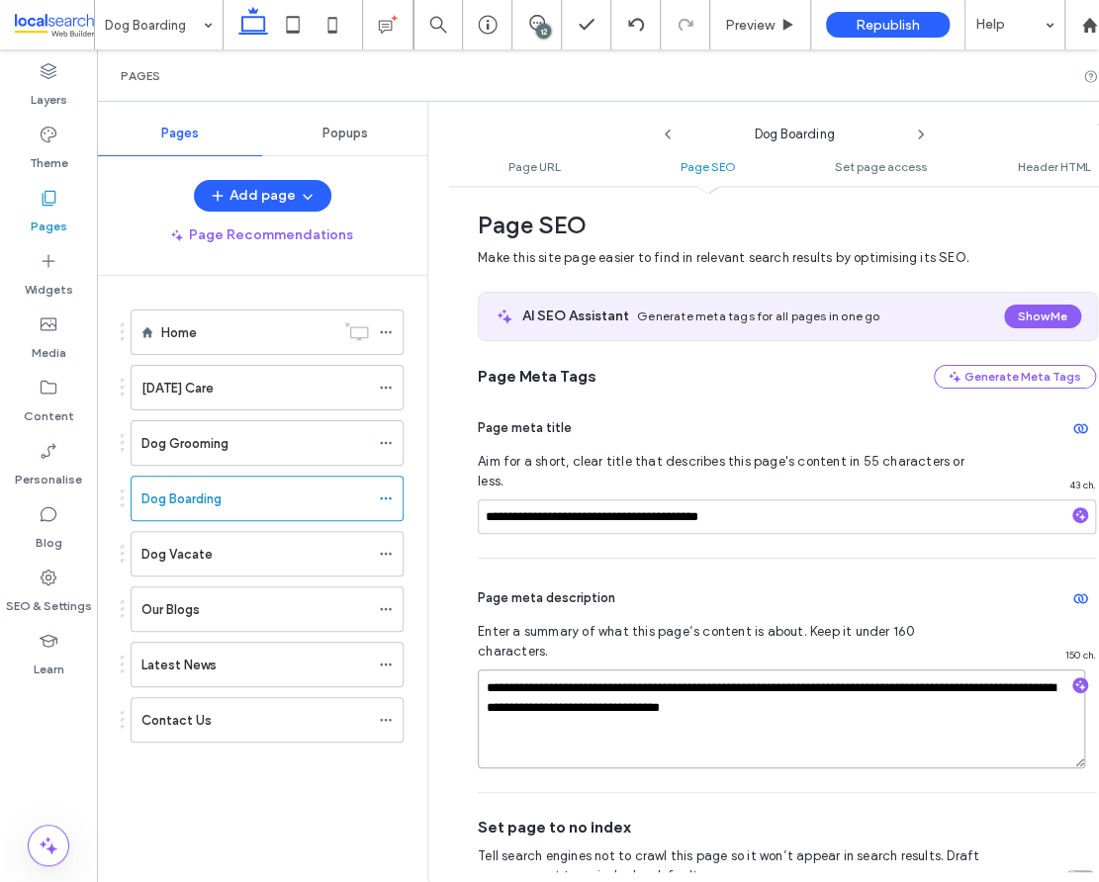
type textarea "**********"
click at [887, 670] on textarea "**********" at bounding box center [781, 719] width 607 height 99
click at [339, 558] on div "Dog Vacate" at bounding box center [254, 554] width 227 height 21
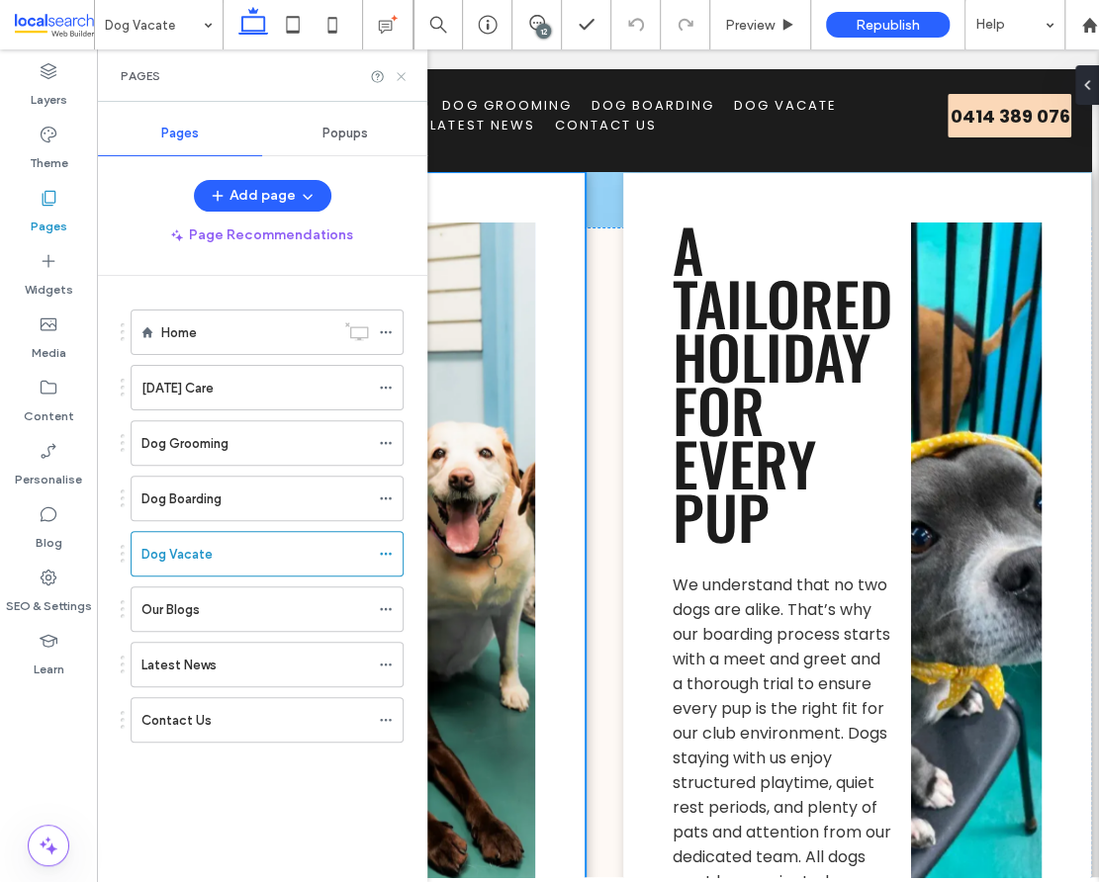
click at [403, 76] on icon at bounding box center [401, 76] width 15 height 15
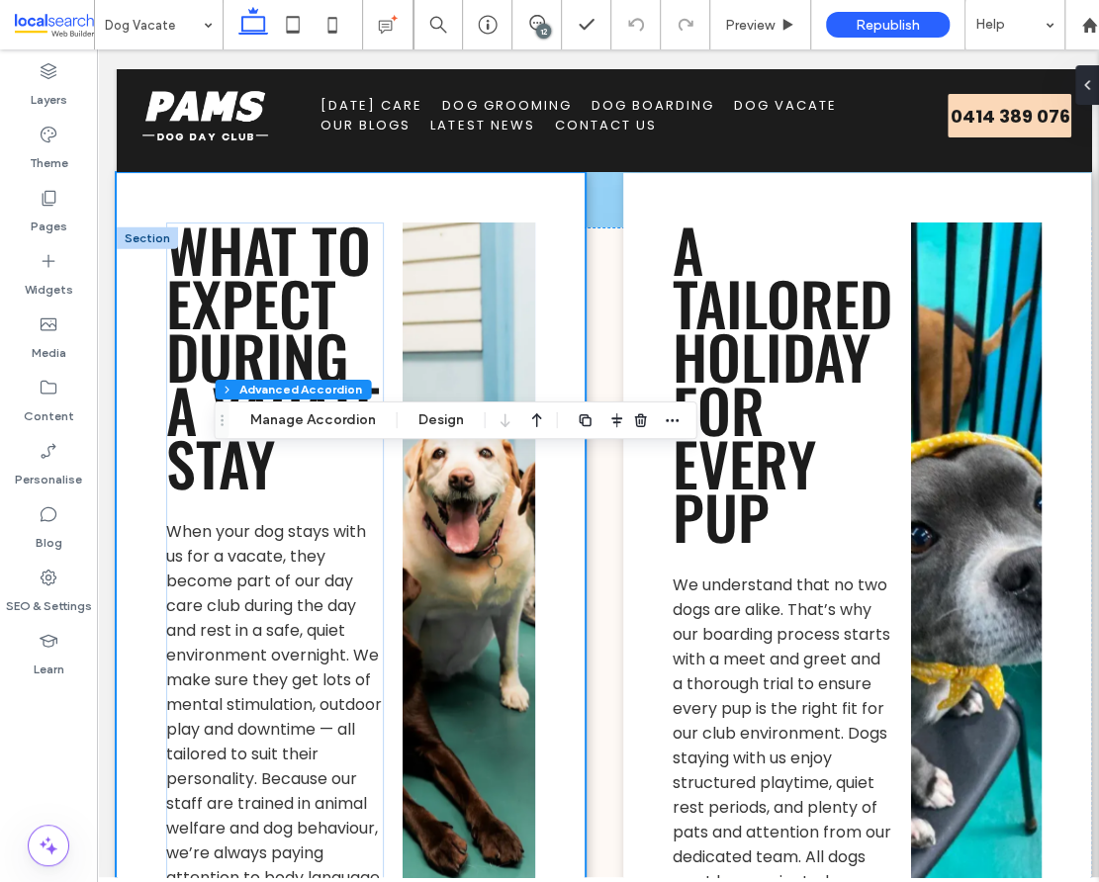
type input "*"
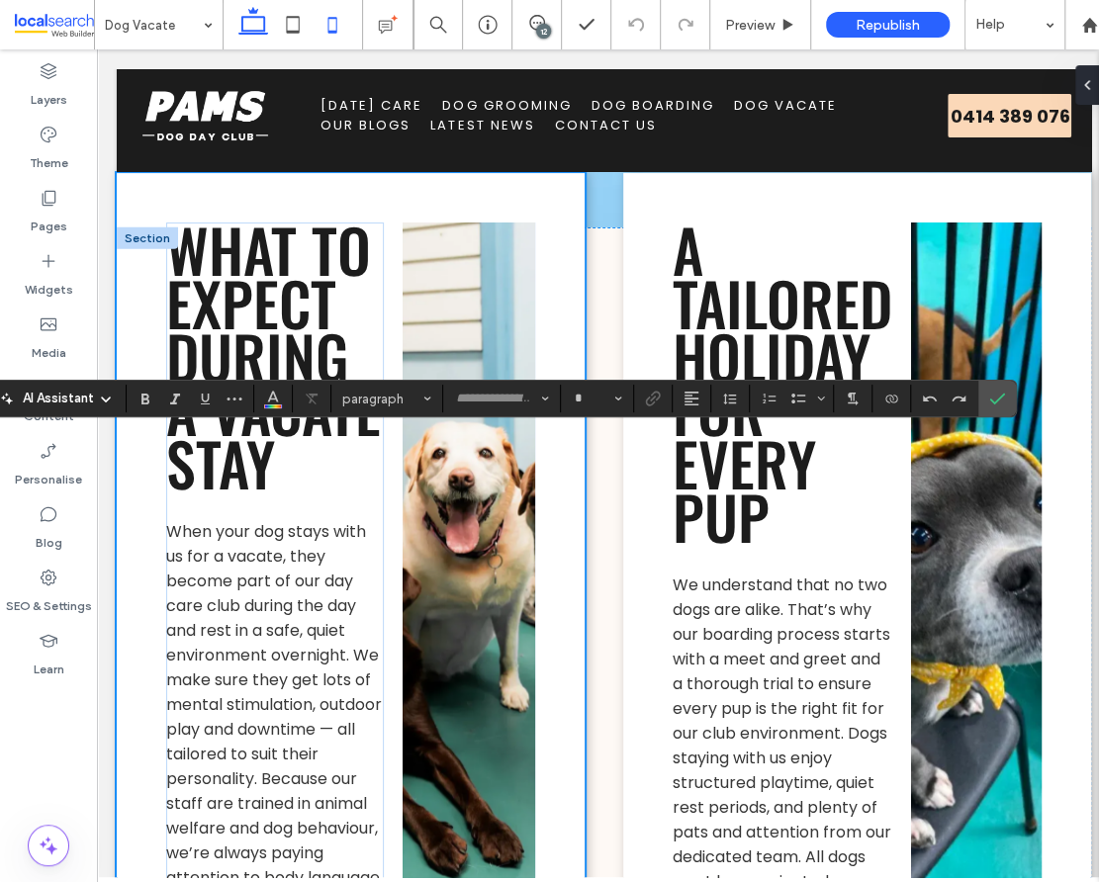
type input "*******"
type input "**"
click at [994, 404] on icon "Confirm" at bounding box center [997, 399] width 16 height 16
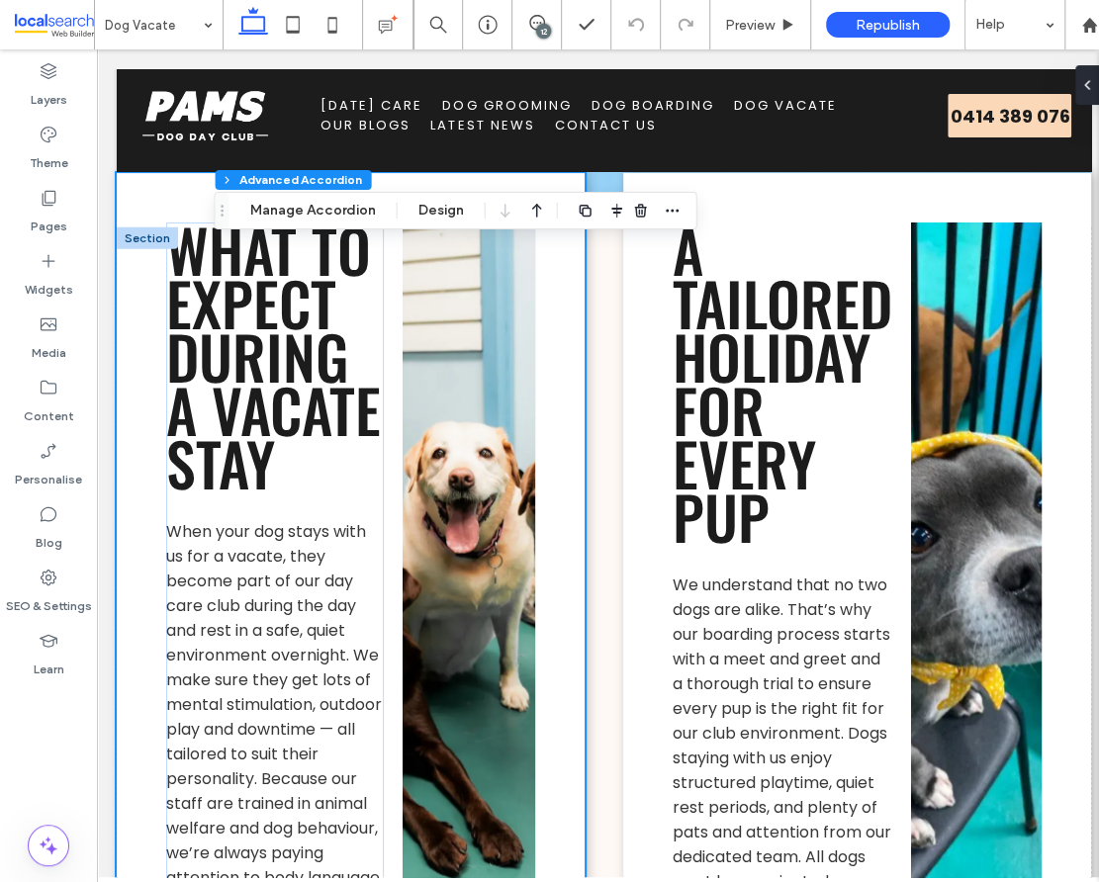
type input "*"
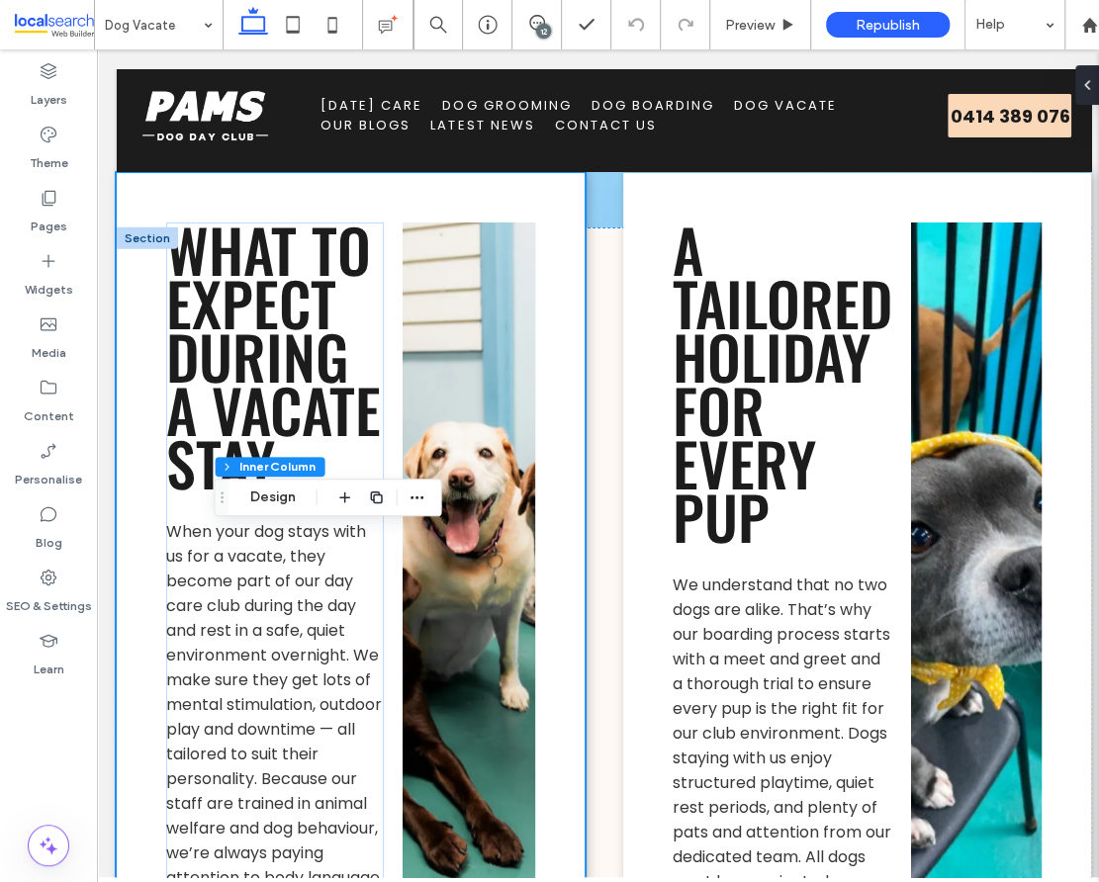
type input "**"
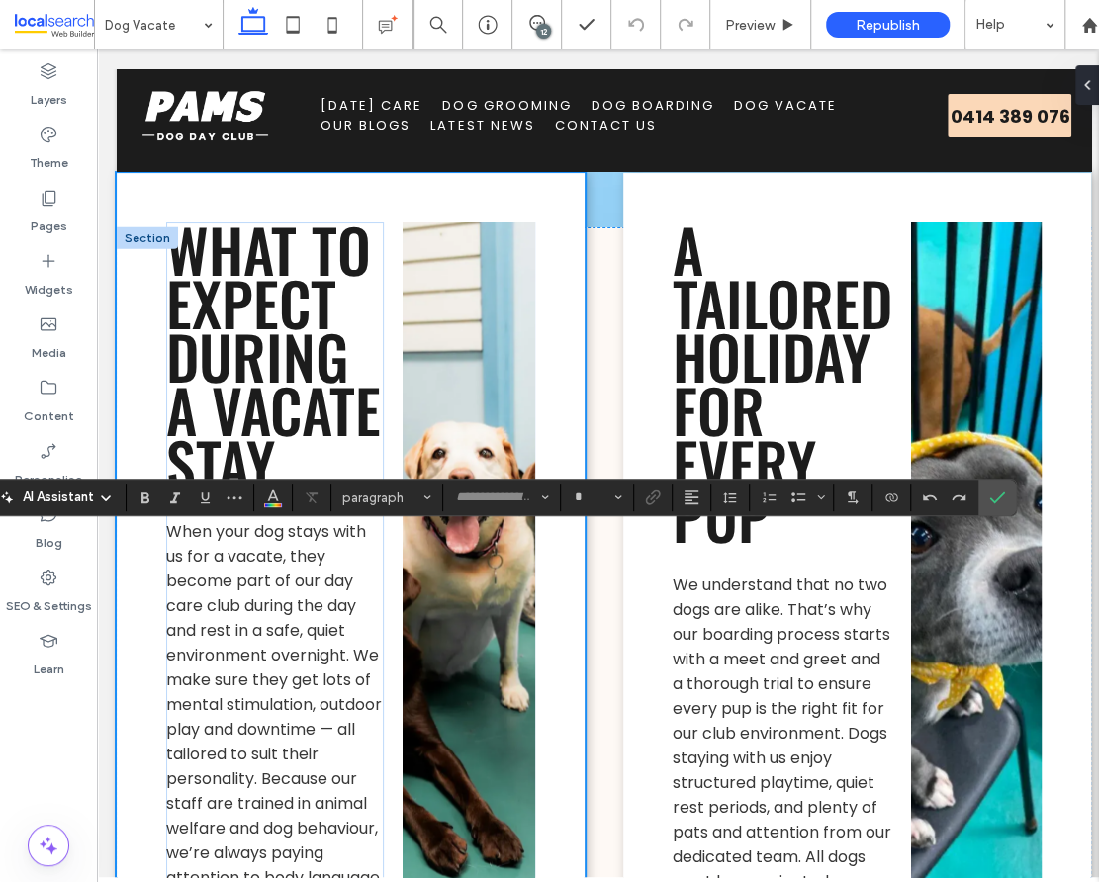
type input "*******"
type input "**"
click at [996, 498] on icon "Confirm" at bounding box center [997, 498] width 16 height 16
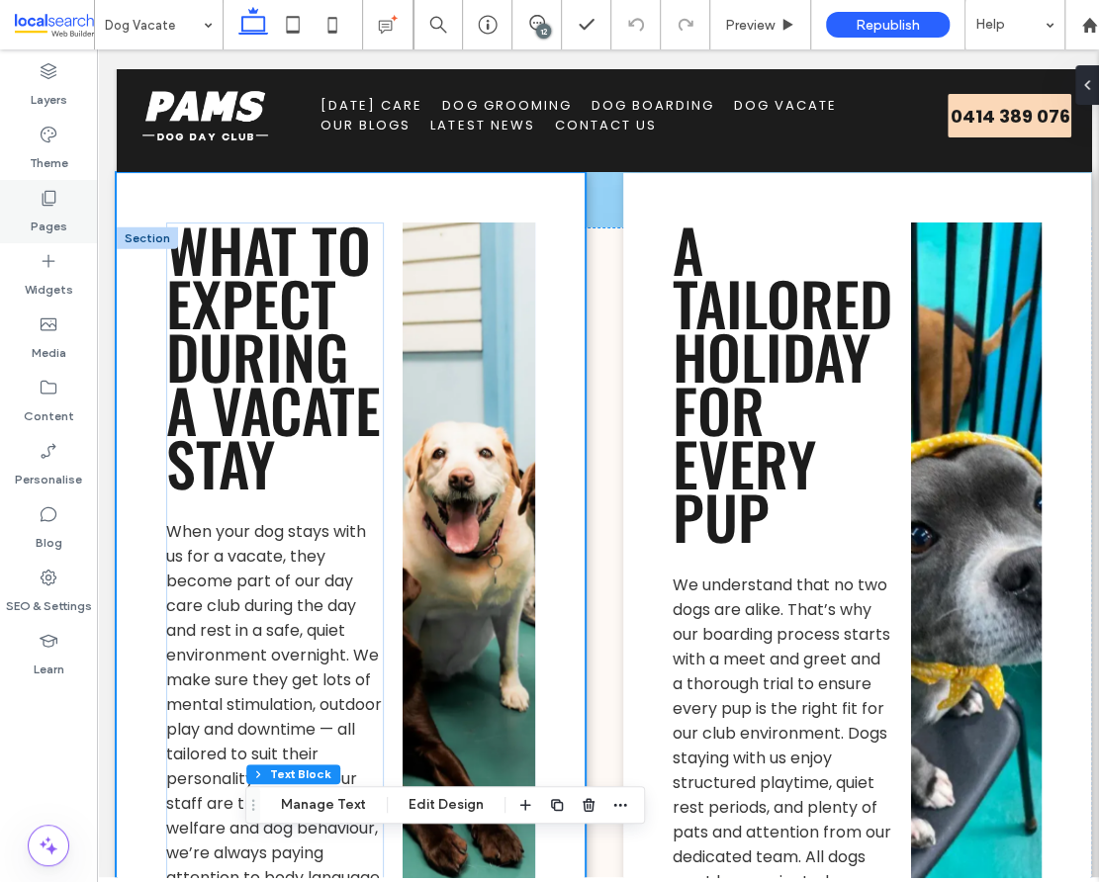
click at [45, 211] on label "Pages" at bounding box center [49, 222] width 37 height 28
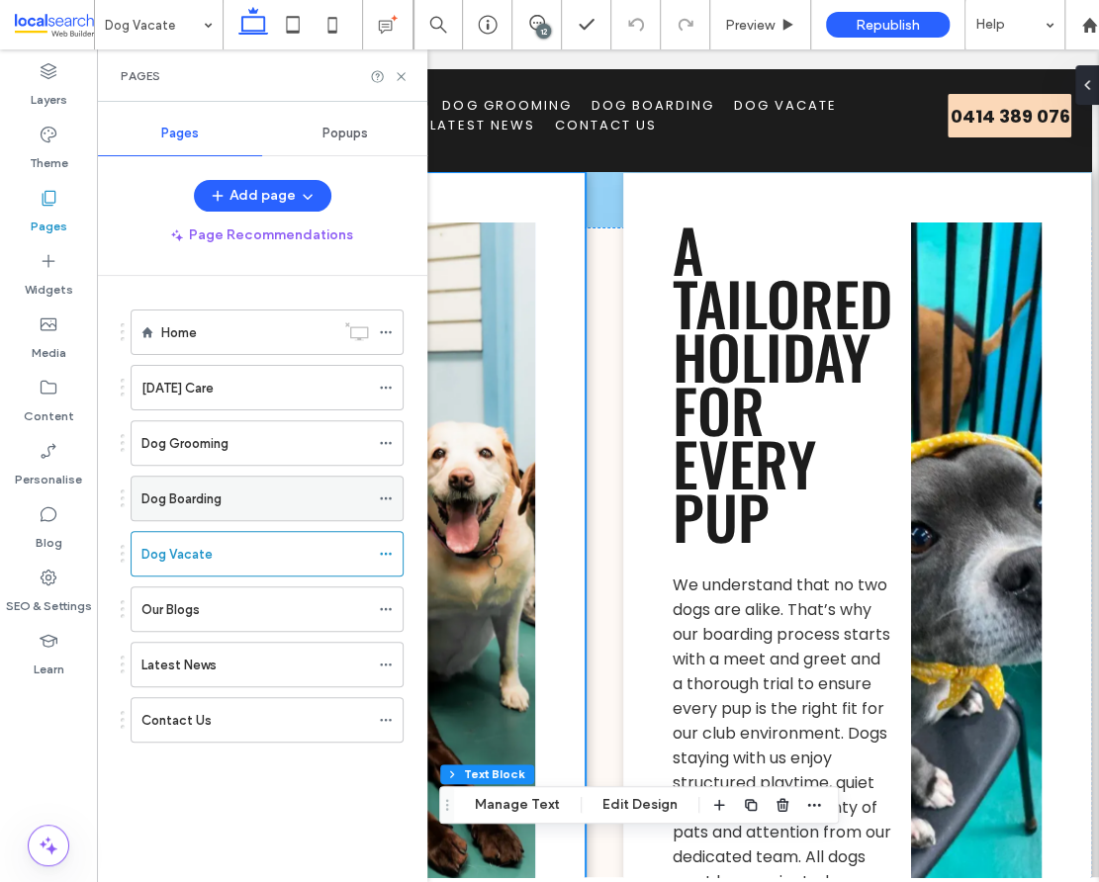
click at [226, 499] on div "Dog Boarding" at bounding box center [254, 499] width 227 height 21
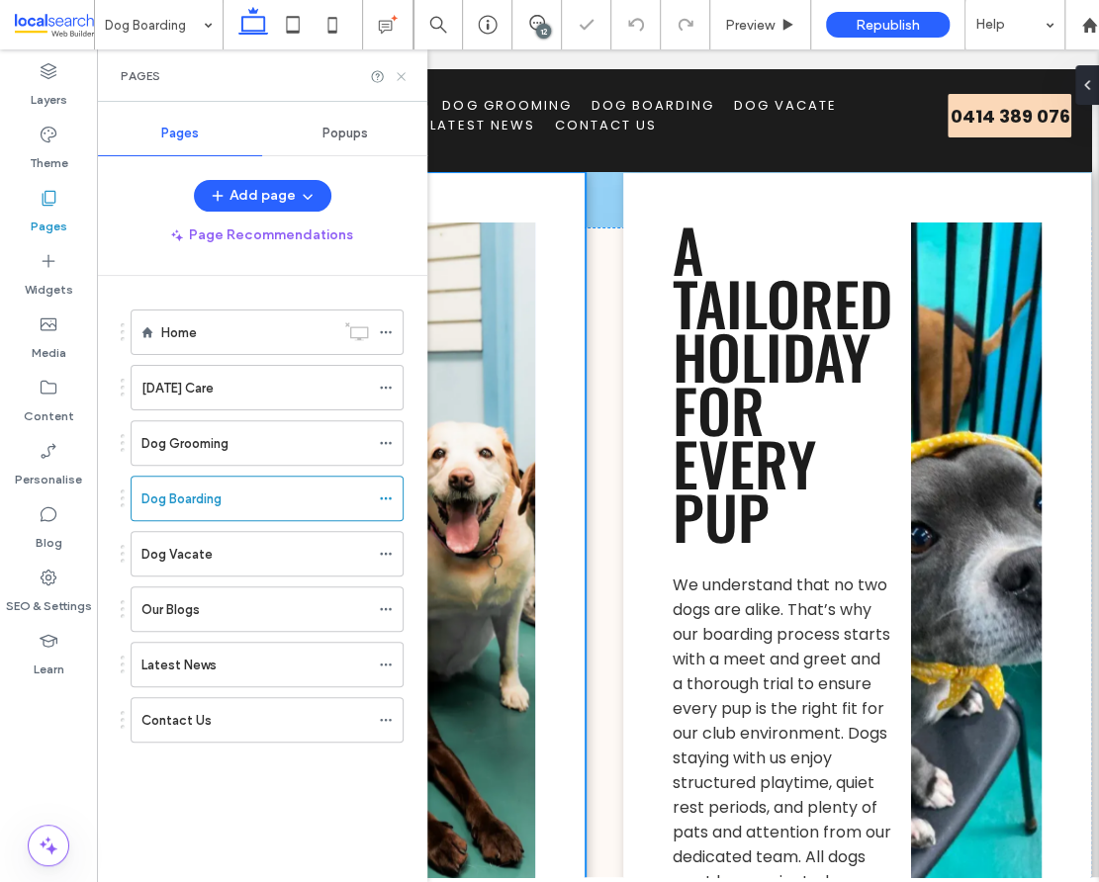
click at [403, 77] on icon at bounding box center [401, 76] width 15 height 15
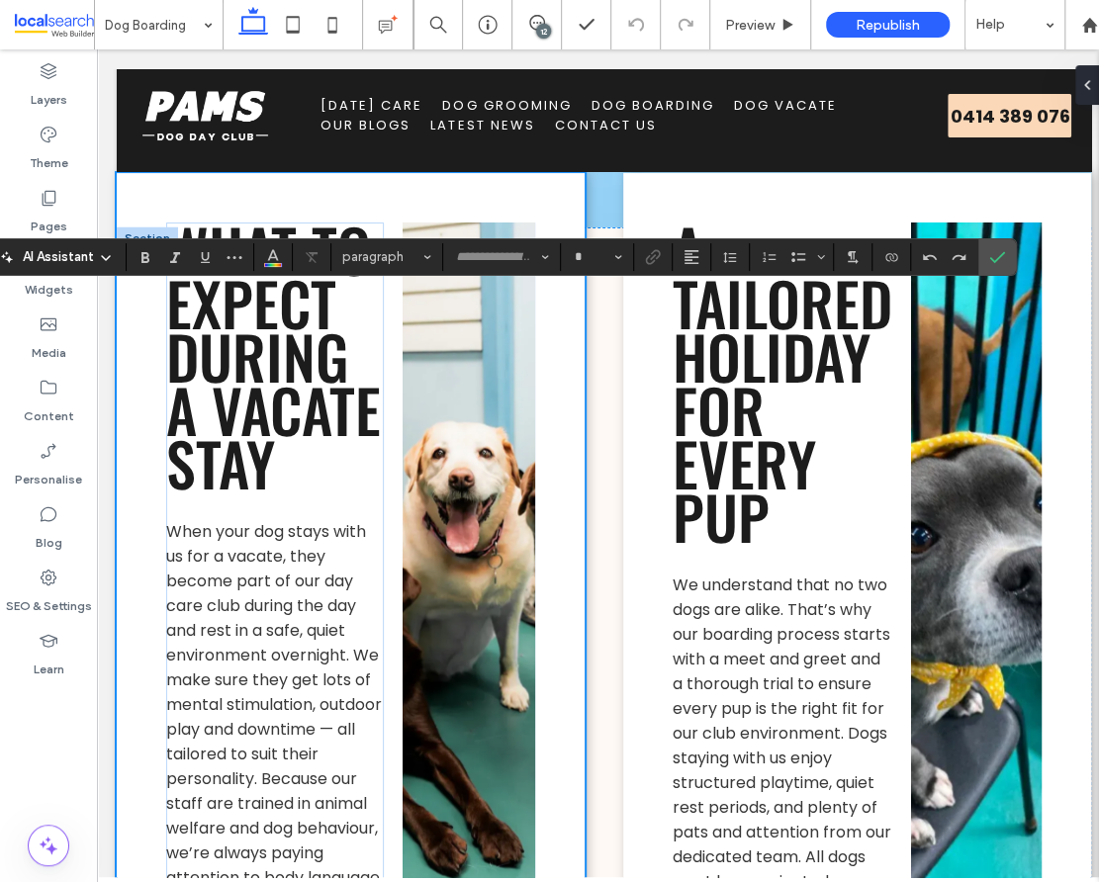
type input "*******"
type input "**"
click at [646, 260] on use "Link" at bounding box center [653, 256] width 15 height 15
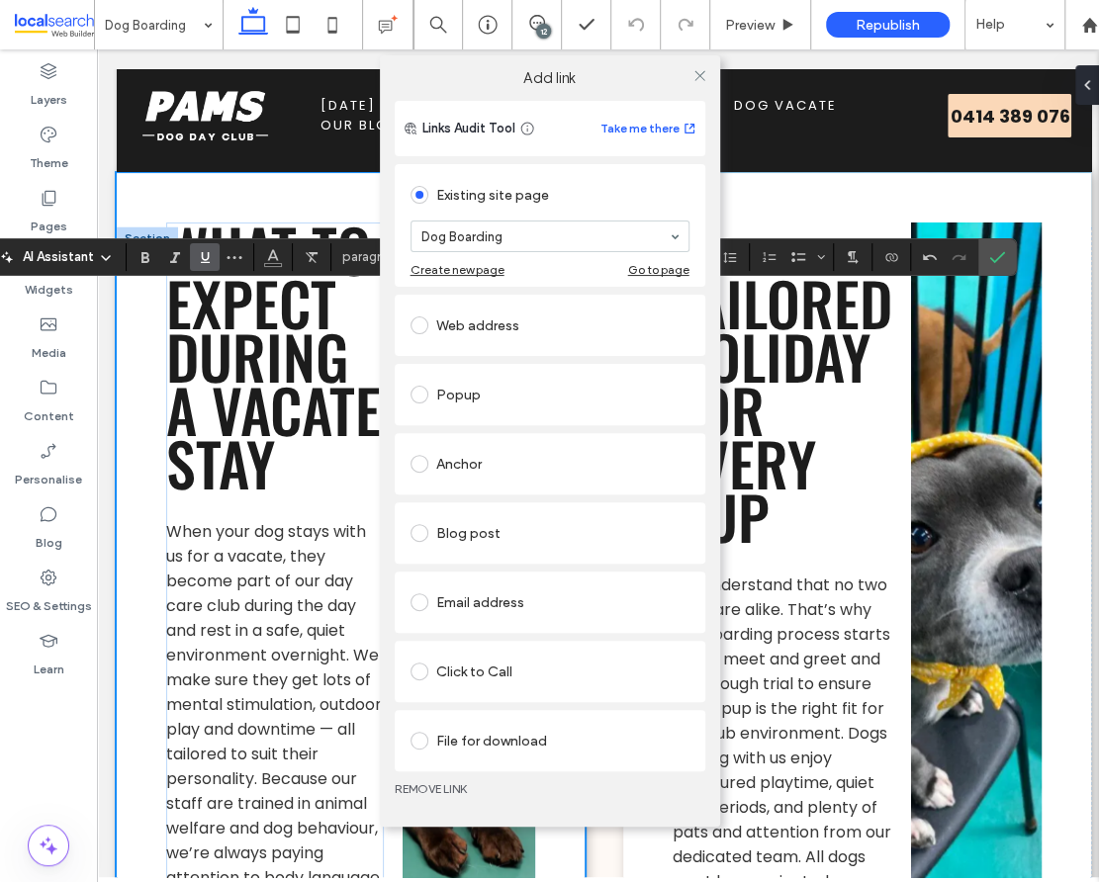
click at [441, 789] on link "REMOVE LINK" at bounding box center [550, 789] width 311 height 16
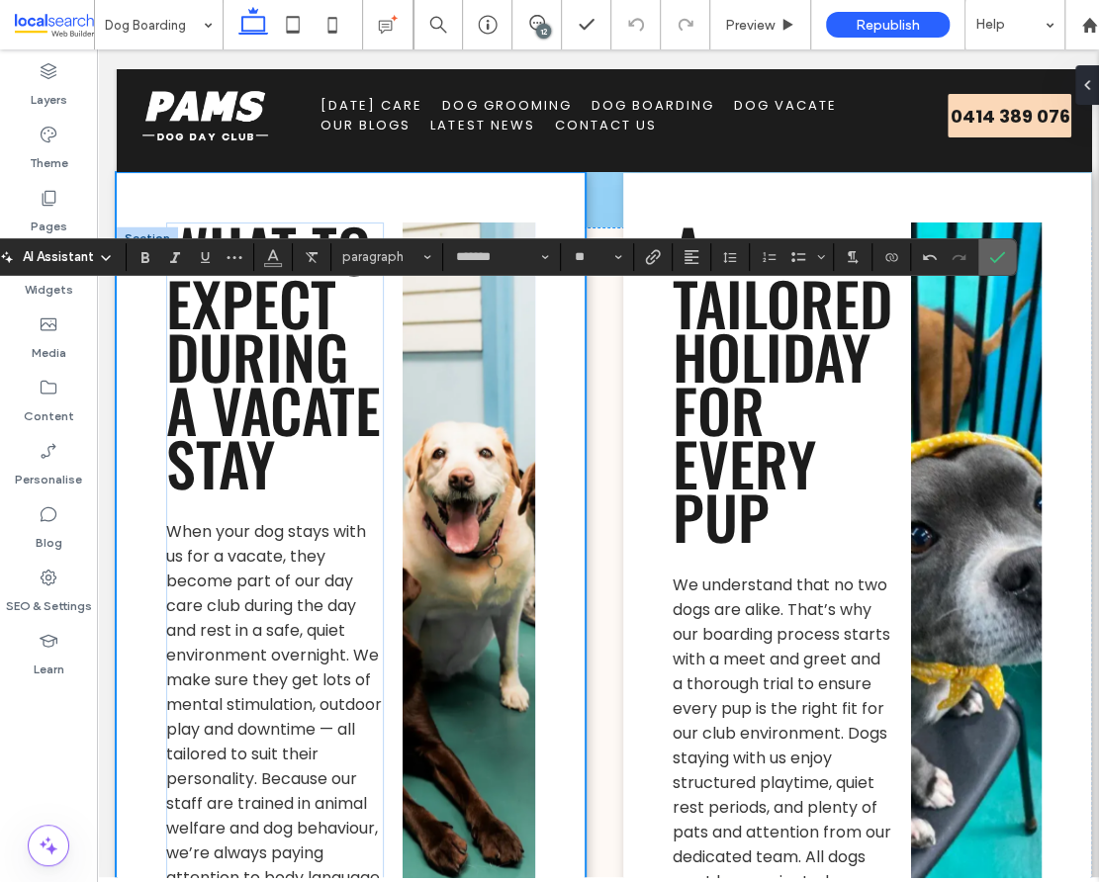
click at [991, 252] on icon "Confirm" at bounding box center [997, 257] width 16 height 16
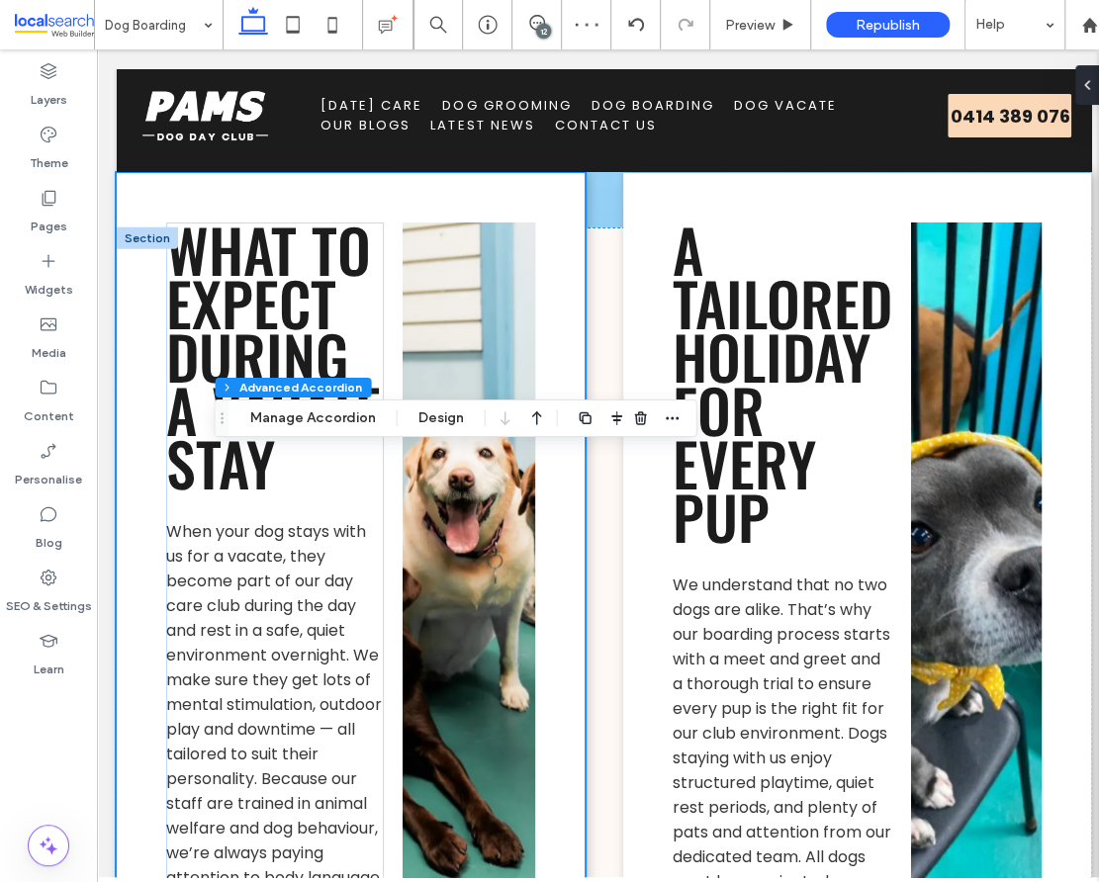
type input "*"
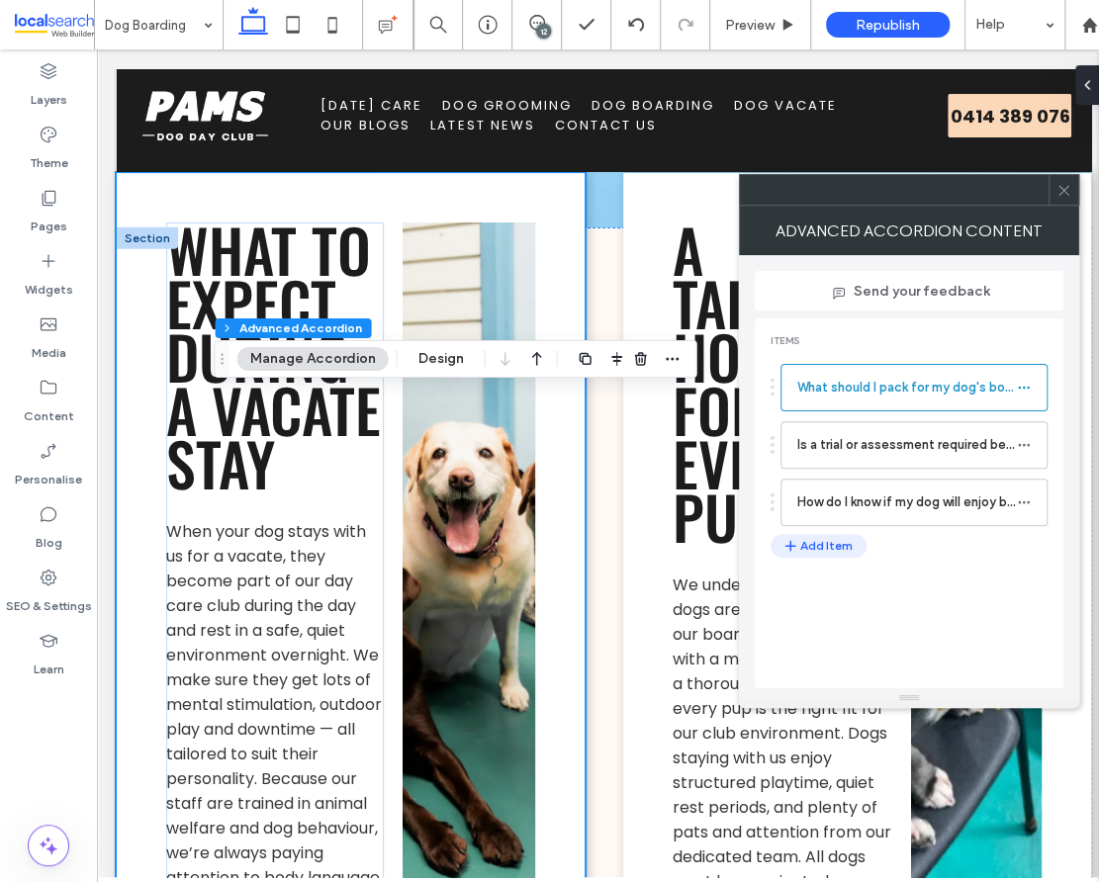
click at [819, 551] on button "Add Item" at bounding box center [818, 546] width 96 height 24
click at [861, 556] on label "Title or question" at bounding box center [907, 560] width 220 height 40
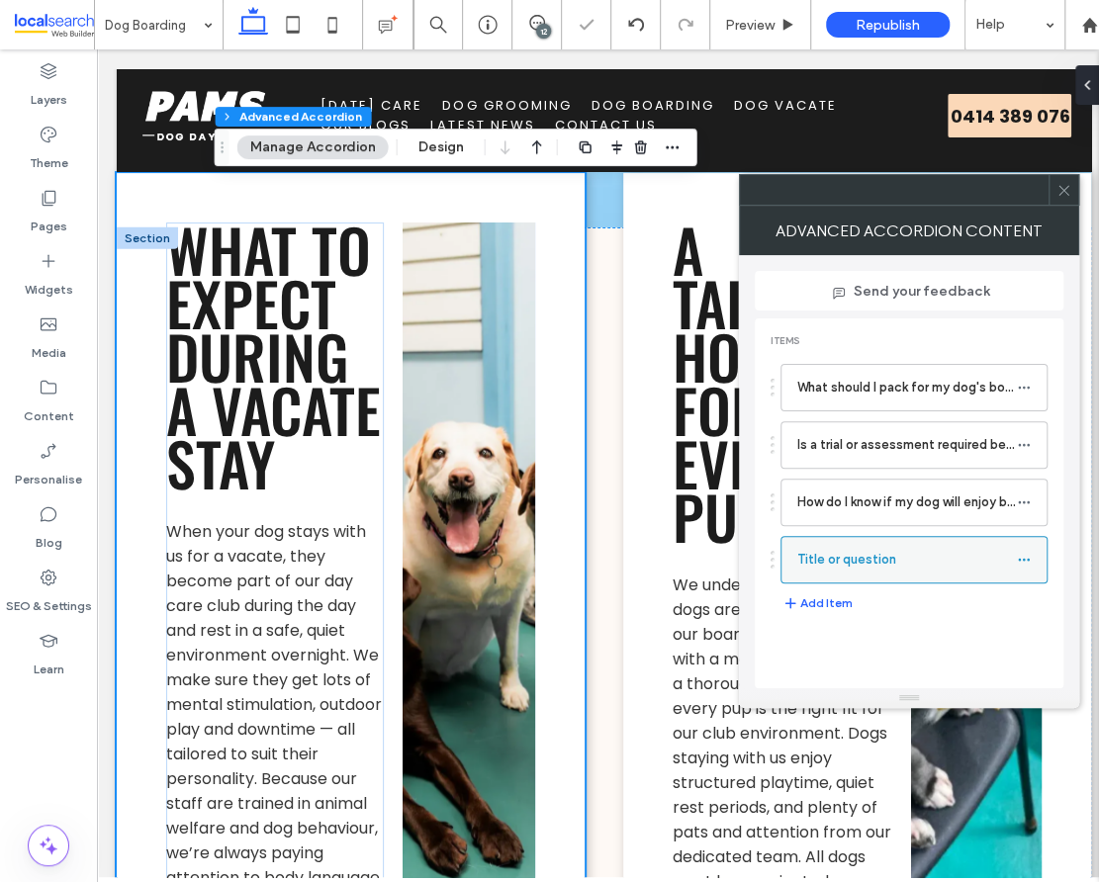
click at [1029, 555] on icon at bounding box center [1024, 560] width 14 height 14
click at [926, 569] on span "Rename" at bounding box center [905, 566] width 53 height 17
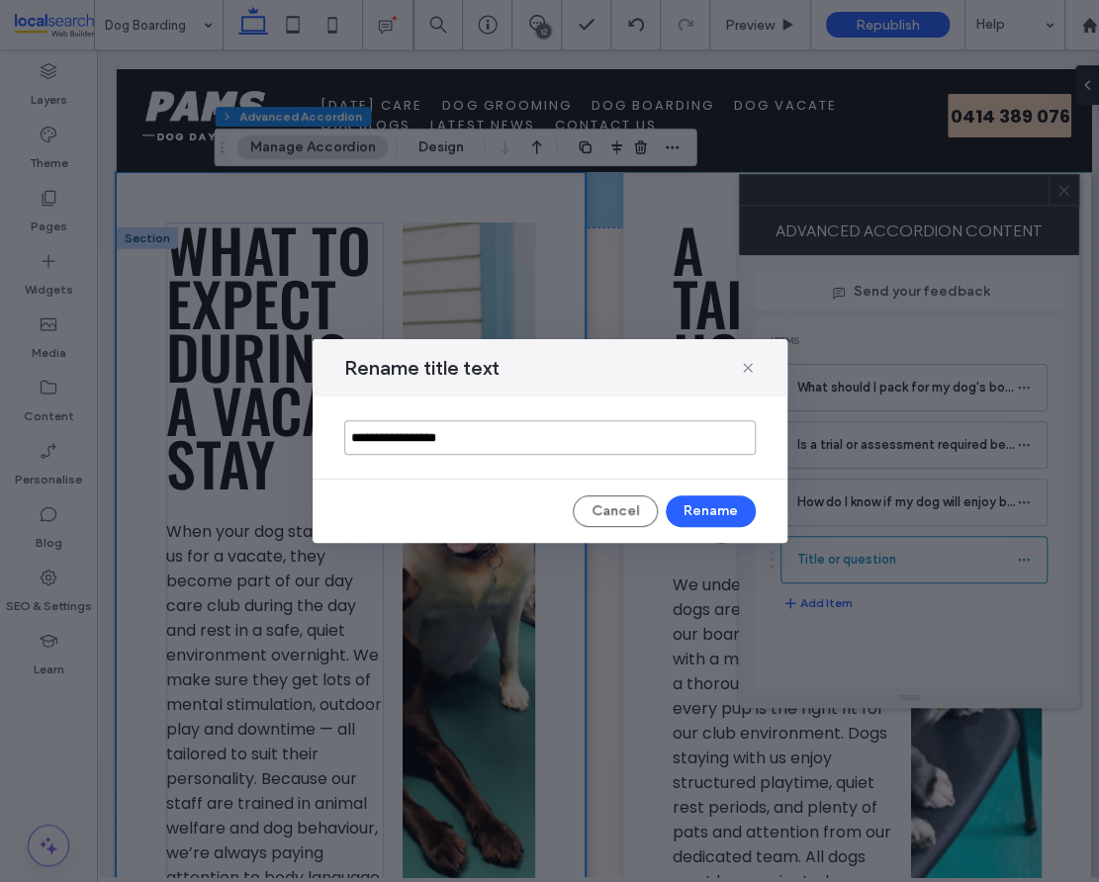
drag, startPoint x: 466, startPoint y: 439, endPoint x: 291, endPoint y: 439, distance: 175.0
click at [291, 439] on div "**********" at bounding box center [549, 441] width 1099 height 882
paste input "**********"
type input "**********"
click at [709, 503] on button "Rename" at bounding box center [711, 511] width 90 height 32
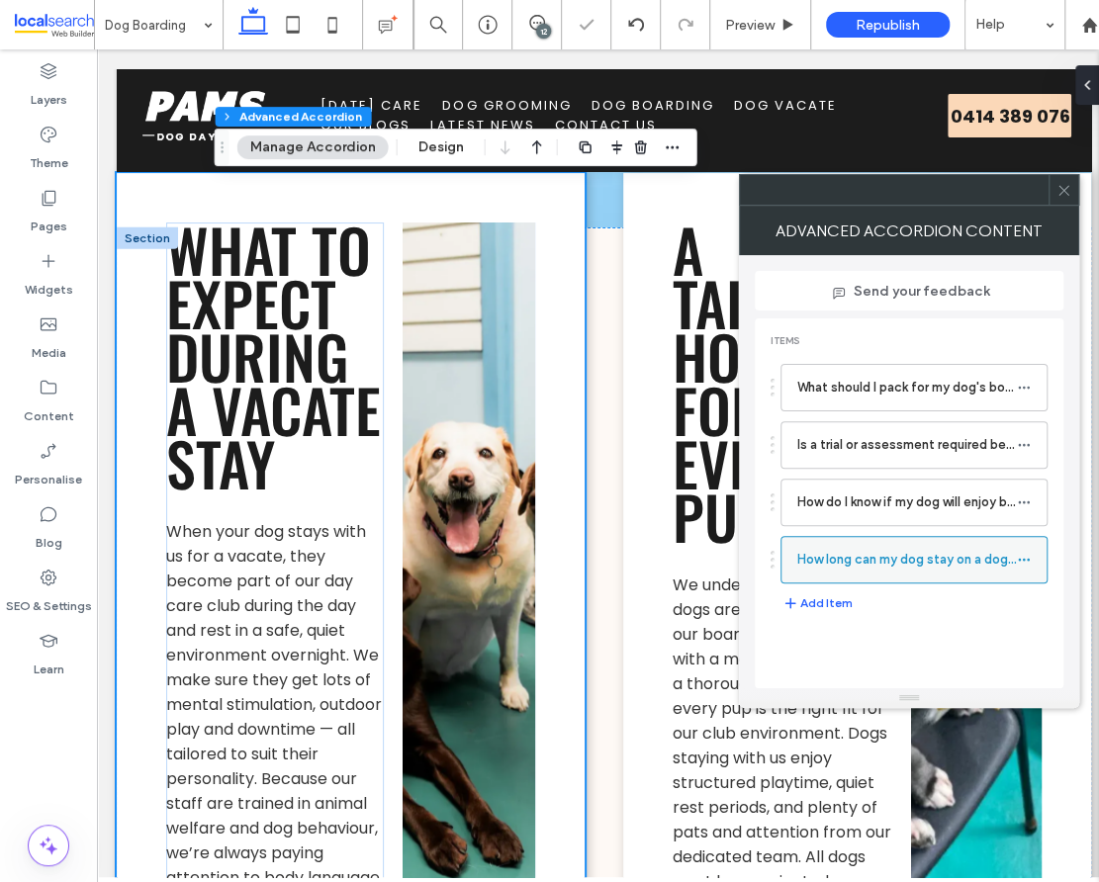
click at [1027, 554] on icon at bounding box center [1024, 560] width 14 height 14
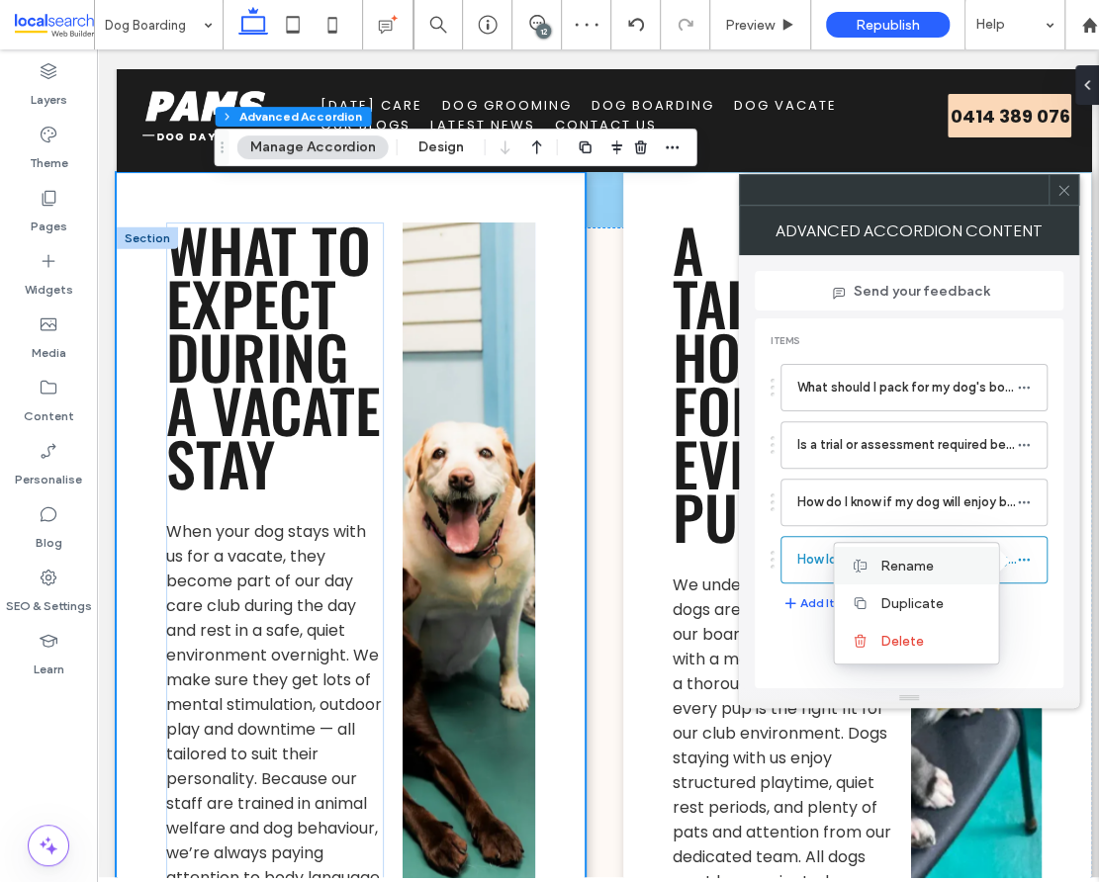
click at [942, 549] on div "Rename" at bounding box center [916, 566] width 164 height 38
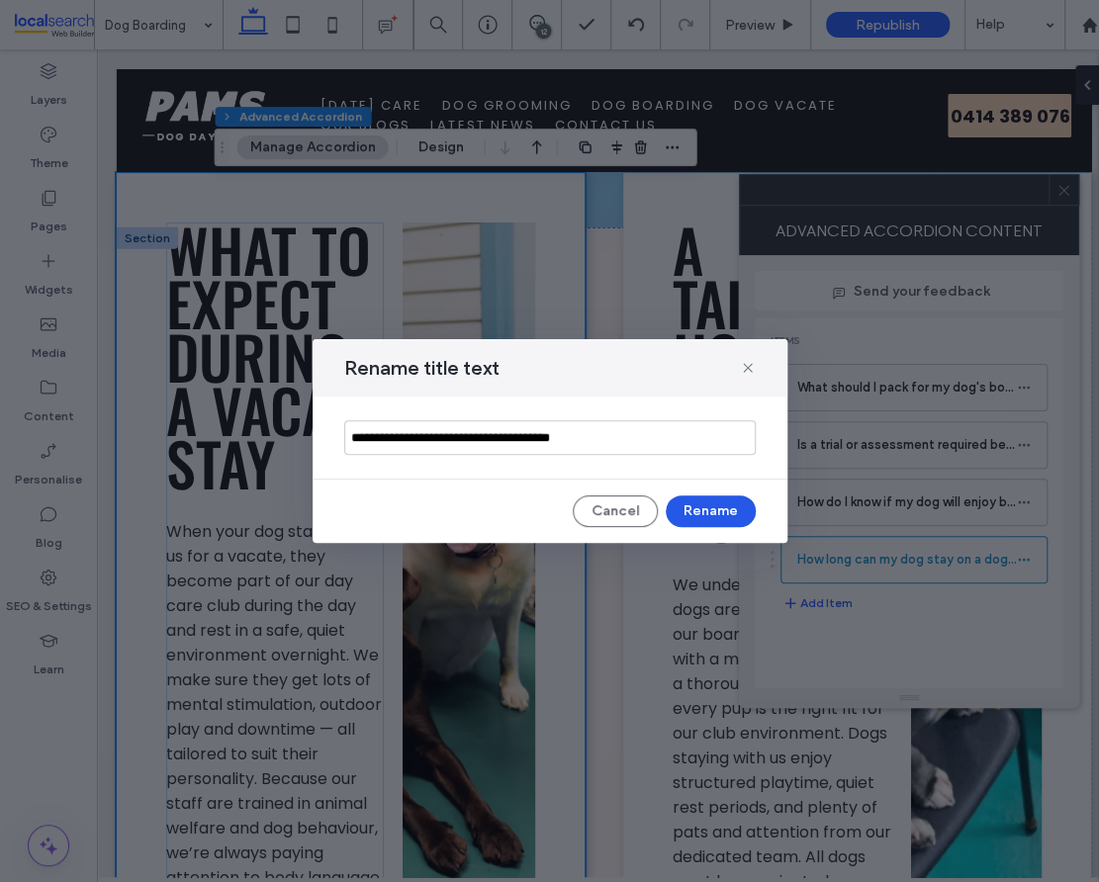
click at [724, 508] on button "Rename" at bounding box center [711, 511] width 90 height 32
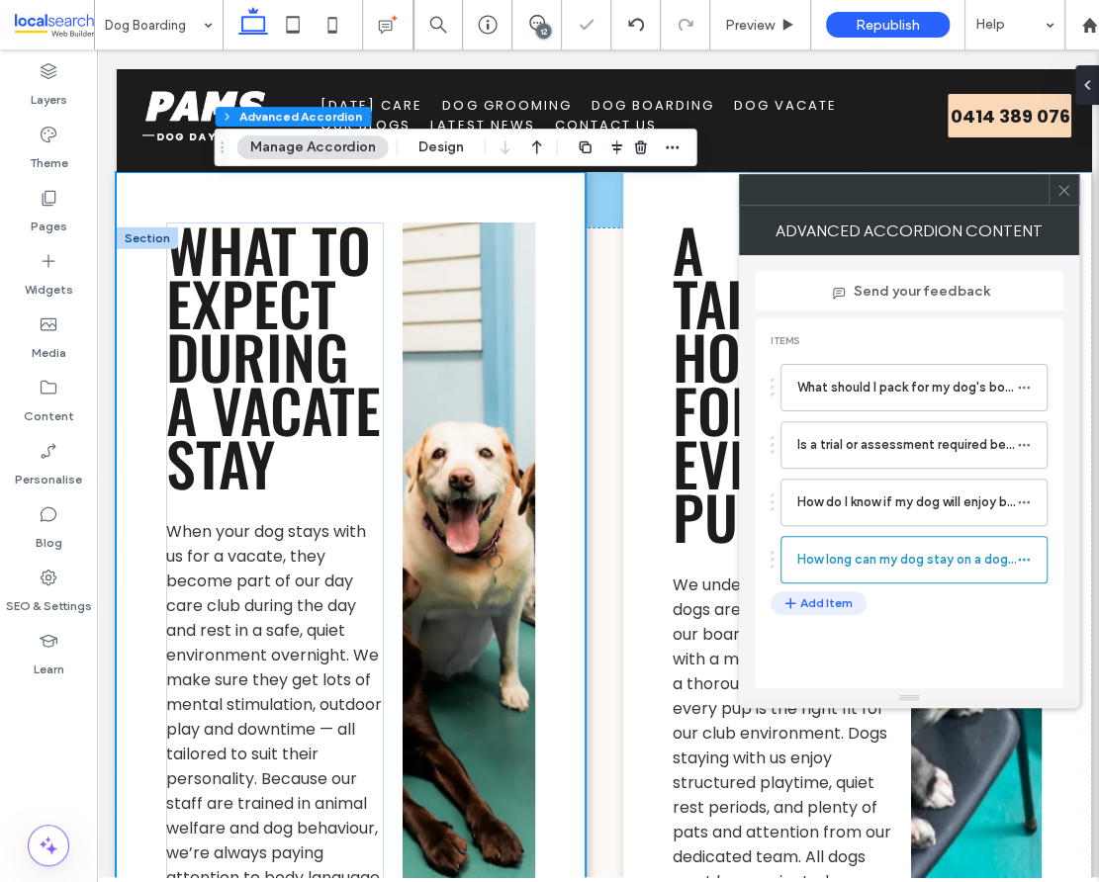
click at [826, 605] on button "Add Item" at bounding box center [818, 603] width 96 height 24
click at [1025, 616] on use at bounding box center [1023, 617] width 11 height 3
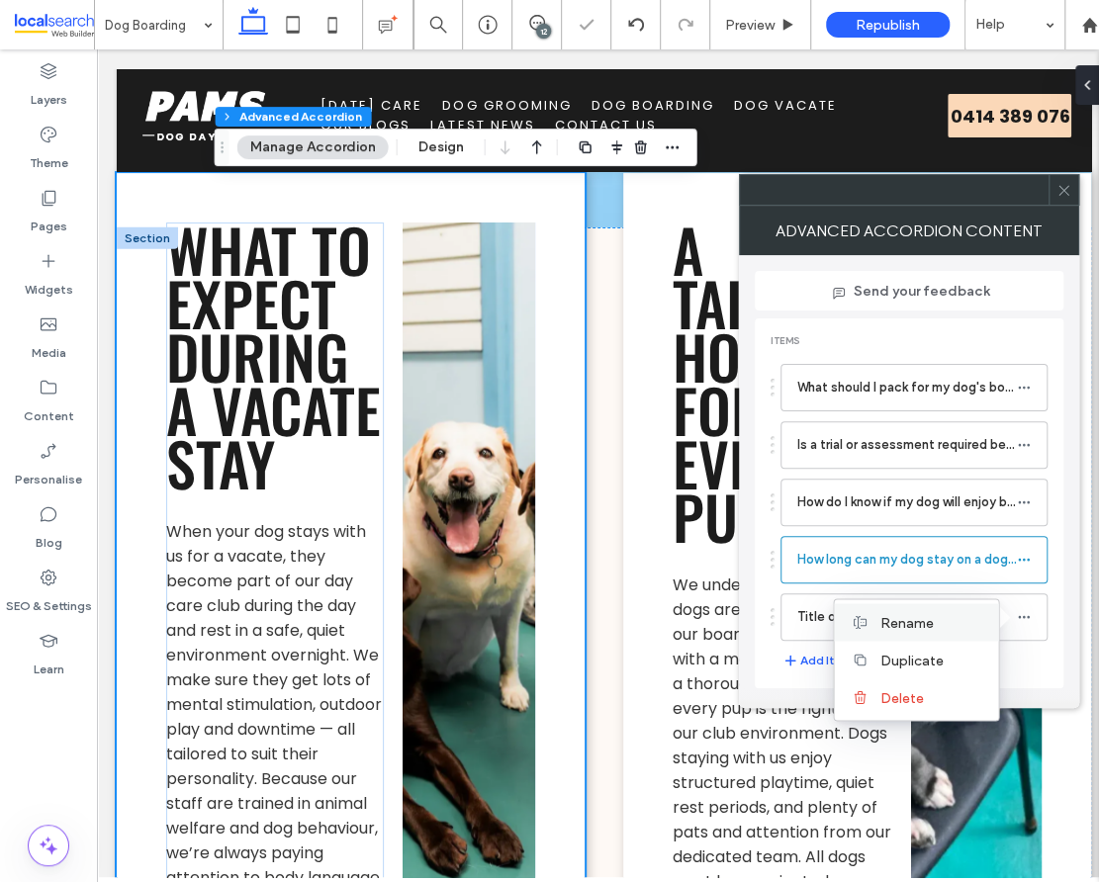
click at [963, 610] on div "Rename" at bounding box center [916, 622] width 164 height 38
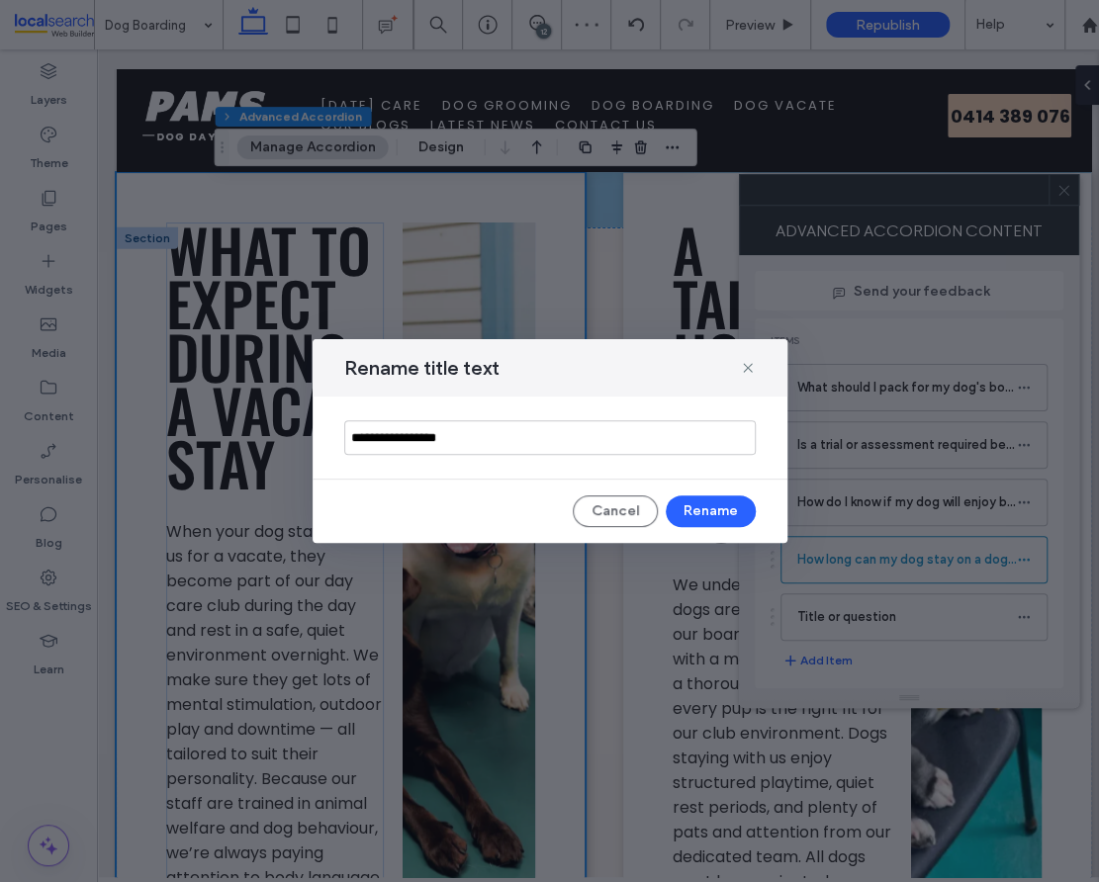
drag, startPoint x: 475, startPoint y: 435, endPoint x: 113, endPoint y: 406, distance: 363.1
click at [113, 406] on div "**********" at bounding box center [549, 441] width 1099 height 882
type input "**********"
click at [729, 508] on button "Rename" at bounding box center [711, 511] width 90 height 32
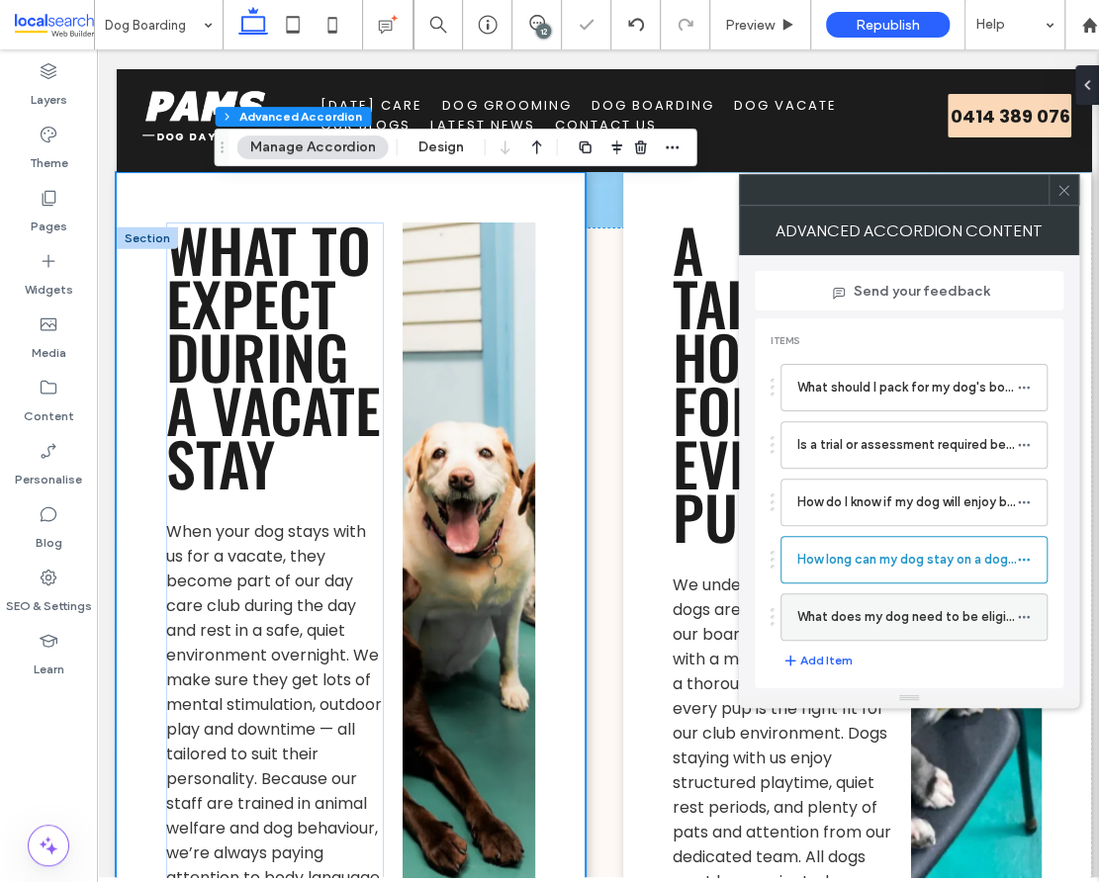
click at [1024, 616] on use at bounding box center [1023, 617] width 11 height 3
click at [950, 618] on label "Rename" at bounding box center [930, 622] width 103 height 17
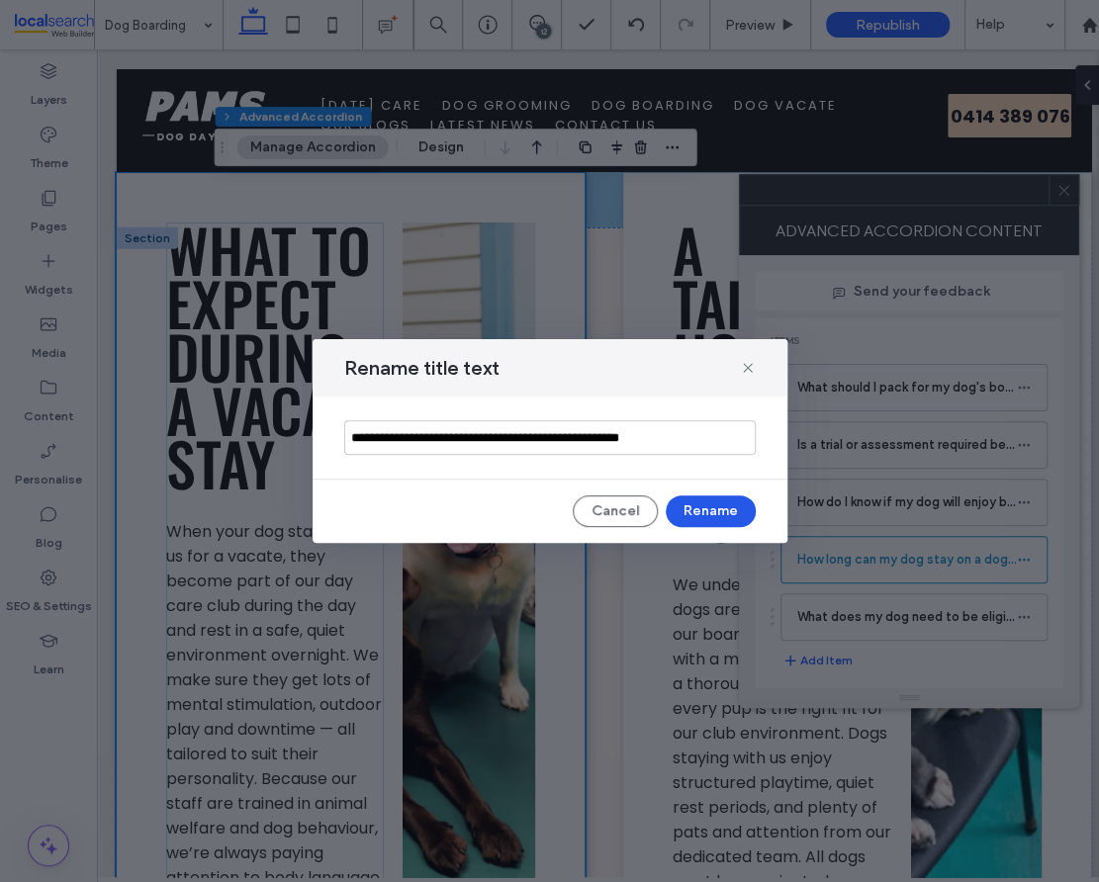
click at [734, 508] on button "Rename" at bounding box center [711, 511] width 90 height 32
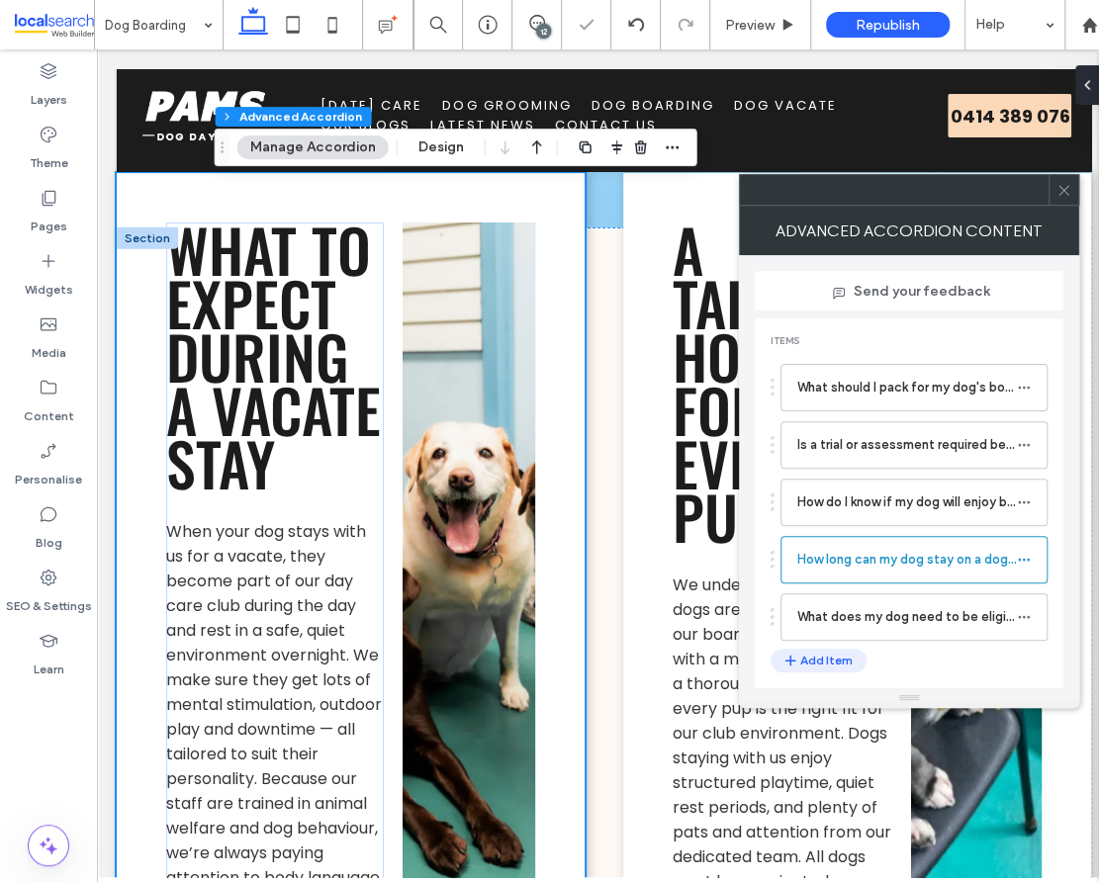
click at [812, 663] on button "Add Item" at bounding box center [818, 661] width 96 height 24
click at [1021, 672] on icon at bounding box center [1024, 675] width 14 height 14
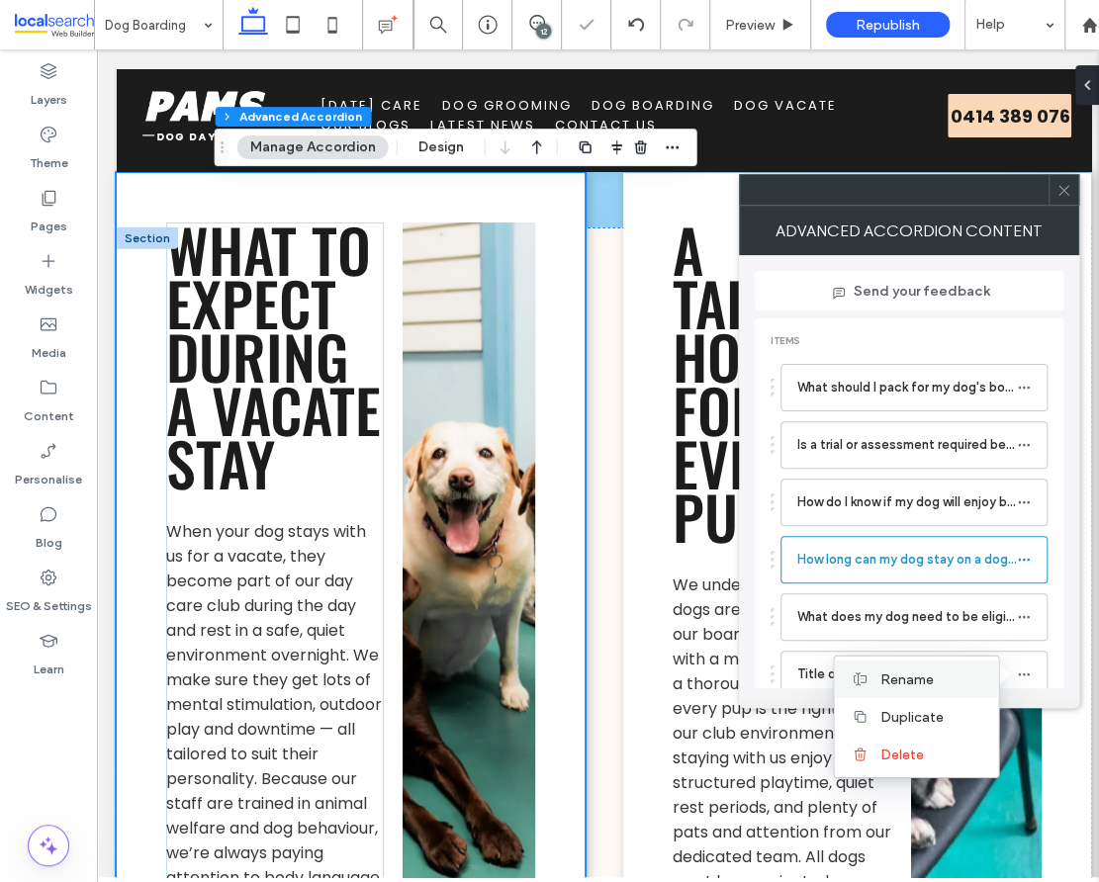
click at [927, 679] on span "Rename" at bounding box center [905, 678] width 53 height 17
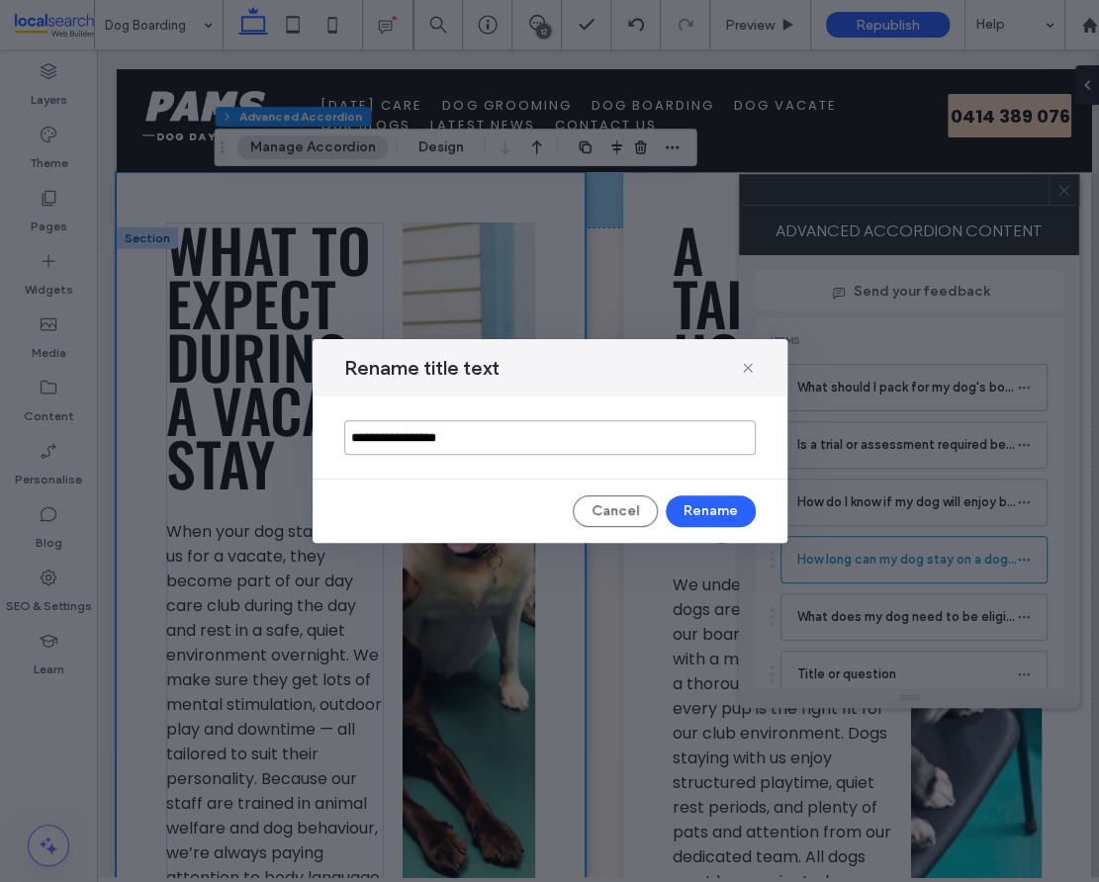
drag, startPoint x: 481, startPoint y: 436, endPoint x: 210, endPoint y: 434, distance: 271.0
click at [210, 434] on div "**********" at bounding box center [549, 441] width 1099 height 882
paste input "**********"
type input "**********"
click at [701, 498] on button "Rename" at bounding box center [711, 511] width 90 height 32
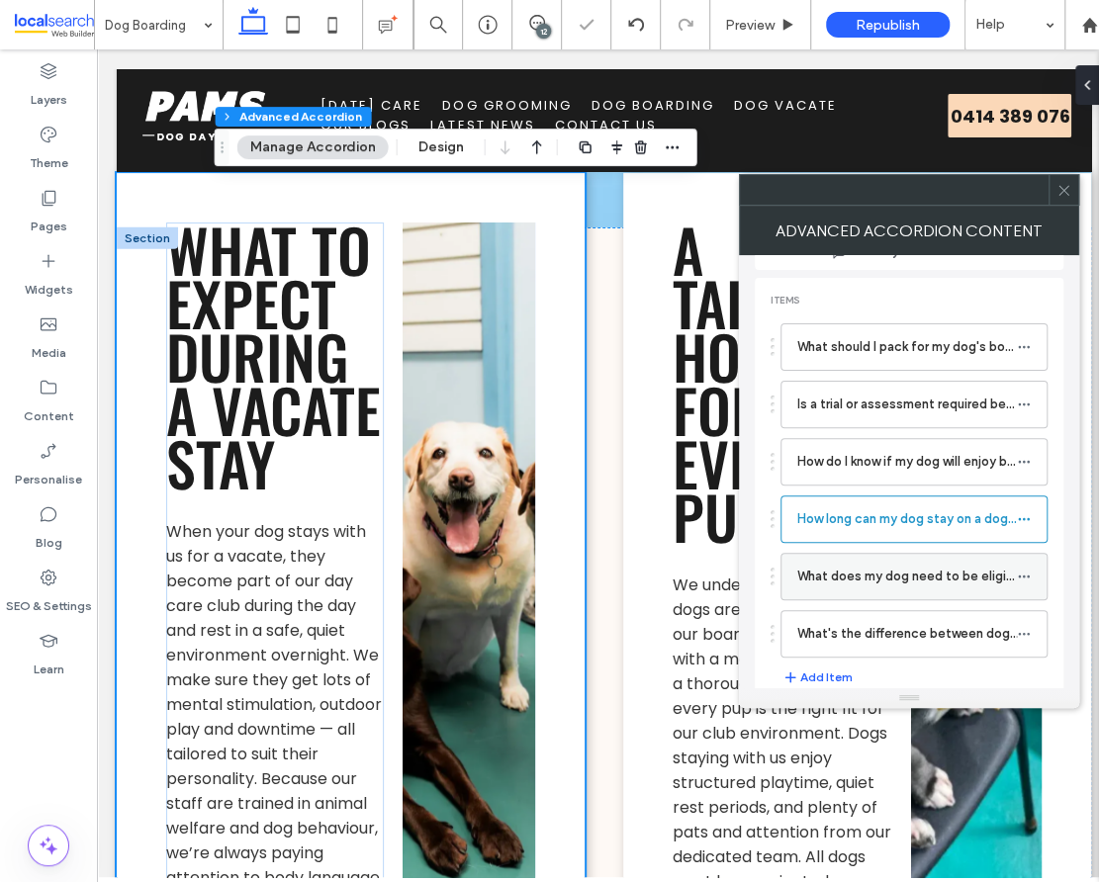
scroll to position [52, 0]
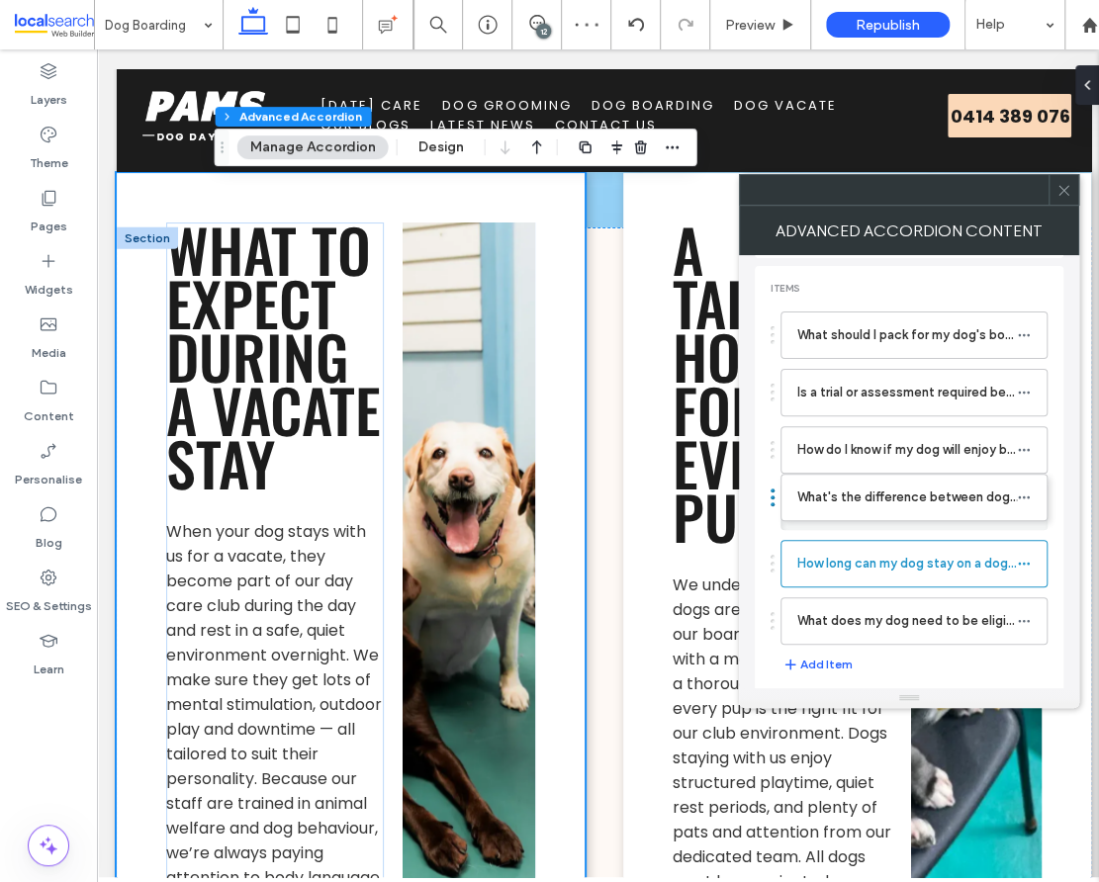
drag, startPoint x: 773, startPoint y: 616, endPoint x: 769, endPoint y: 486, distance: 130.6
click at [1064, 196] on icon at bounding box center [1063, 190] width 15 height 15
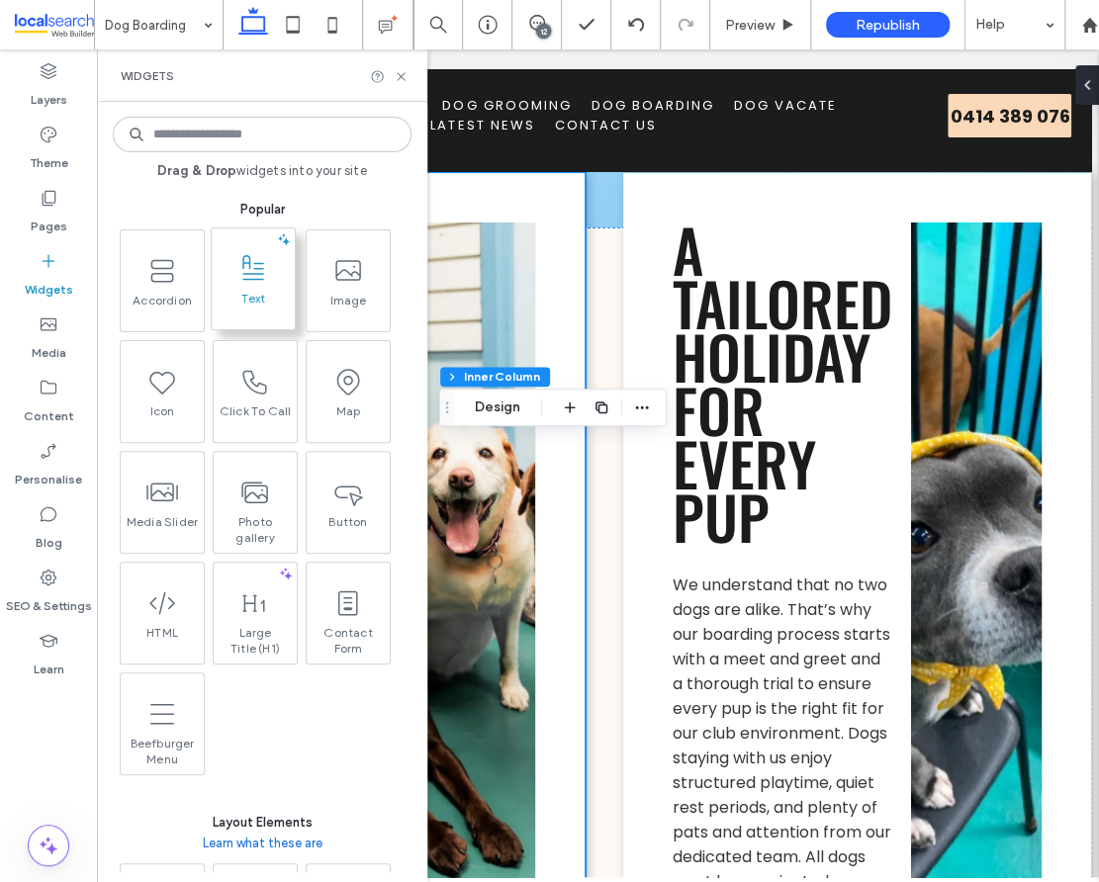
click at [263, 285] on span at bounding box center [253, 268] width 83 height 45
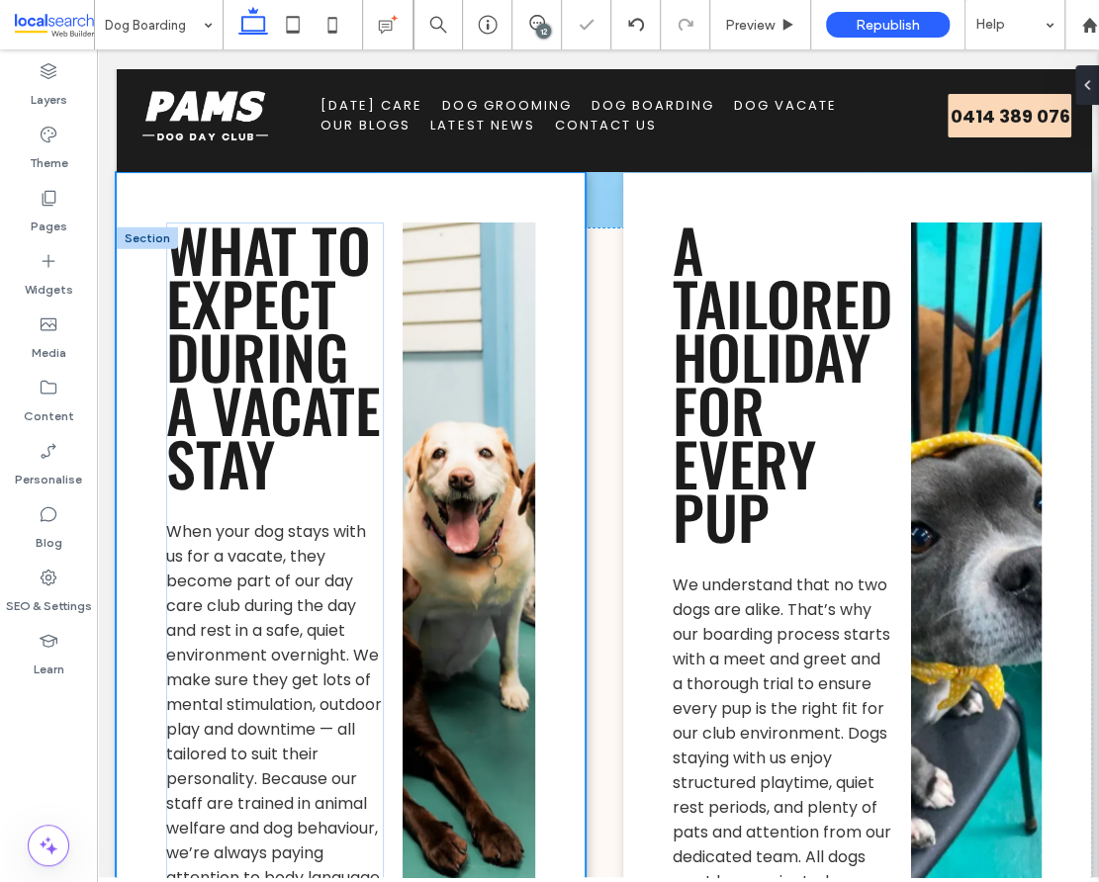
type input "*******"
type input "**"
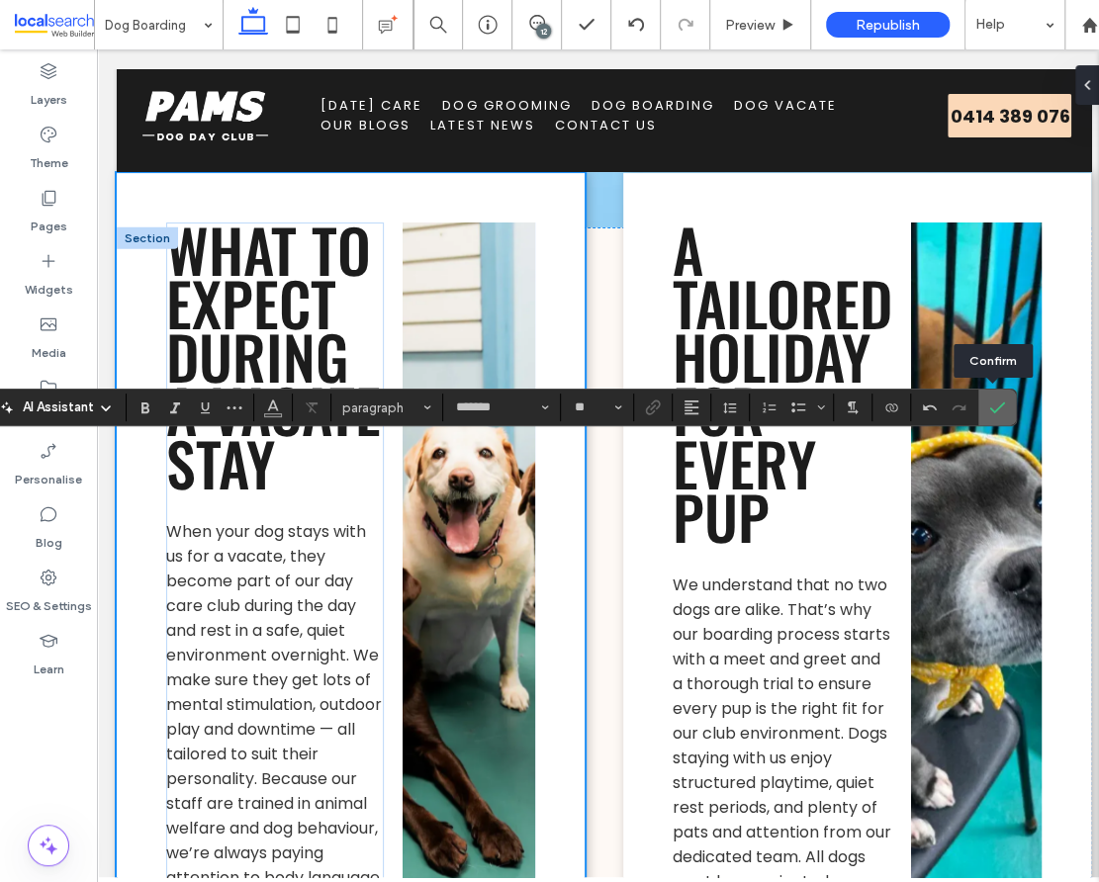
click at [1000, 411] on label "Confirm" at bounding box center [997, 408] width 30 height 36
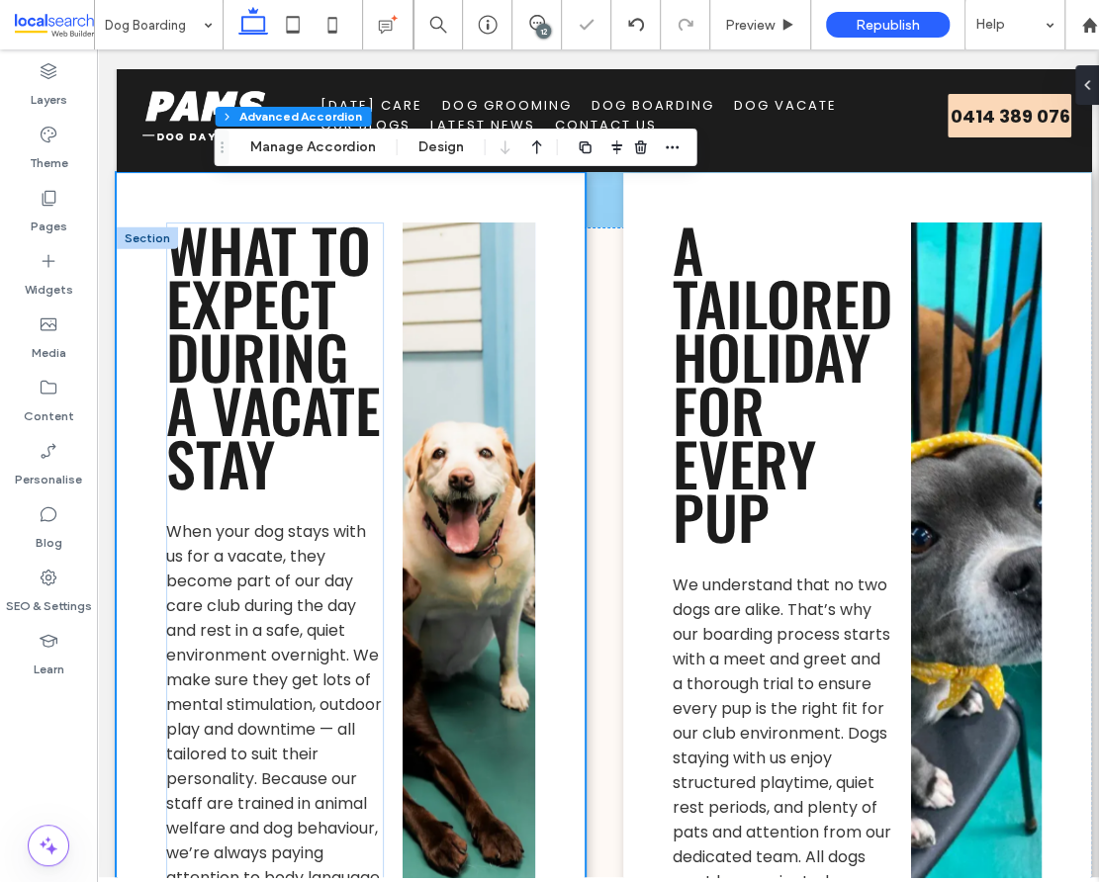
type input "*"
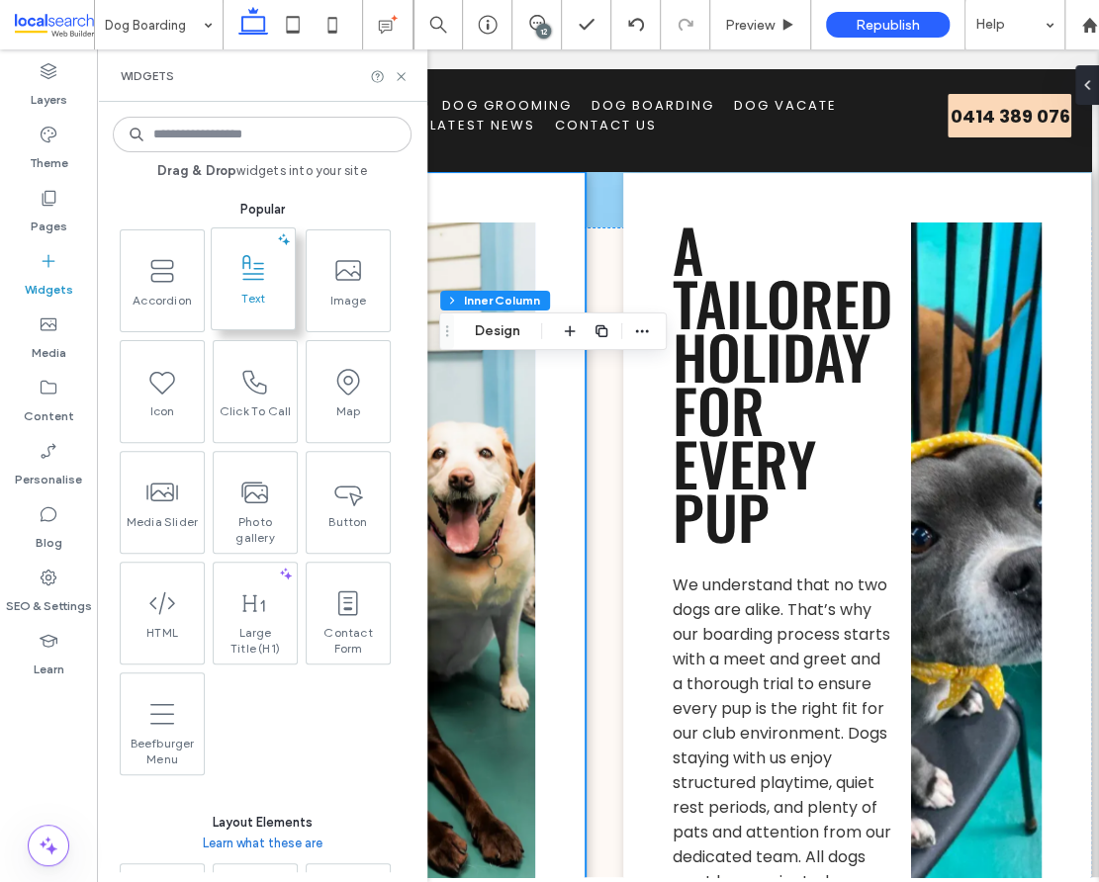
click at [268, 291] on span "Text" at bounding box center [253, 305] width 83 height 28
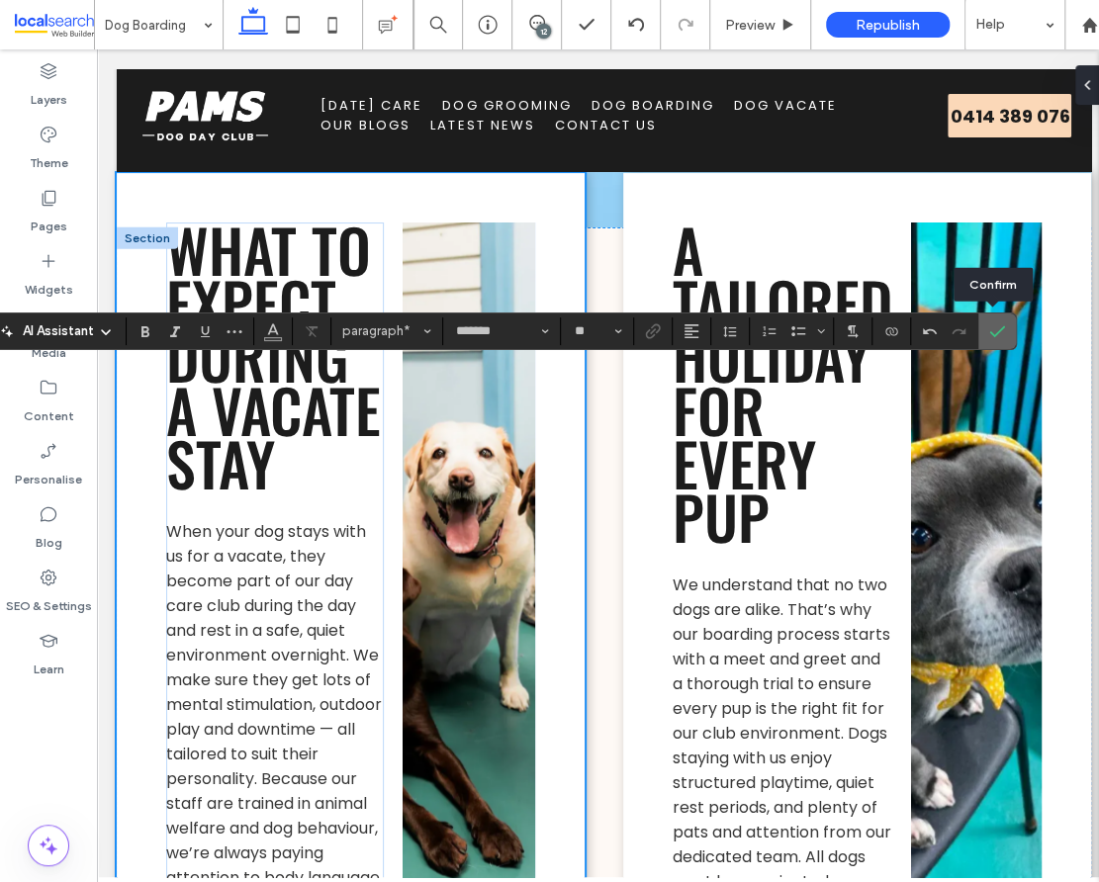
click at [992, 323] on icon "Confirm" at bounding box center [997, 331] width 16 height 16
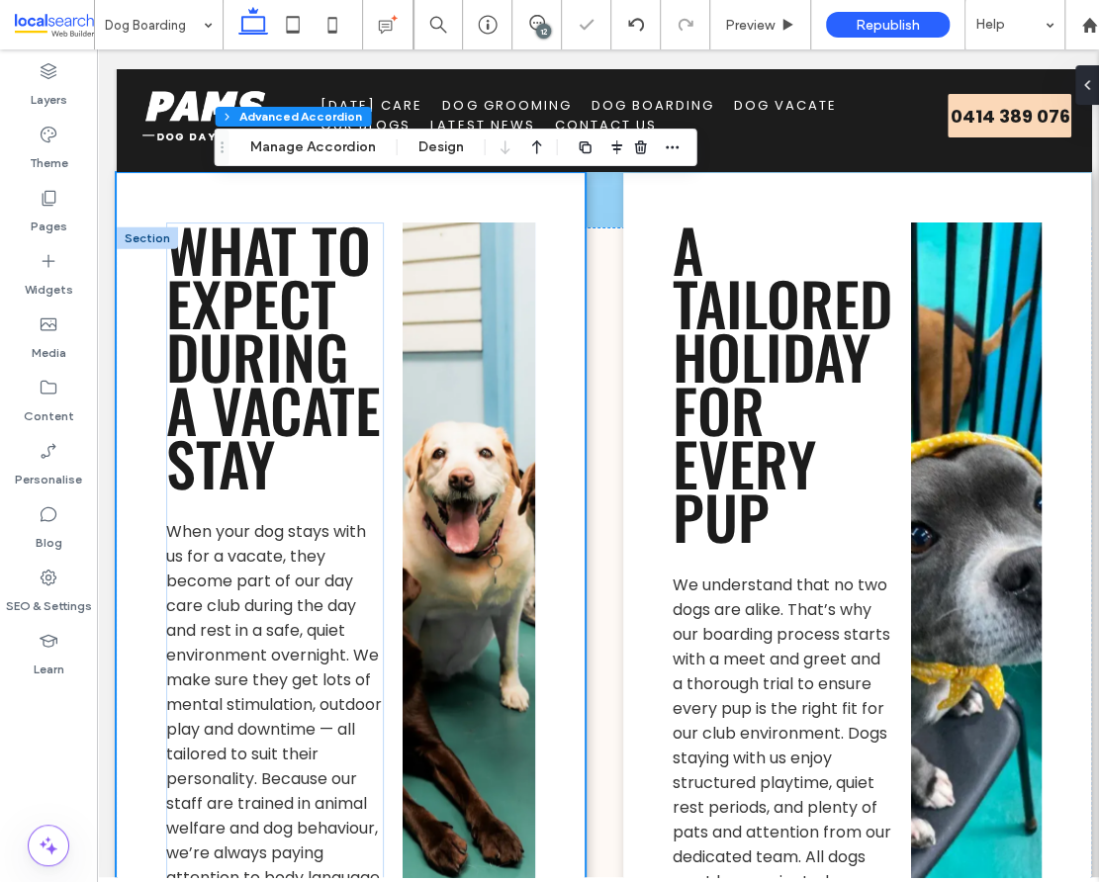
type input "*"
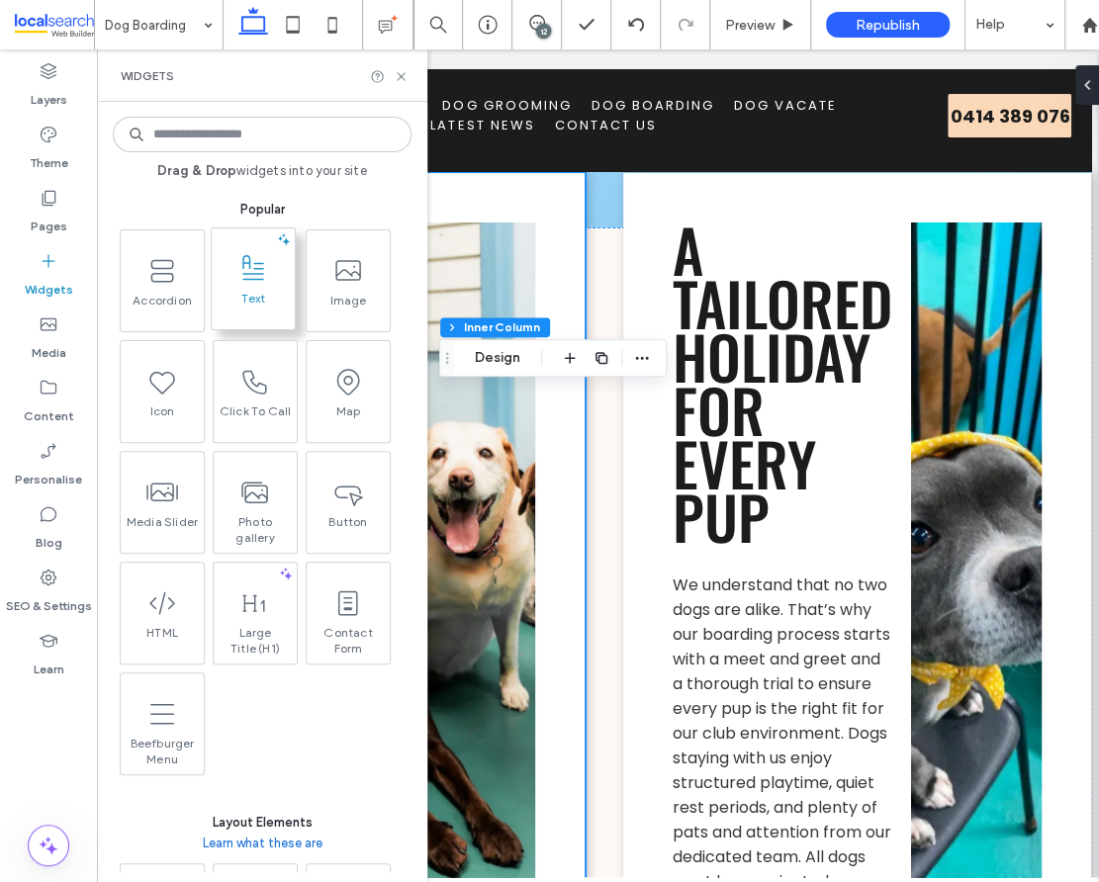
click at [262, 294] on span "Text" at bounding box center [253, 305] width 83 height 28
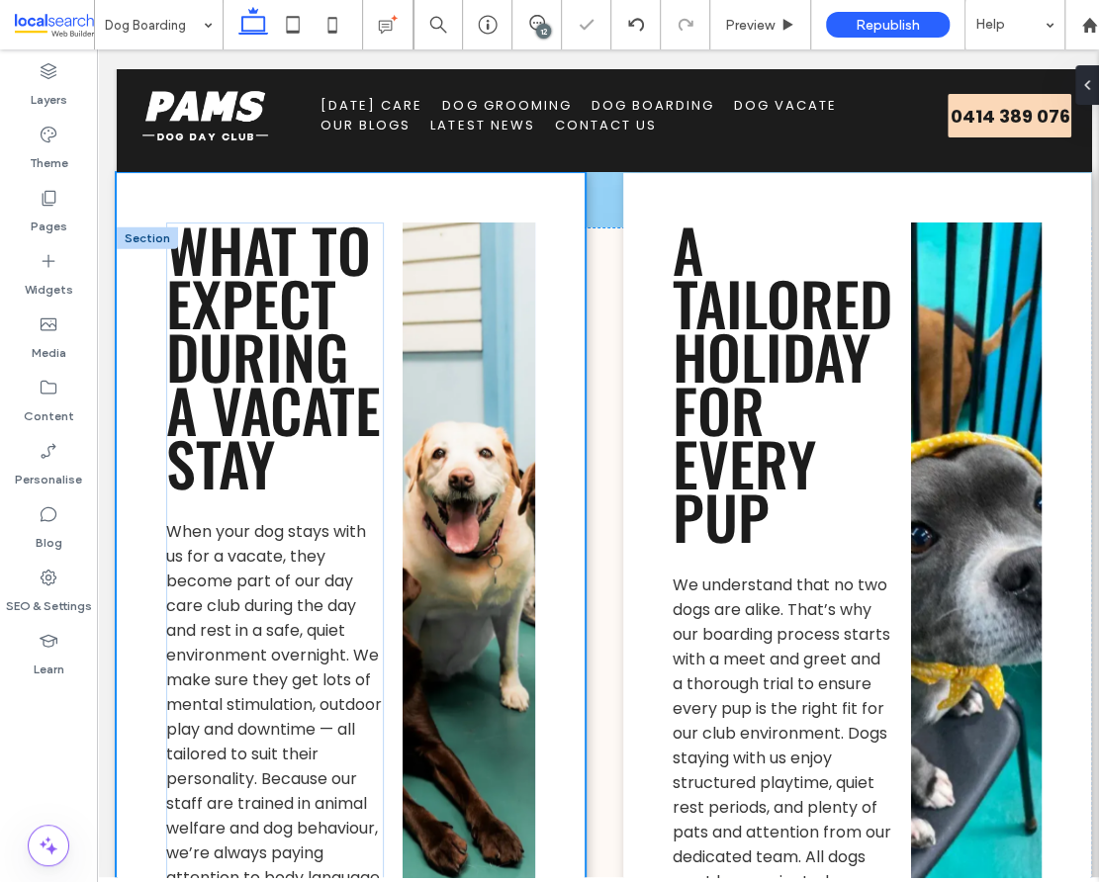
type input "*******"
type input "**"
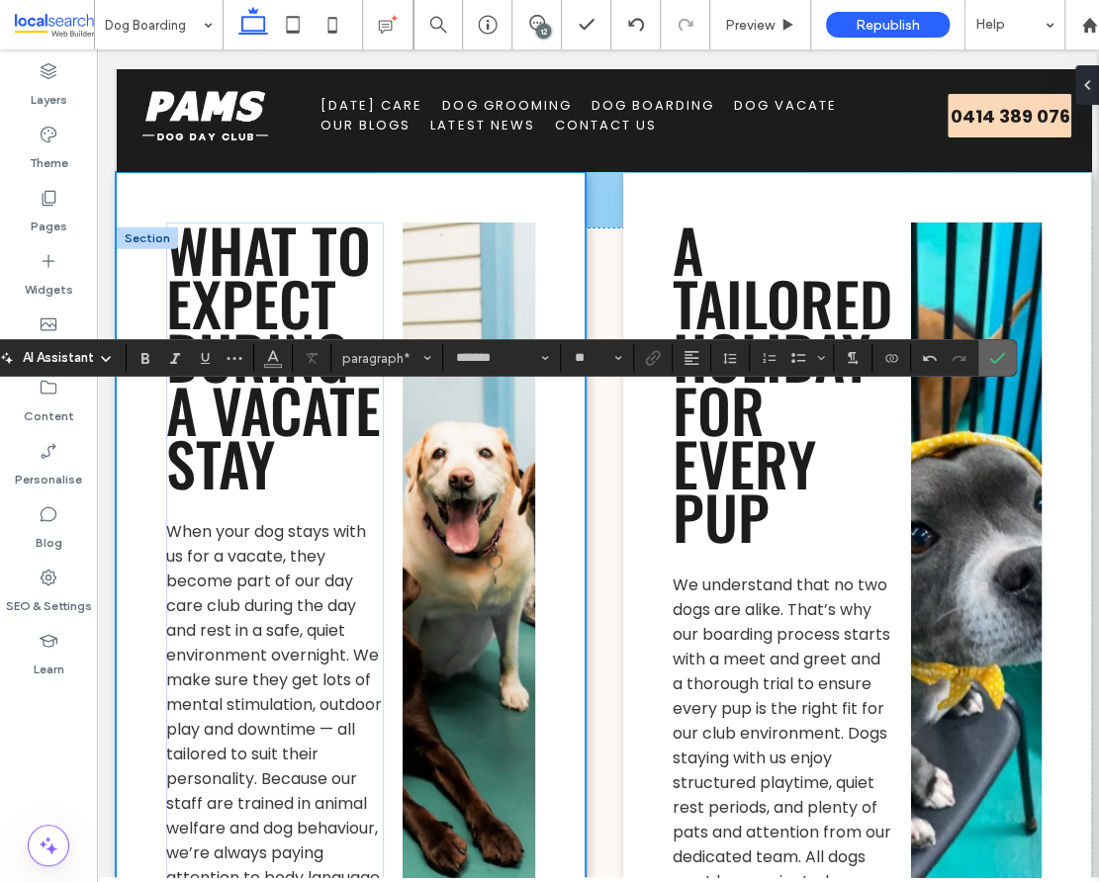
click at [991, 357] on icon "Confirm" at bounding box center [997, 358] width 16 height 16
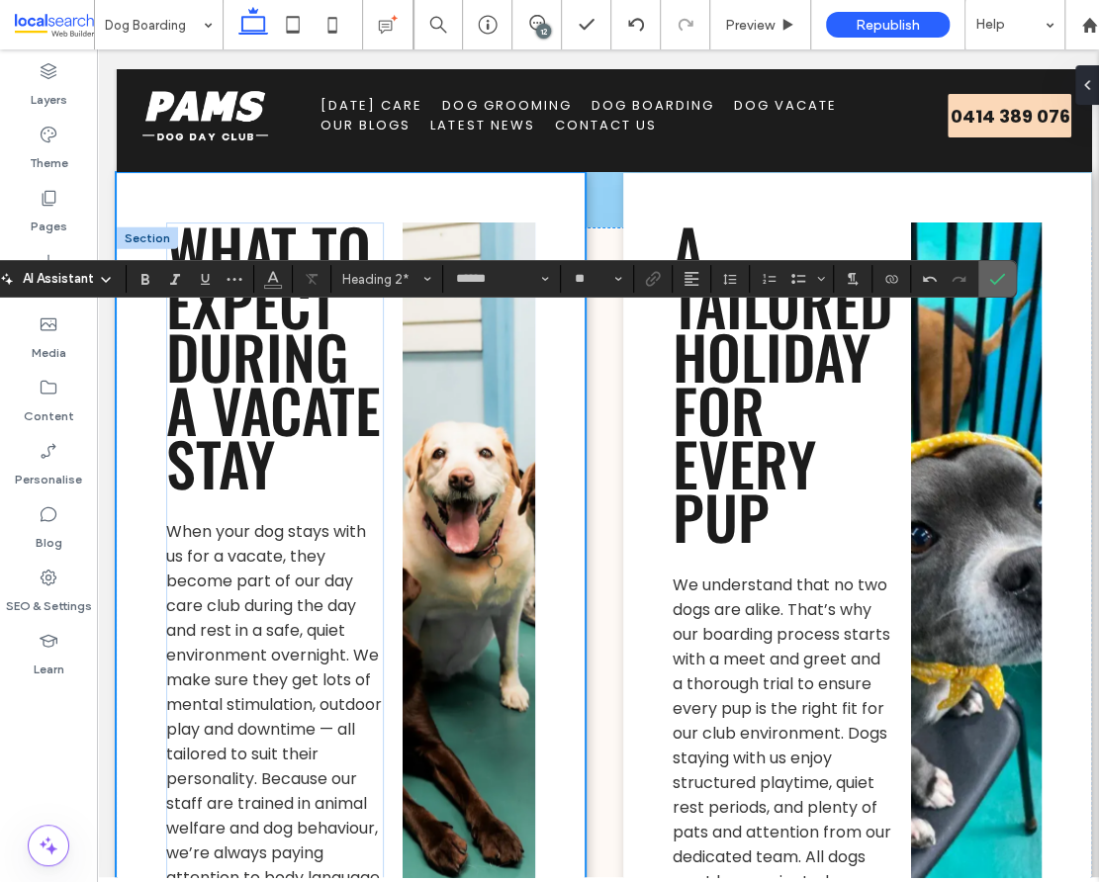
click at [992, 271] on icon "Confirm" at bounding box center [997, 279] width 16 height 16
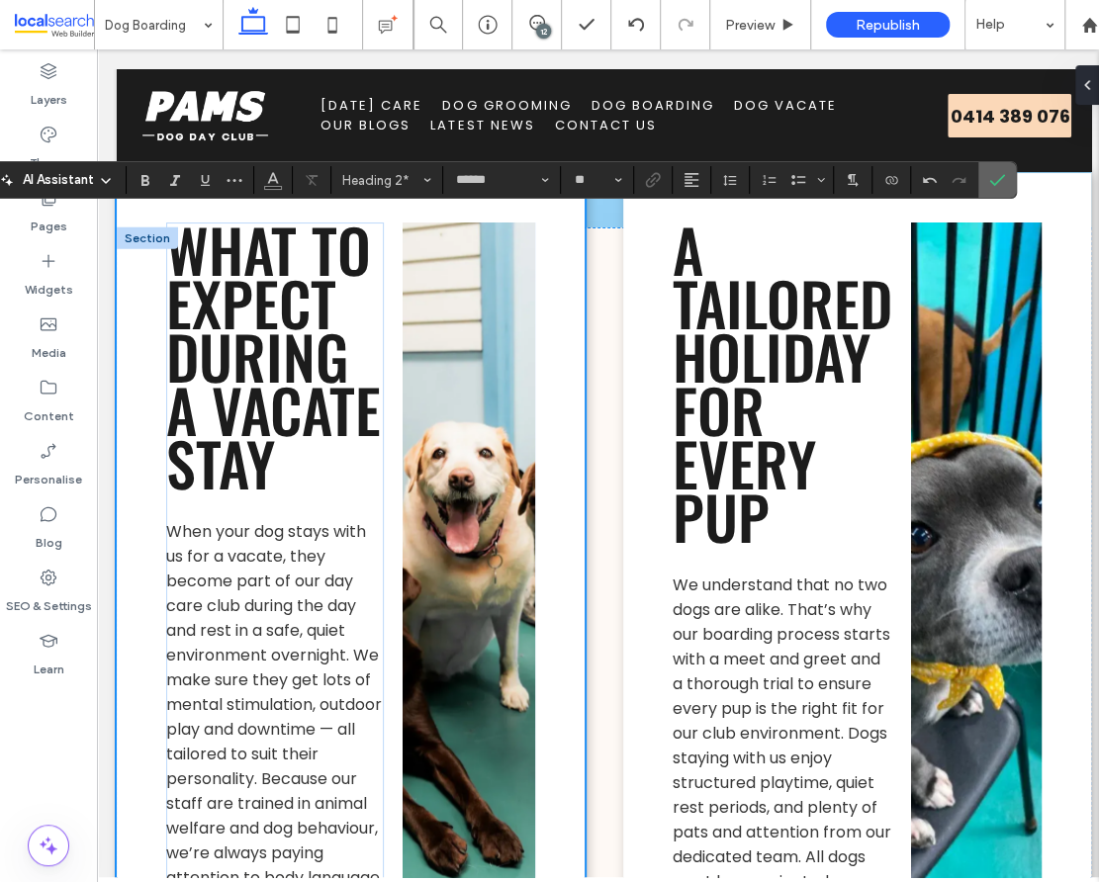
click at [996, 181] on icon "Confirm" at bounding box center [997, 180] width 16 height 16
